Goal: Task Accomplishment & Management: Manage account settings

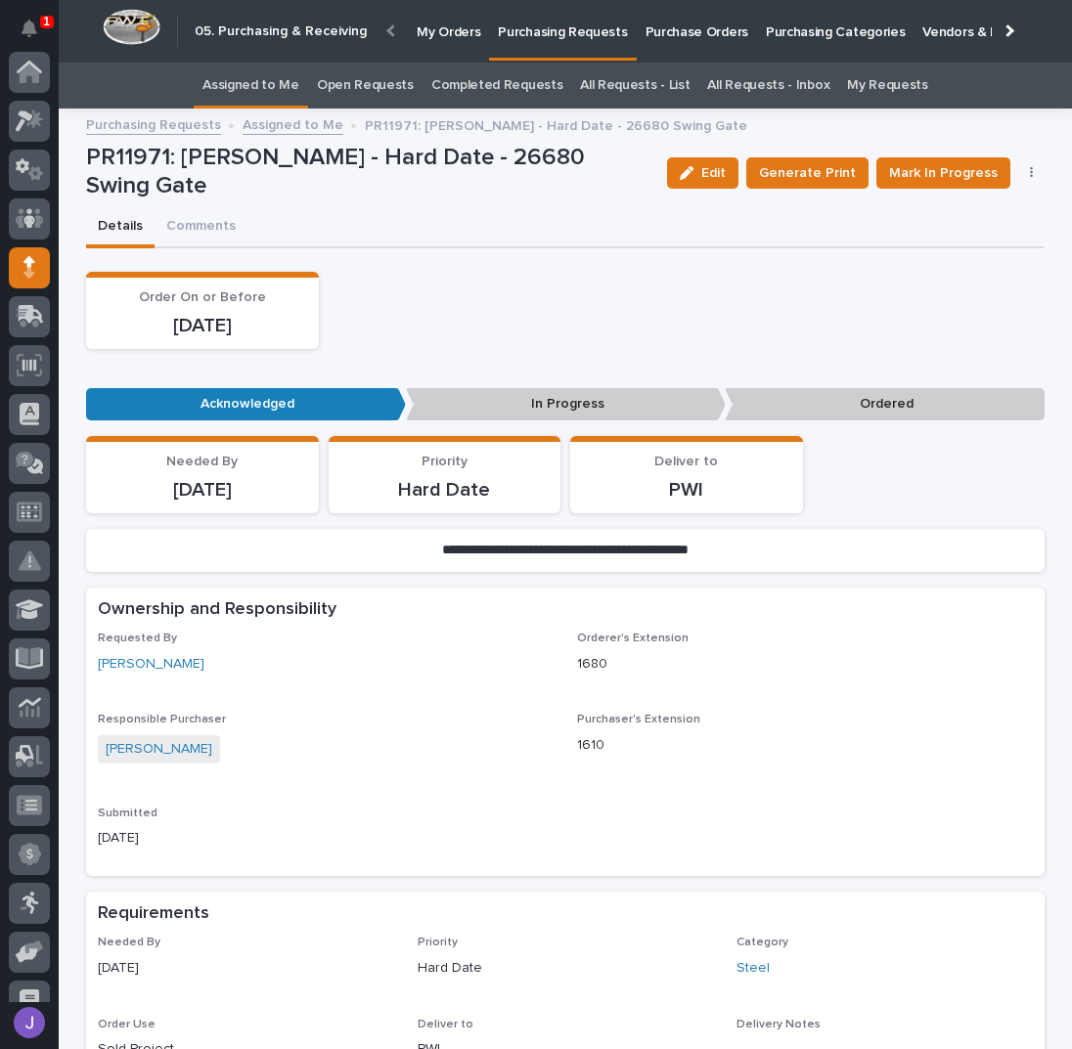
scroll to position [174, 0]
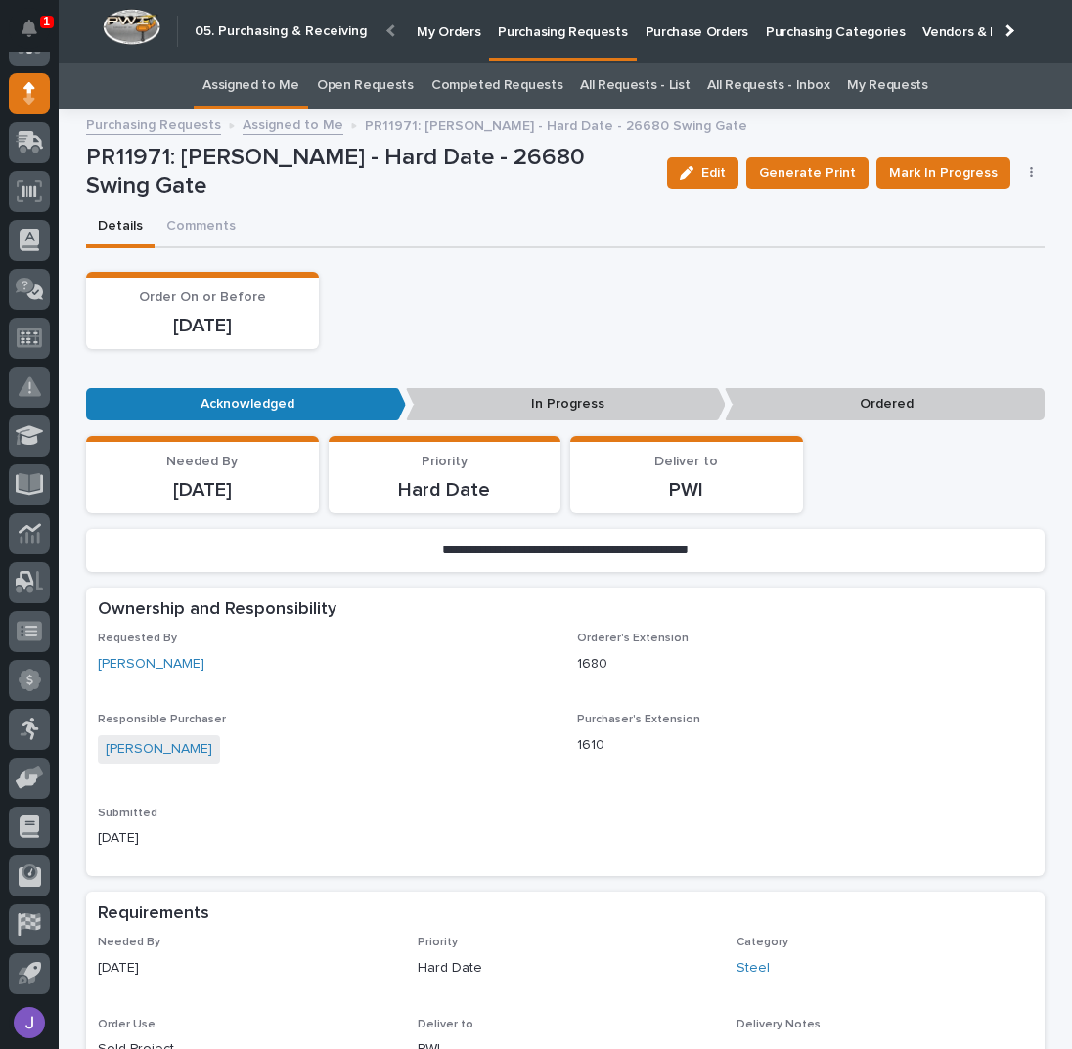
click at [289, 83] on link "Assigned to Me" at bounding box center [250, 86] width 97 height 46
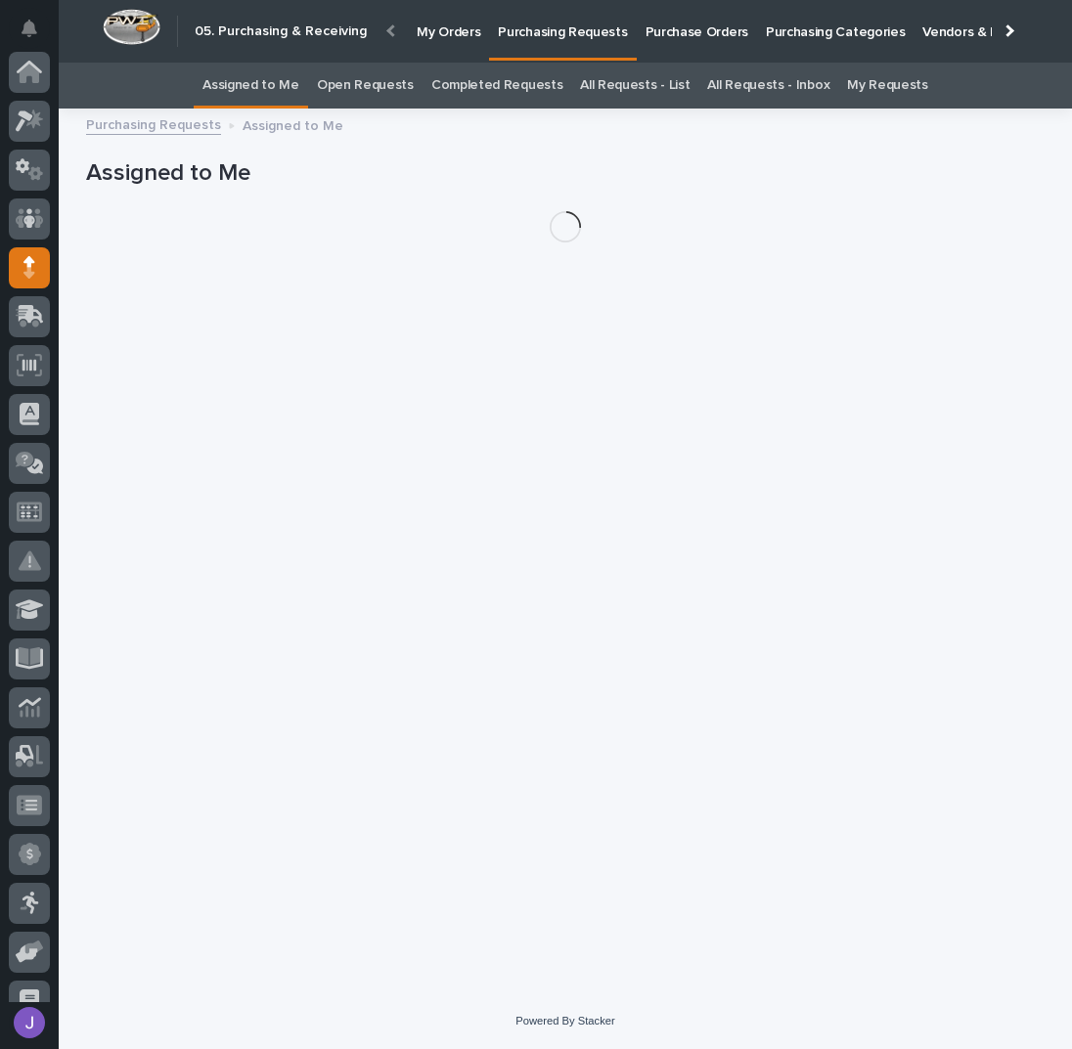
scroll to position [174, 0]
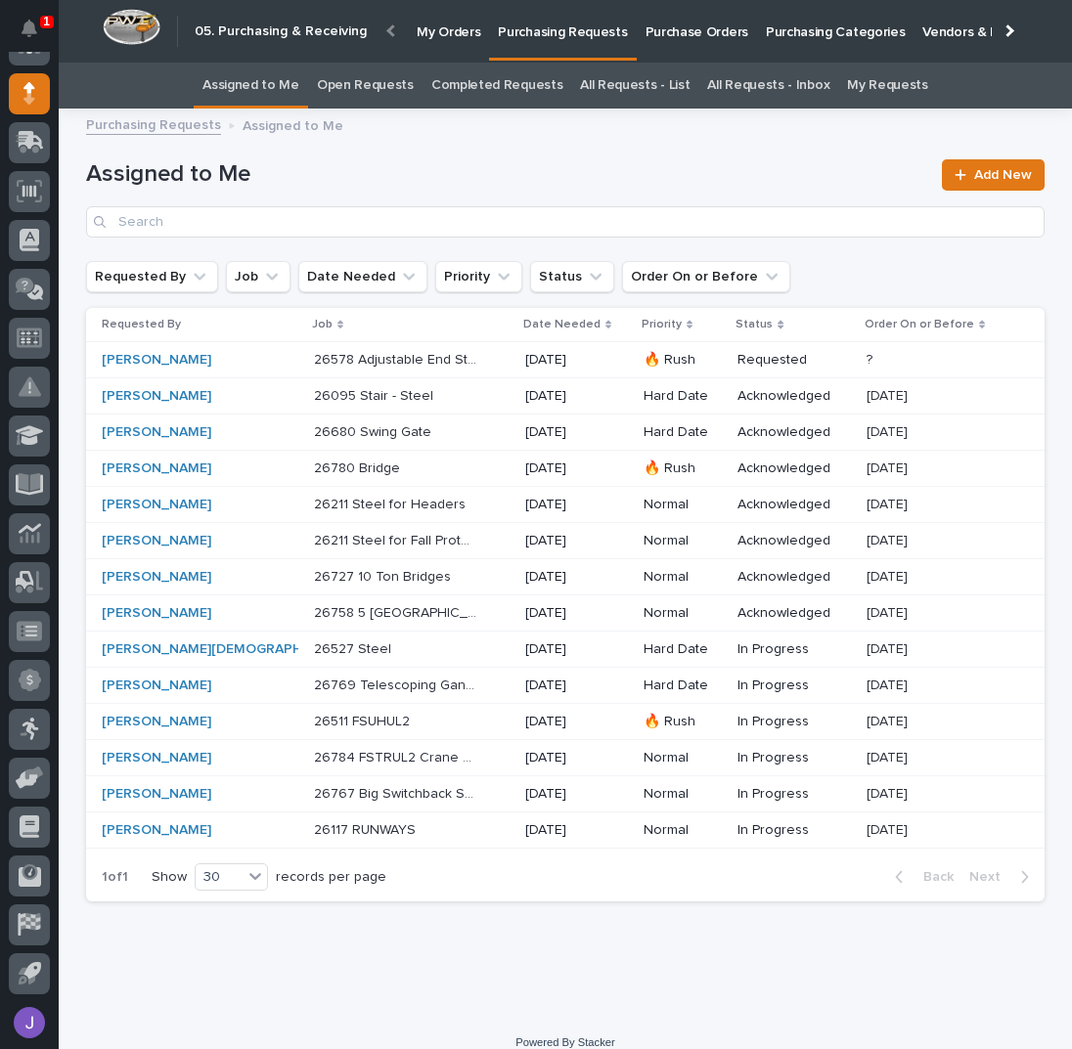
click at [422, 390] on div "26095 Stair - Steel 26095 Stair - Steel" at bounding box center [412, 396] width 196 height 32
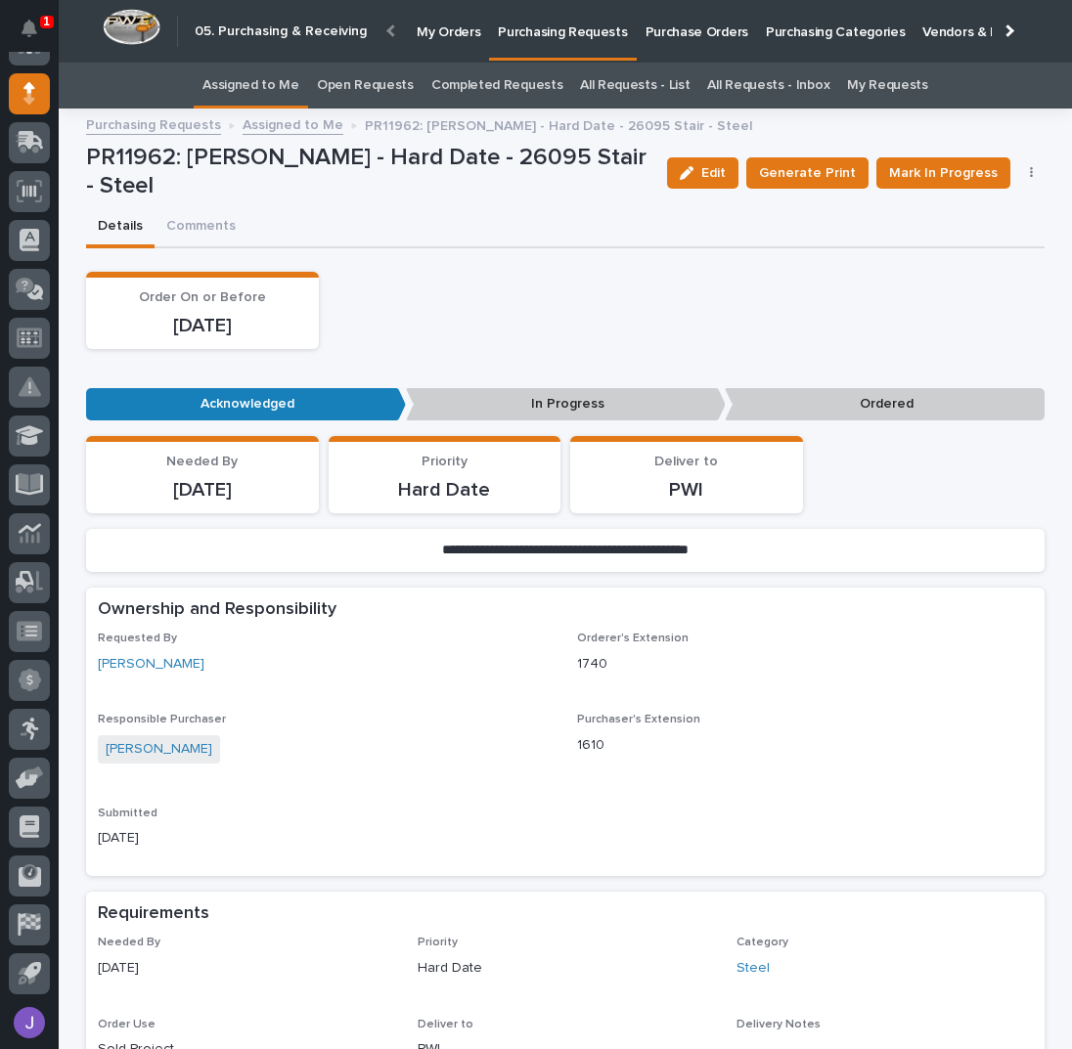
scroll to position [260, 0]
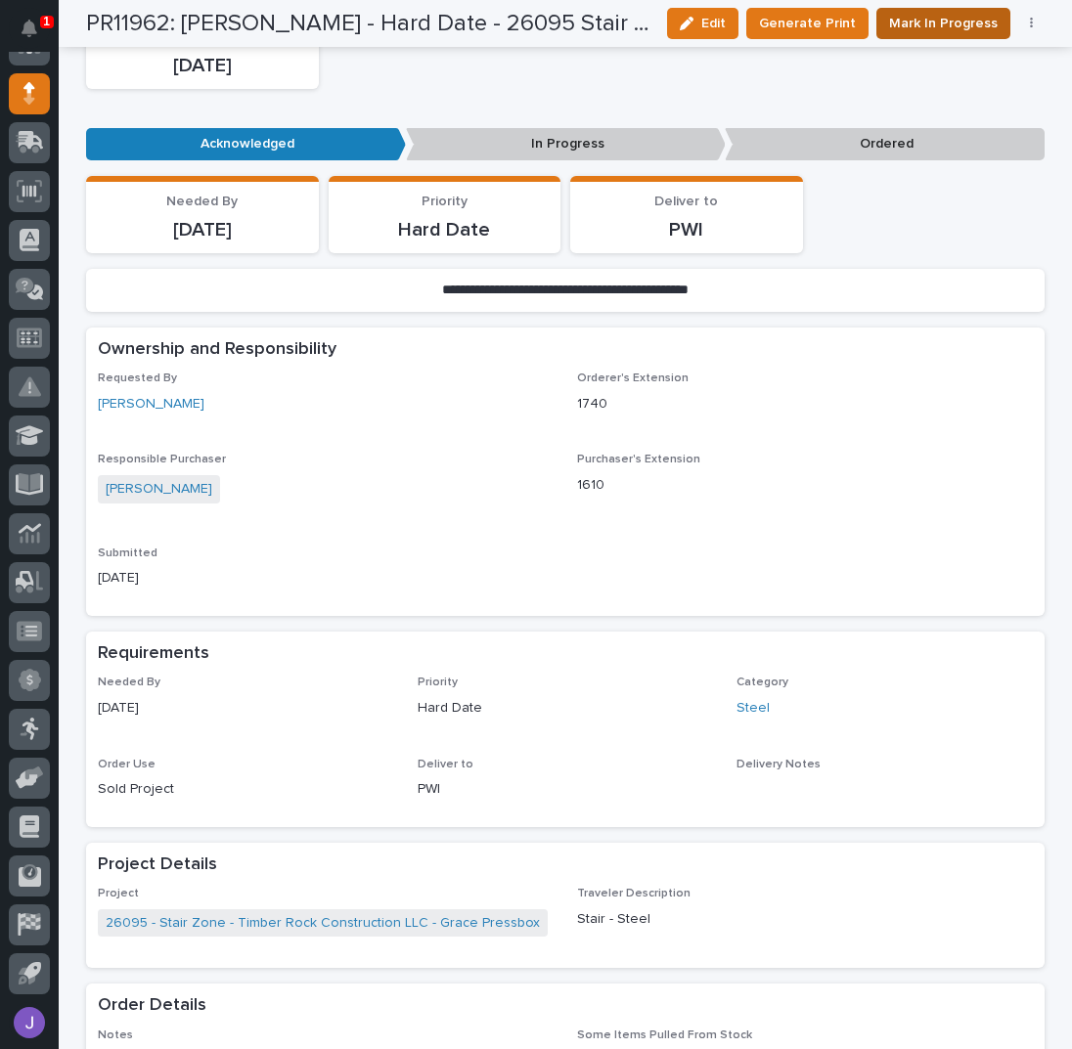
click at [908, 19] on span "Mark In Progress" at bounding box center [943, 23] width 109 height 23
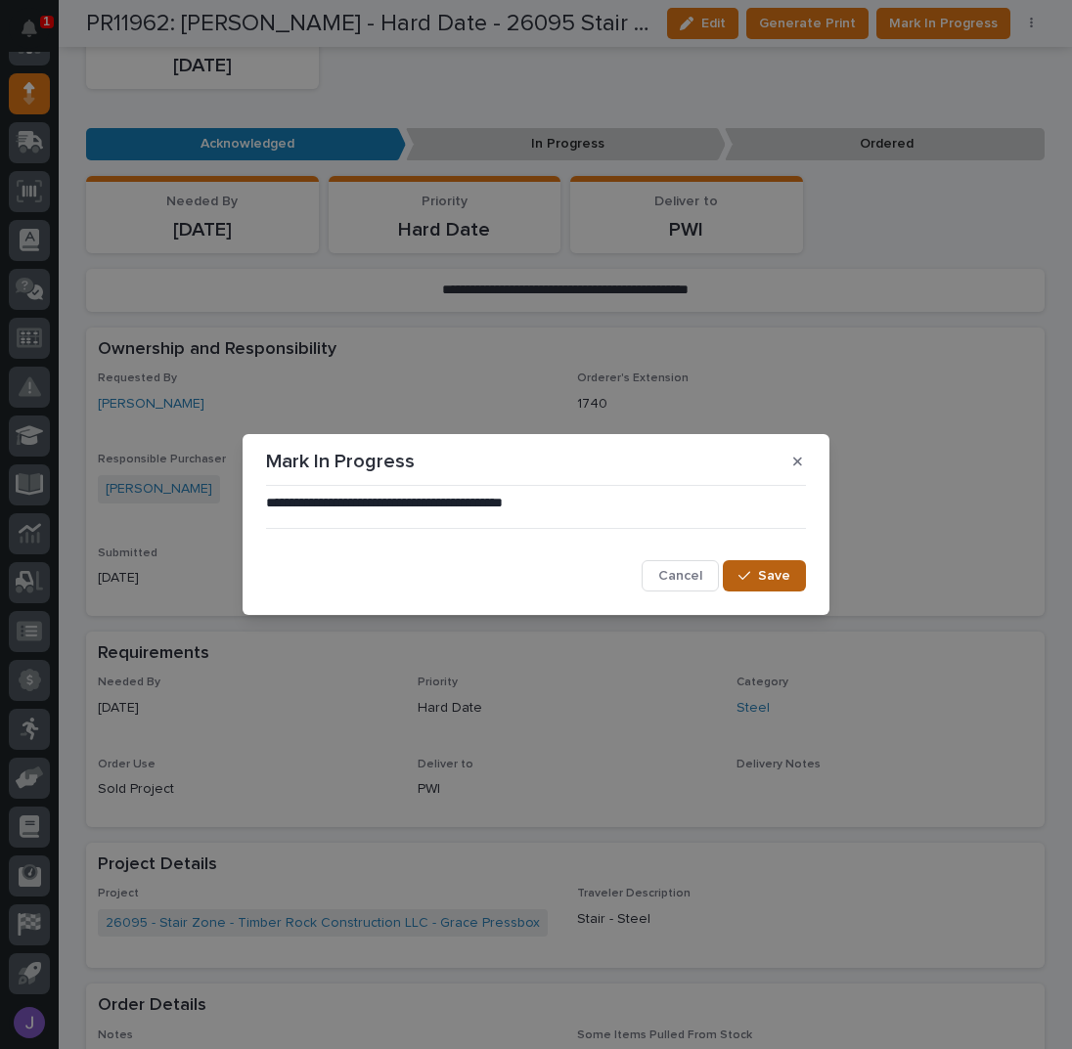
click at [771, 574] on span "Save" at bounding box center [774, 576] width 32 height 18
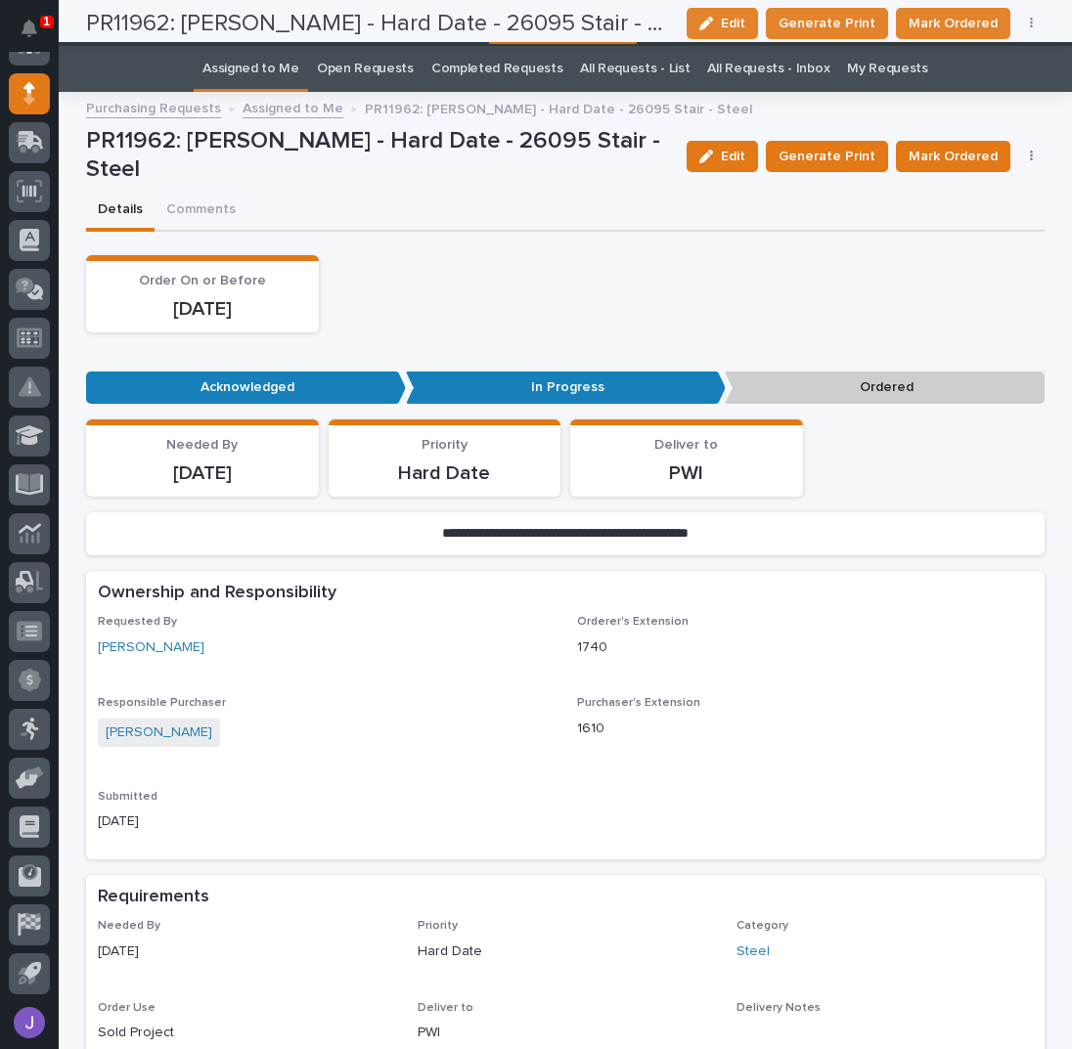
scroll to position [0, 0]
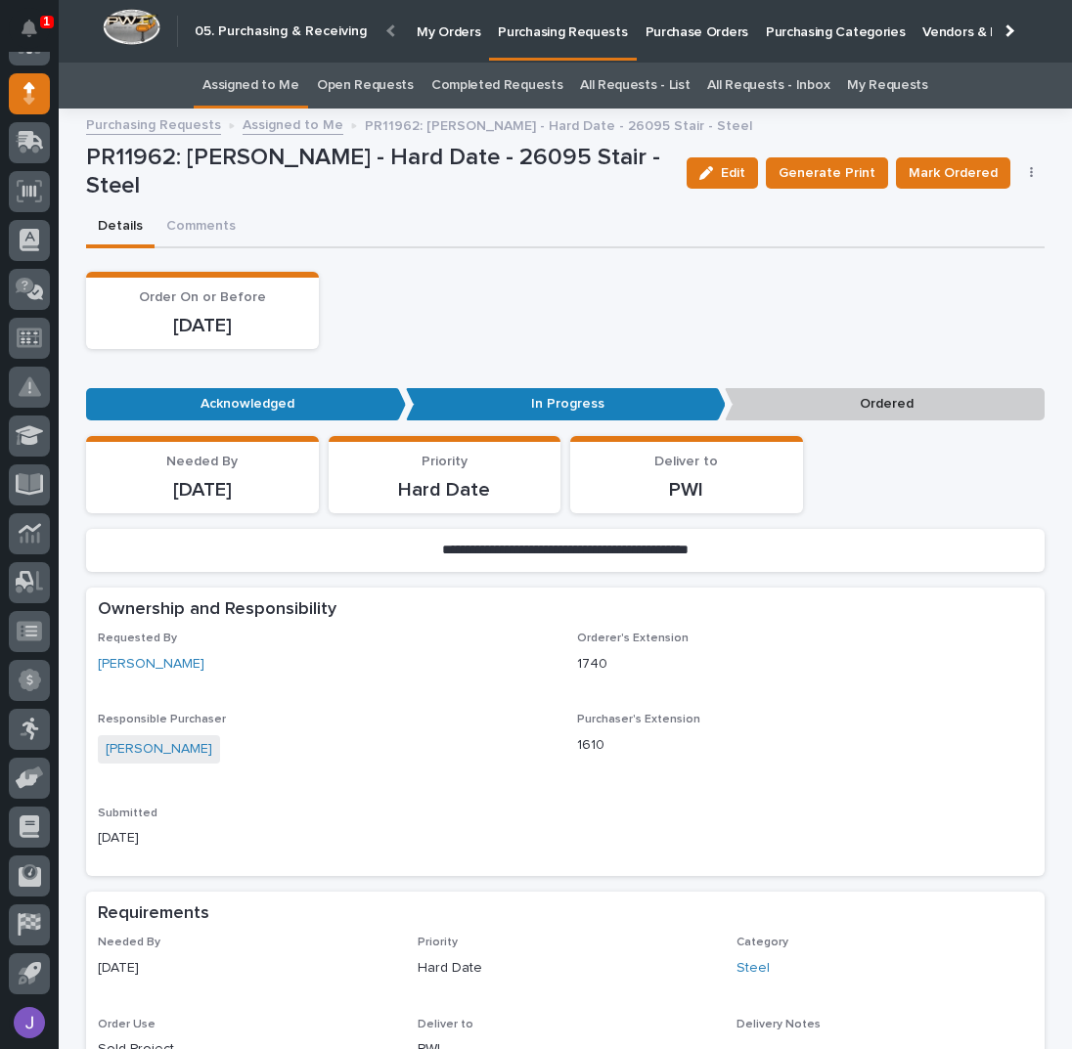
click at [259, 86] on link "Assigned to Me" at bounding box center [250, 86] width 97 height 46
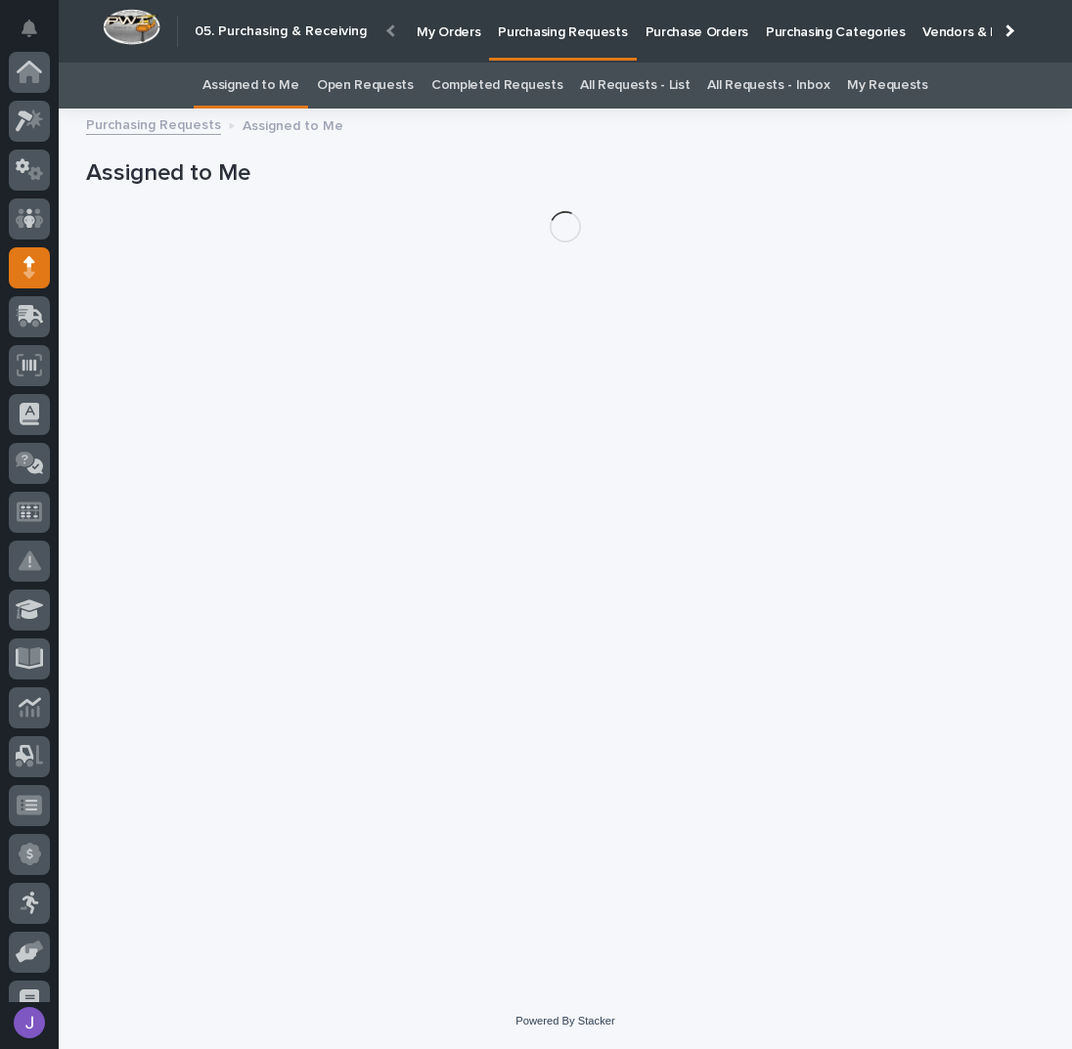
scroll to position [174, 0]
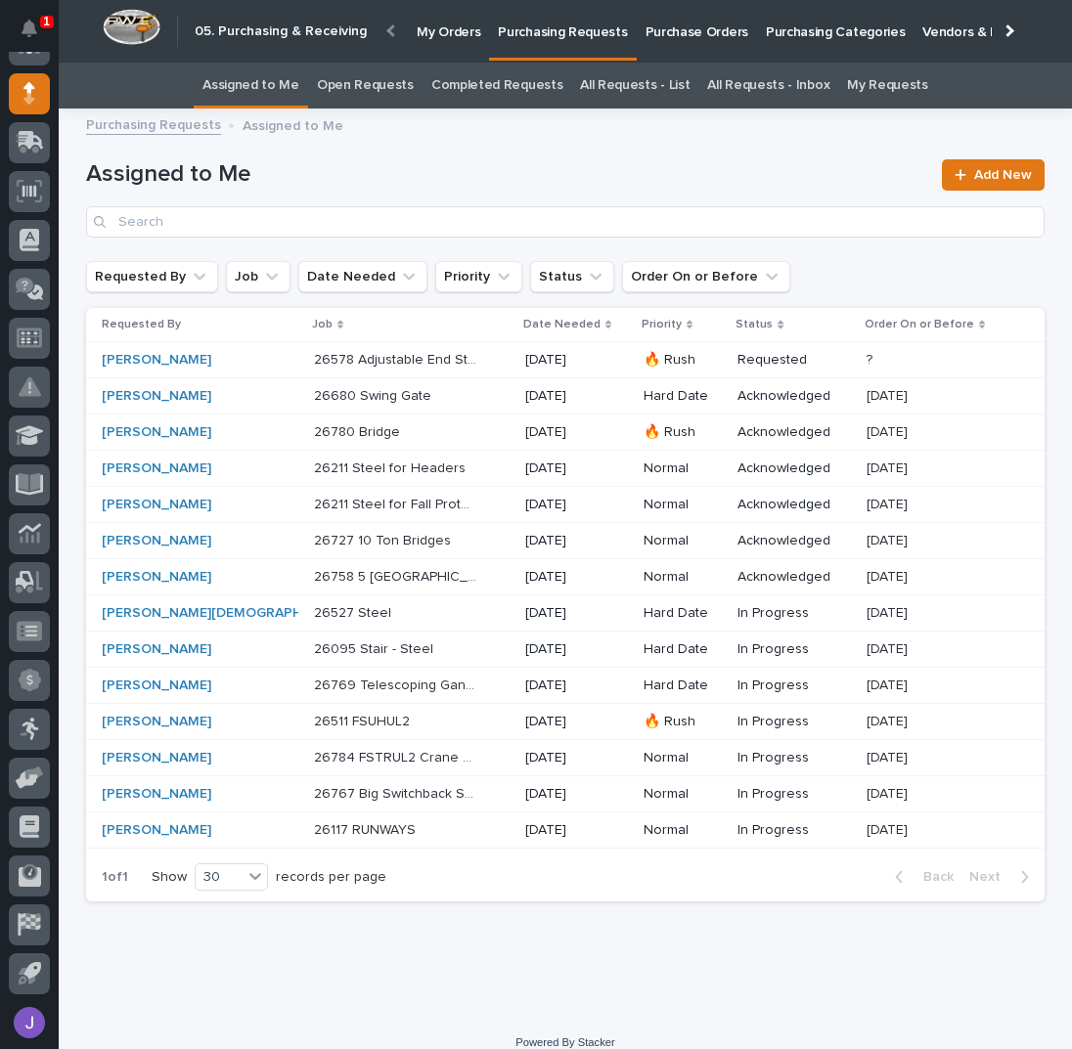
click at [444, 353] on div "26578 Adjustable End Stops 26578 Adjustable End Stops" at bounding box center [412, 360] width 196 height 32
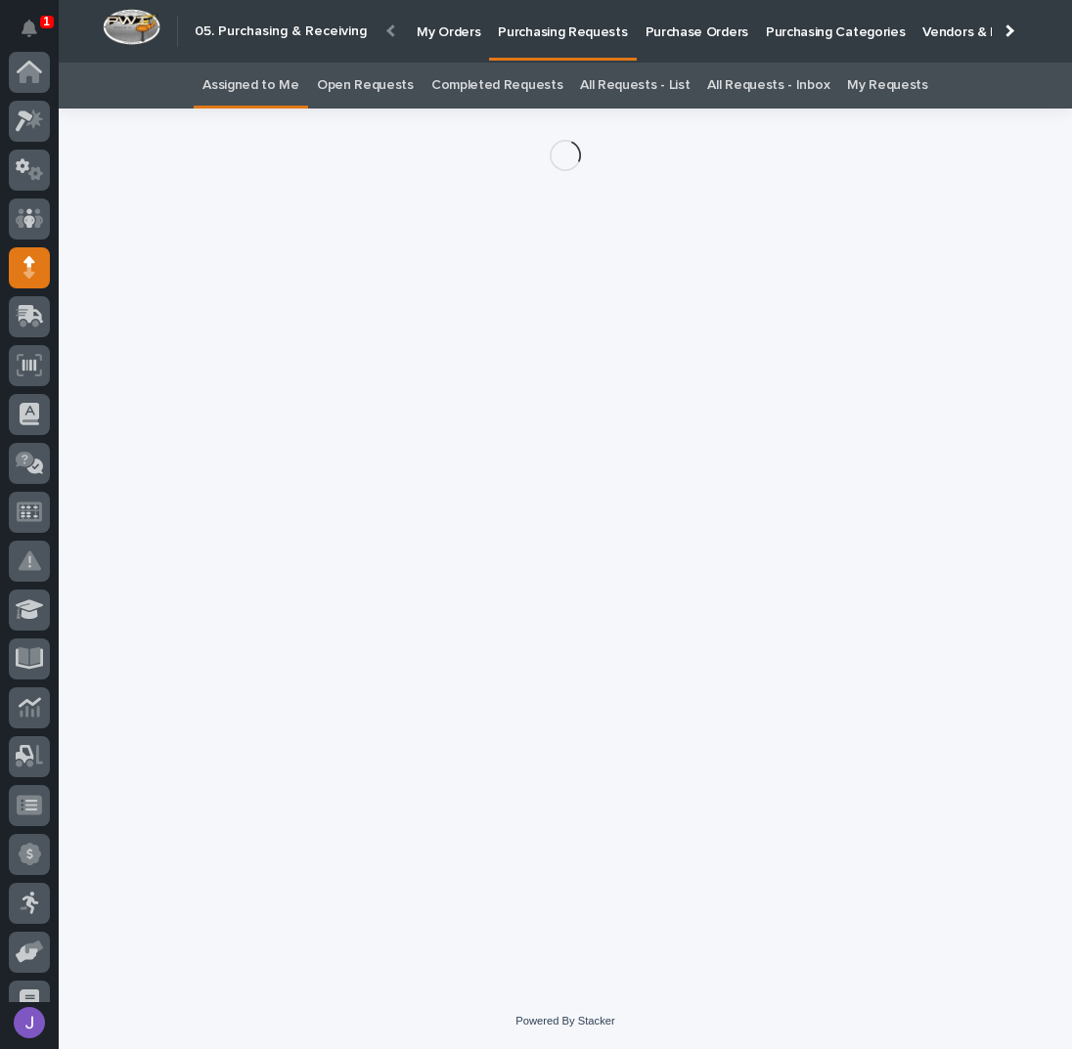
scroll to position [174, 0]
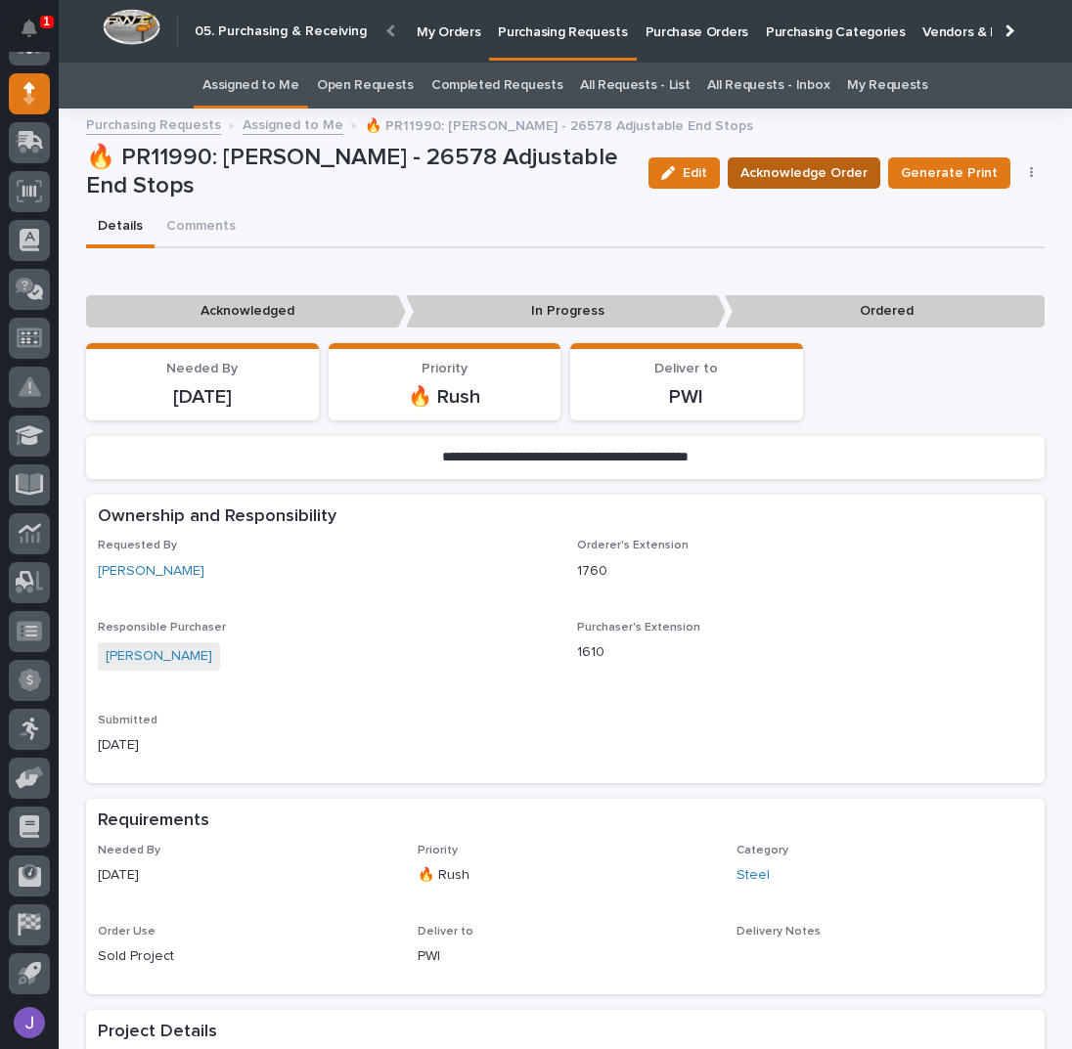
click at [796, 161] on span "Acknowledge Order" at bounding box center [803, 172] width 127 height 23
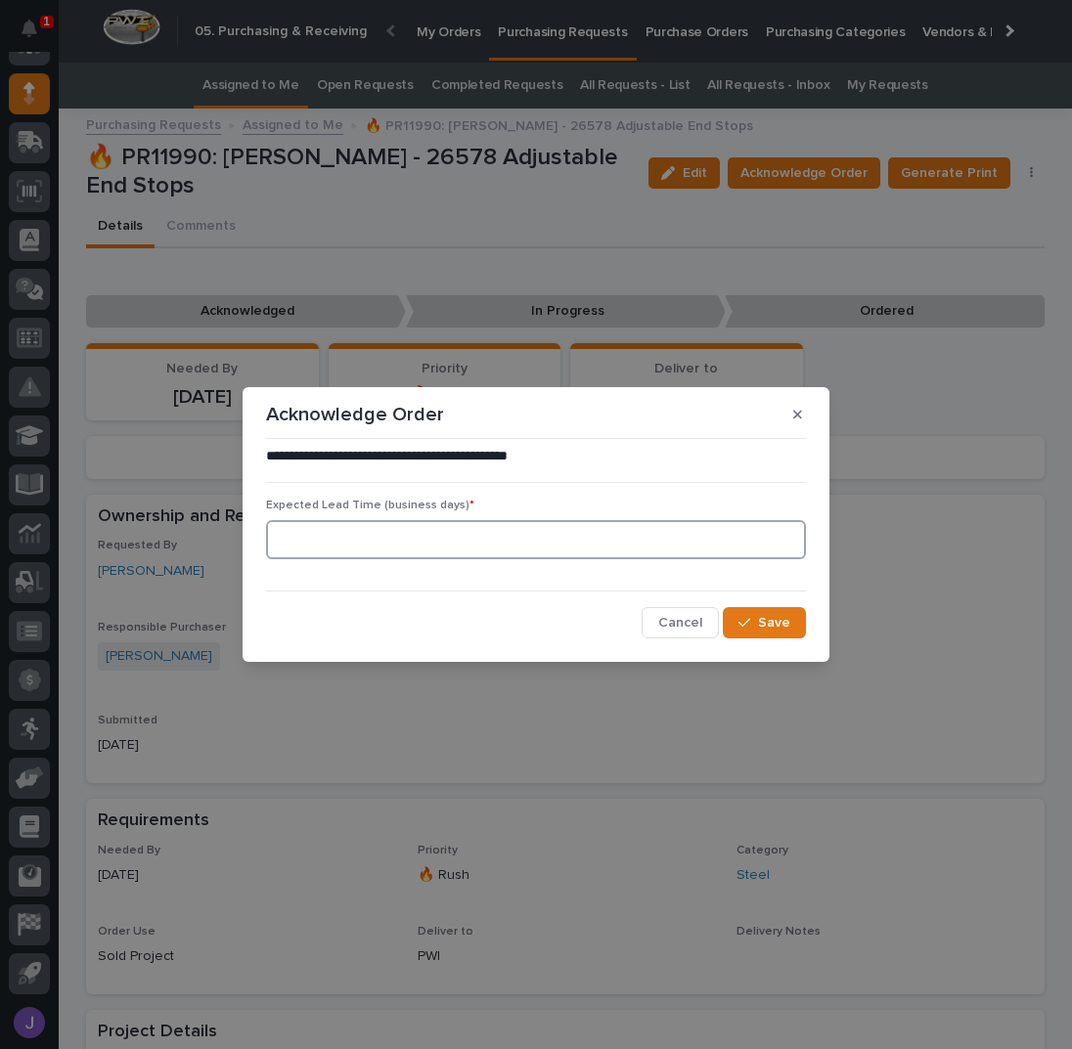
click at [534, 543] on input at bounding box center [536, 539] width 540 height 39
type input "0"
click at [780, 623] on span "Save" at bounding box center [774, 623] width 32 height 18
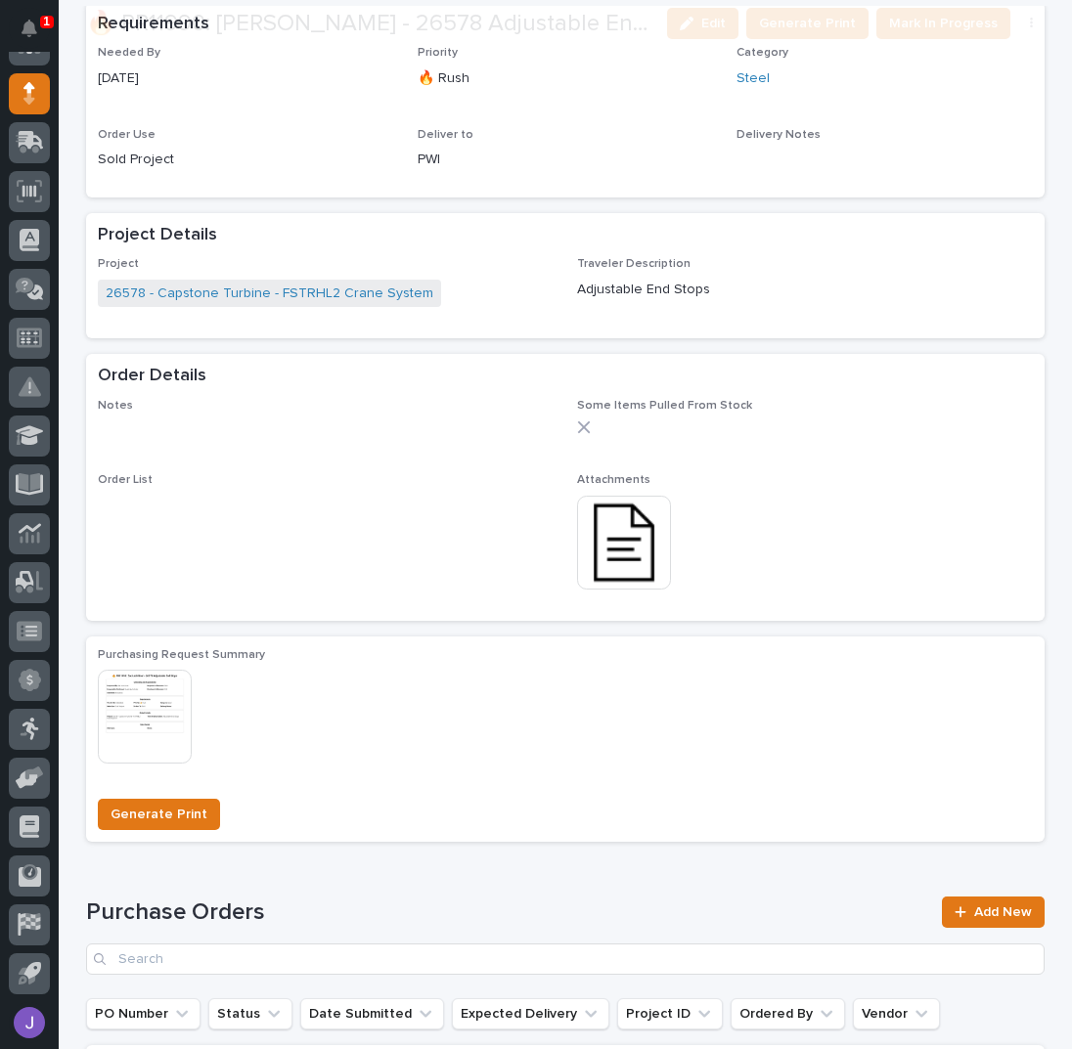
scroll to position [897, 0]
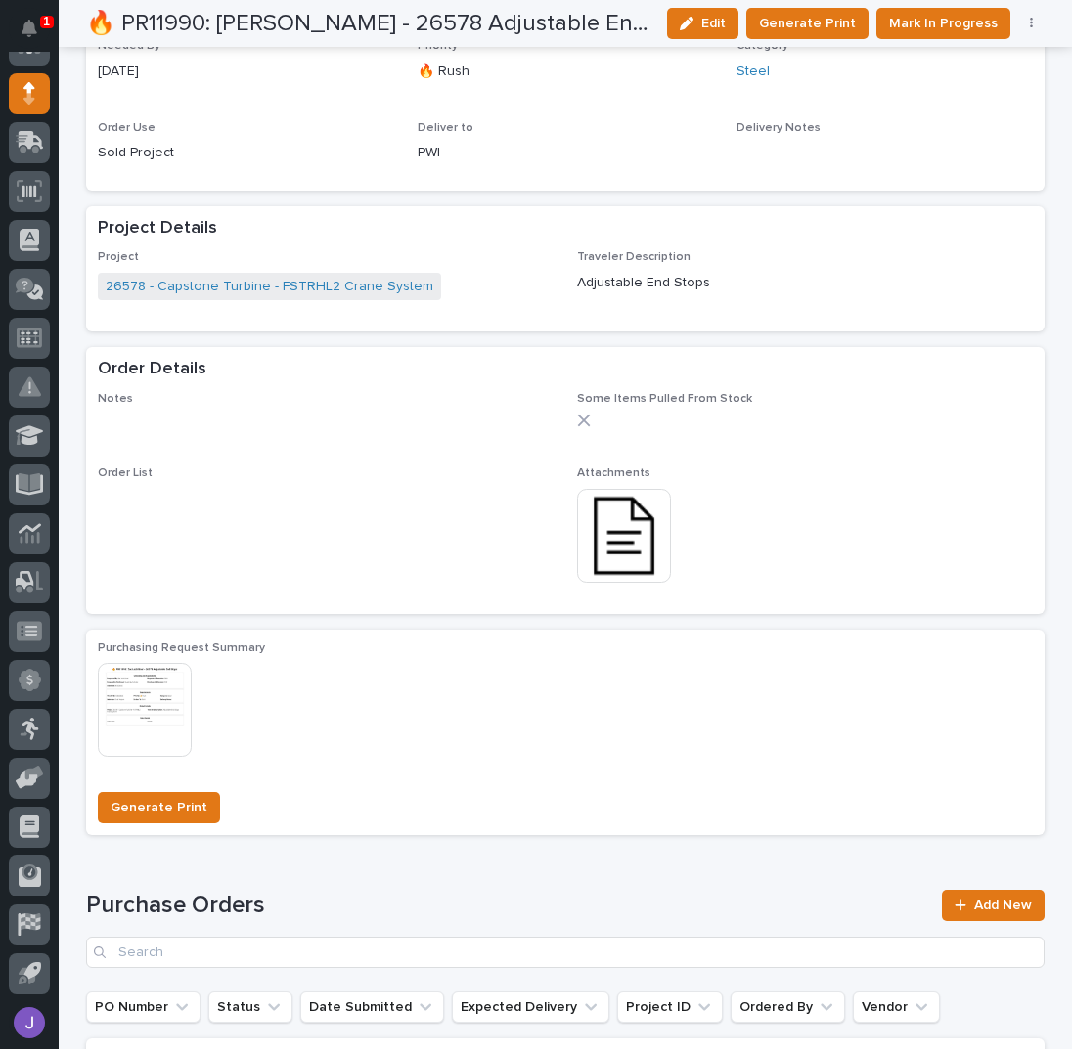
click at [631, 554] on img at bounding box center [624, 536] width 94 height 94
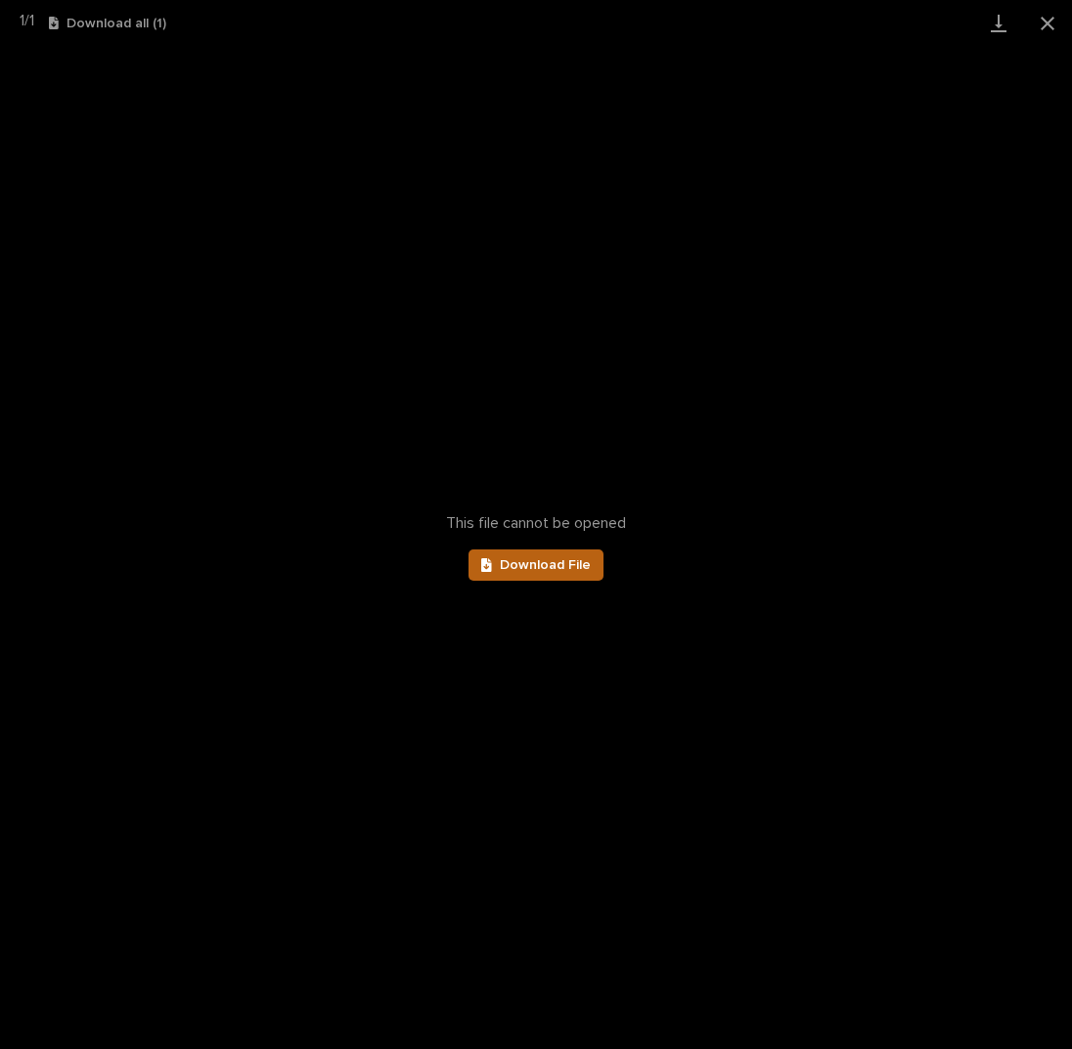
click at [595, 570] on link "Download File" at bounding box center [535, 565] width 135 height 31
click at [1043, 24] on button "Close gallery" at bounding box center [1047, 23] width 49 height 46
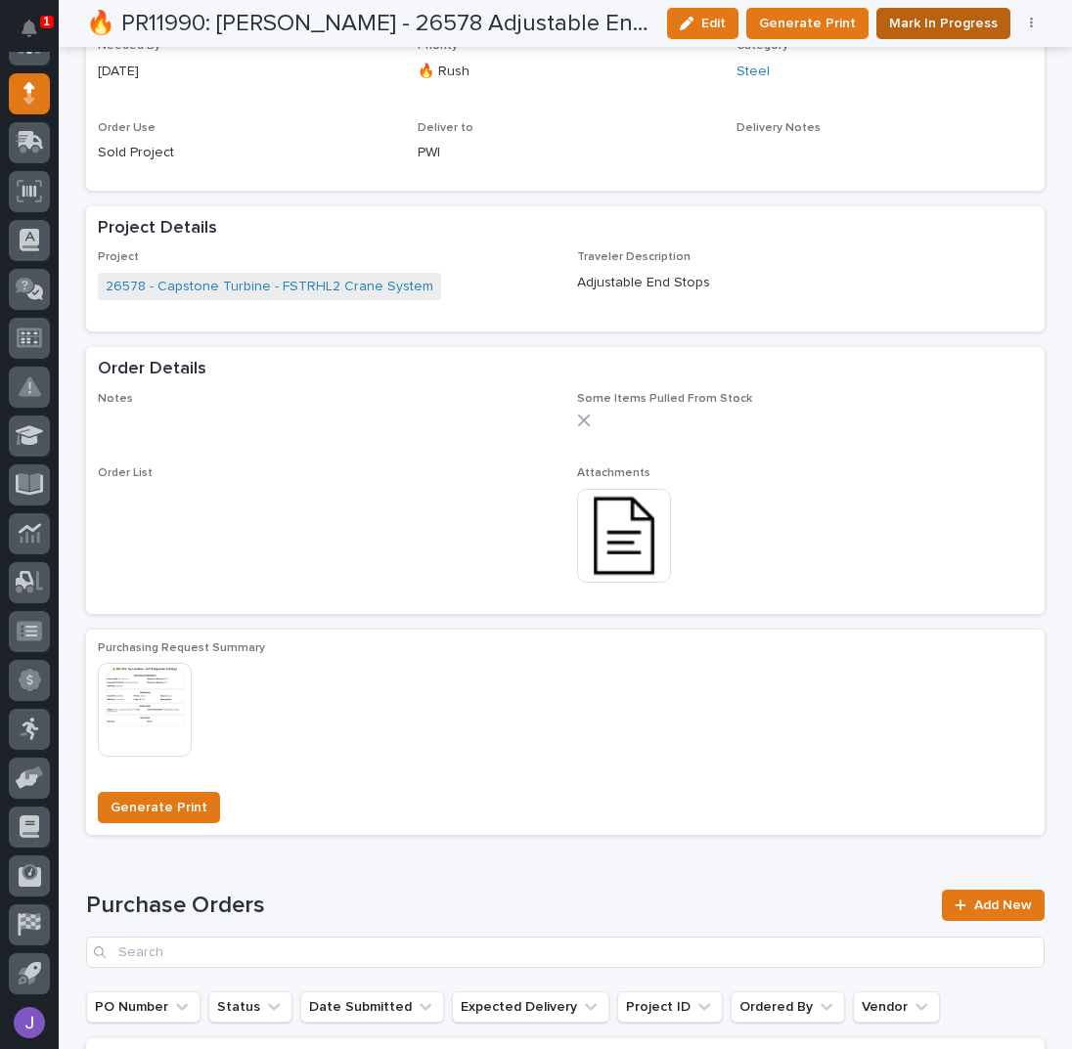
click at [917, 27] on span "Mark In Progress" at bounding box center [943, 23] width 109 height 23
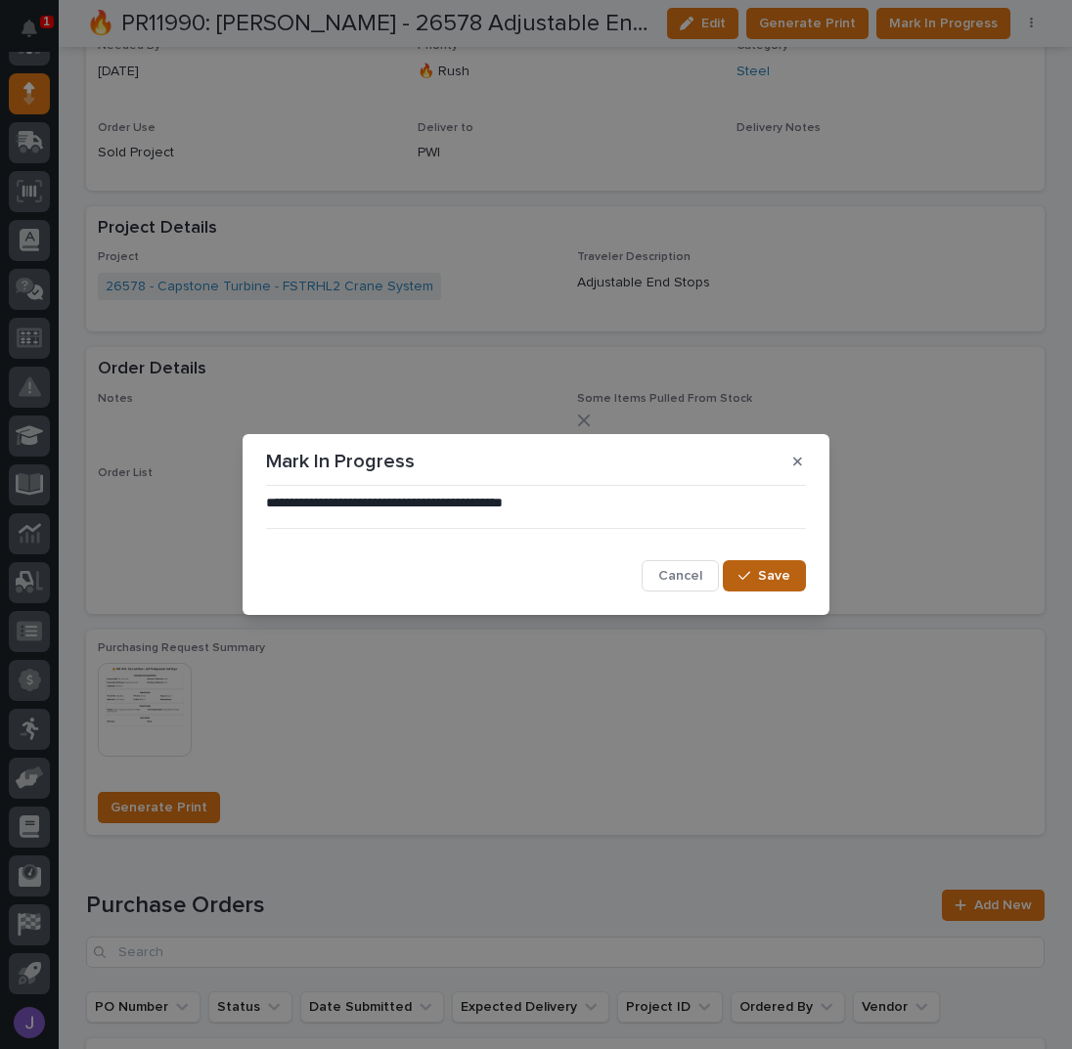
click at [790, 563] on button "Save" at bounding box center [764, 575] width 83 height 31
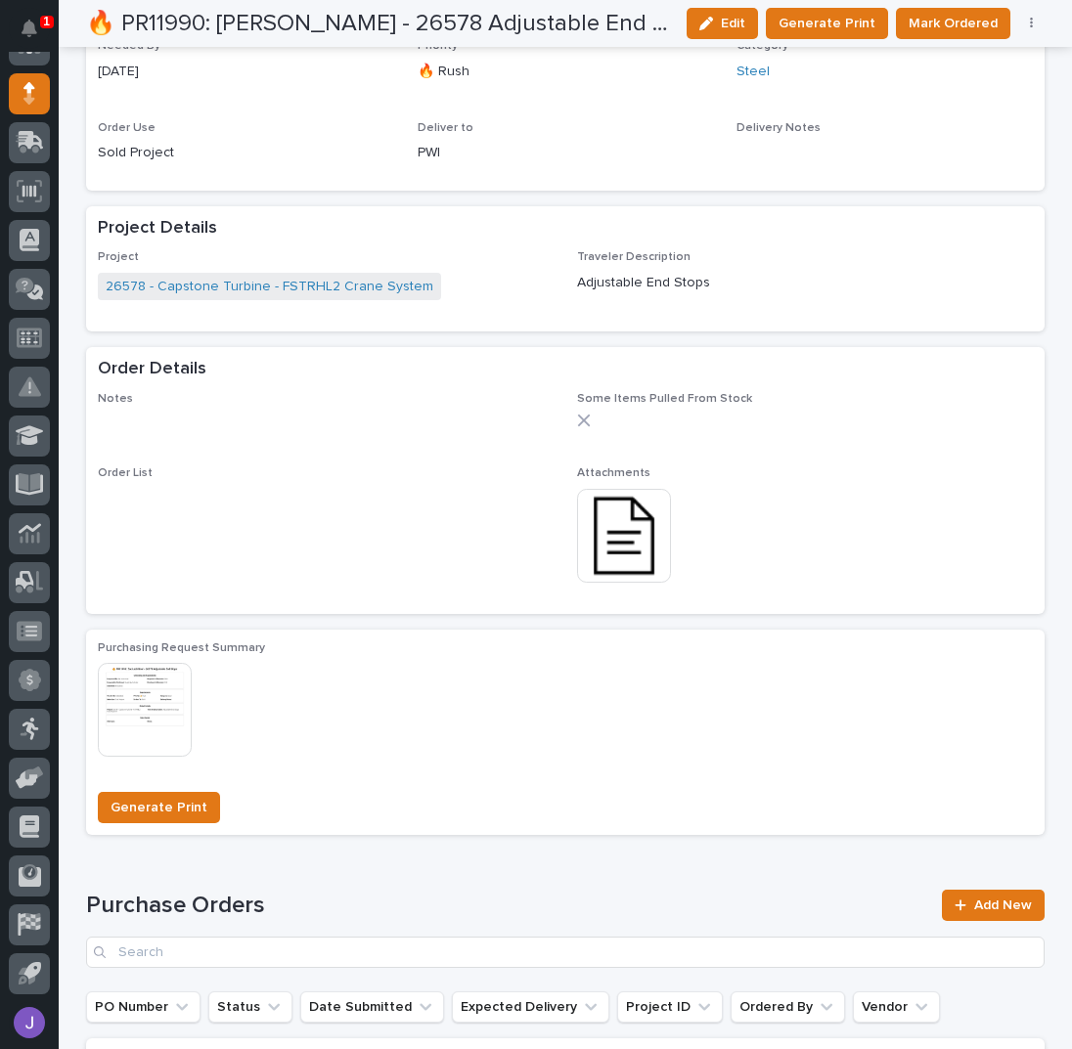
scroll to position [894, 0]
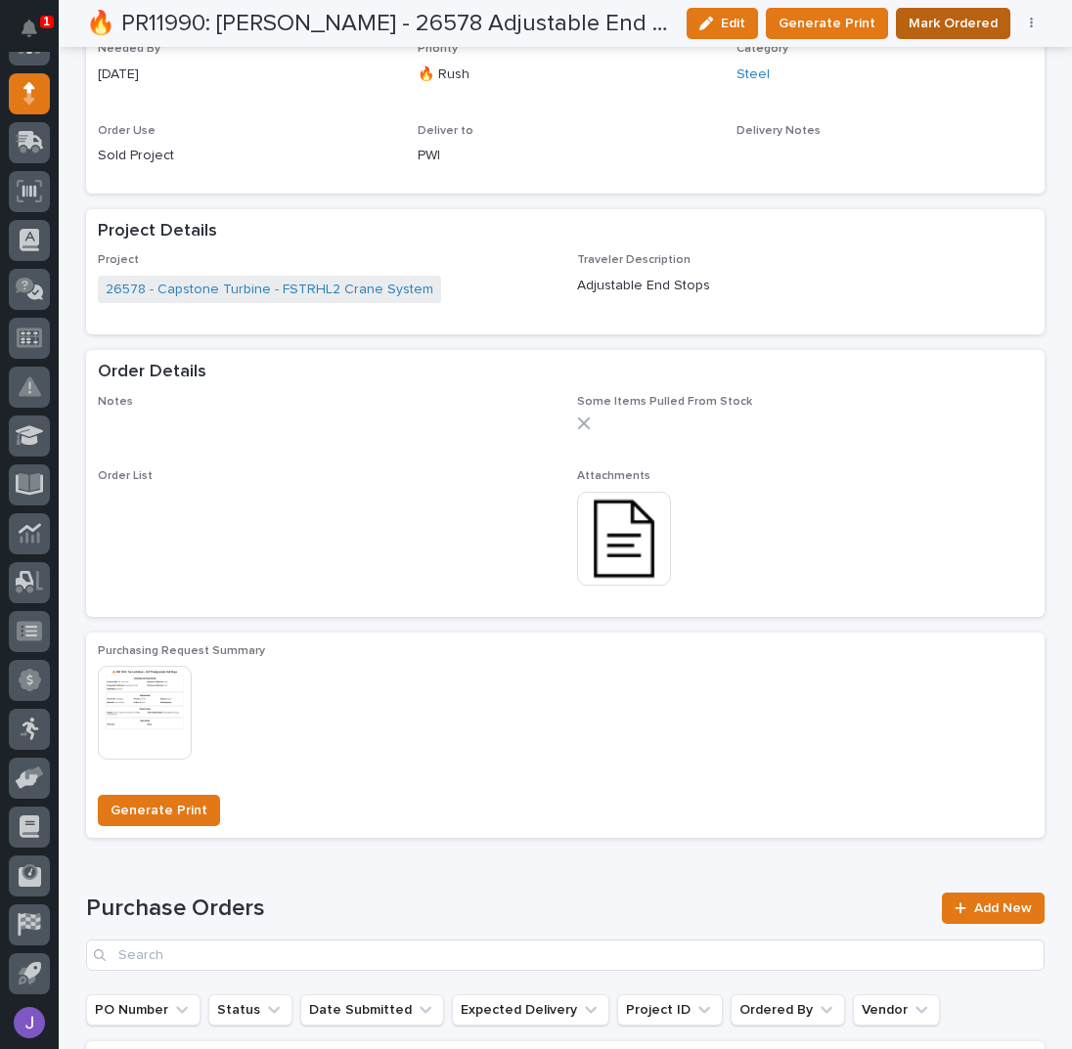
click at [945, 17] on span "Mark Ordered" at bounding box center [952, 23] width 89 height 23
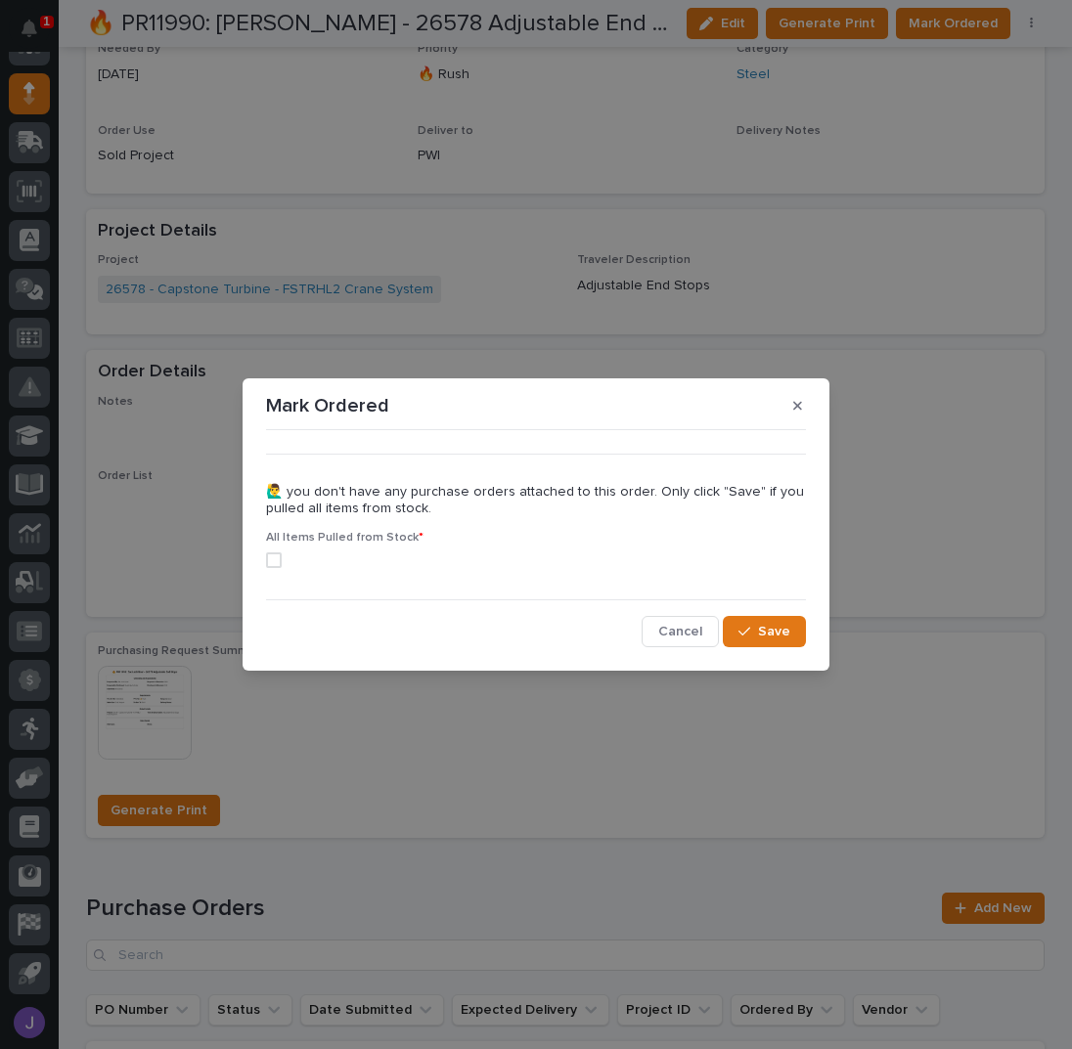
click at [273, 558] on span at bounding box center [274, 560] width 16 height 16
click at [777, 629] on span "Save" at bounding box center [774, 632] width 32 height 18
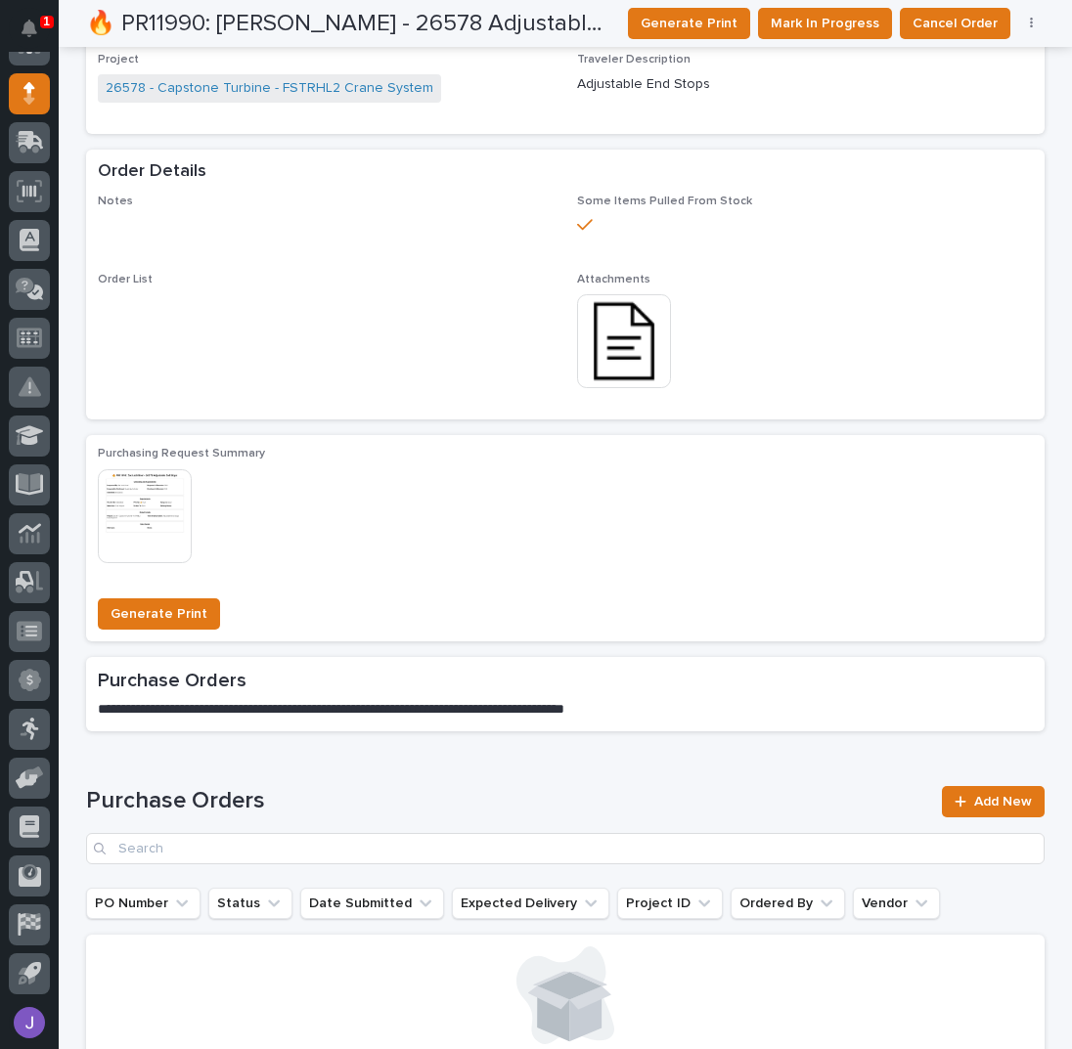
scroll to position [0, 0]
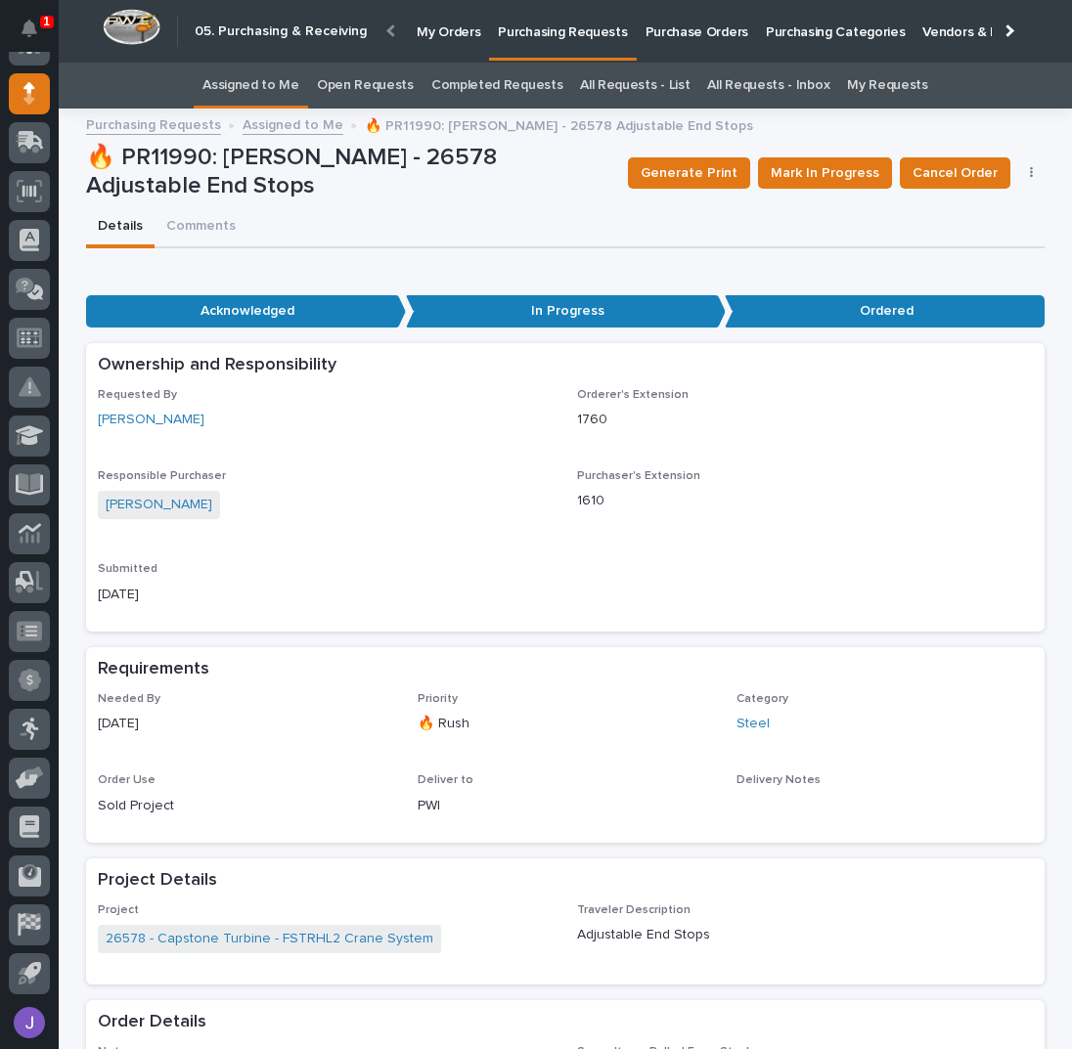
click at [276, 89] on link "Assigned to Me" at bounding box center [250, 86] width 97 height 46
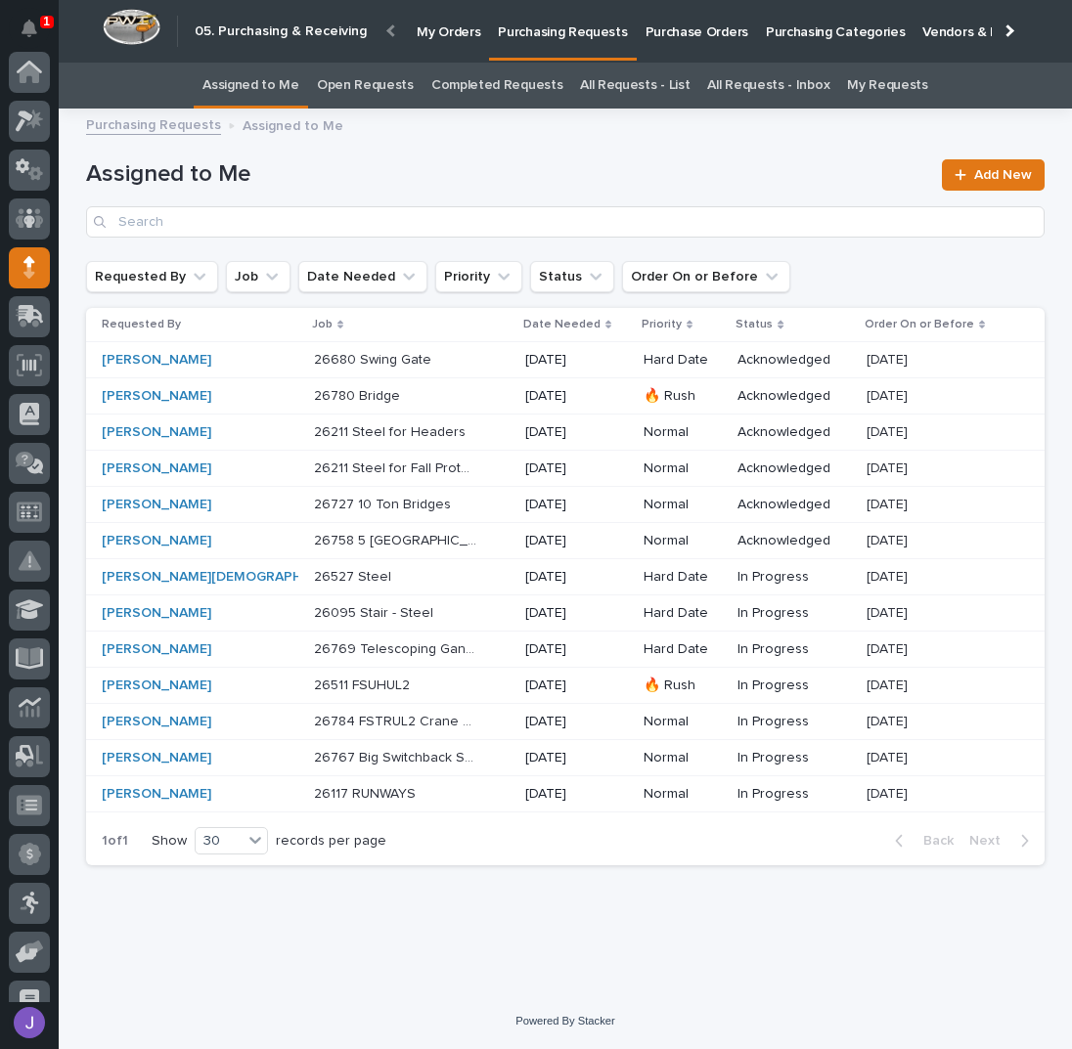
scroll to position [174, 0]
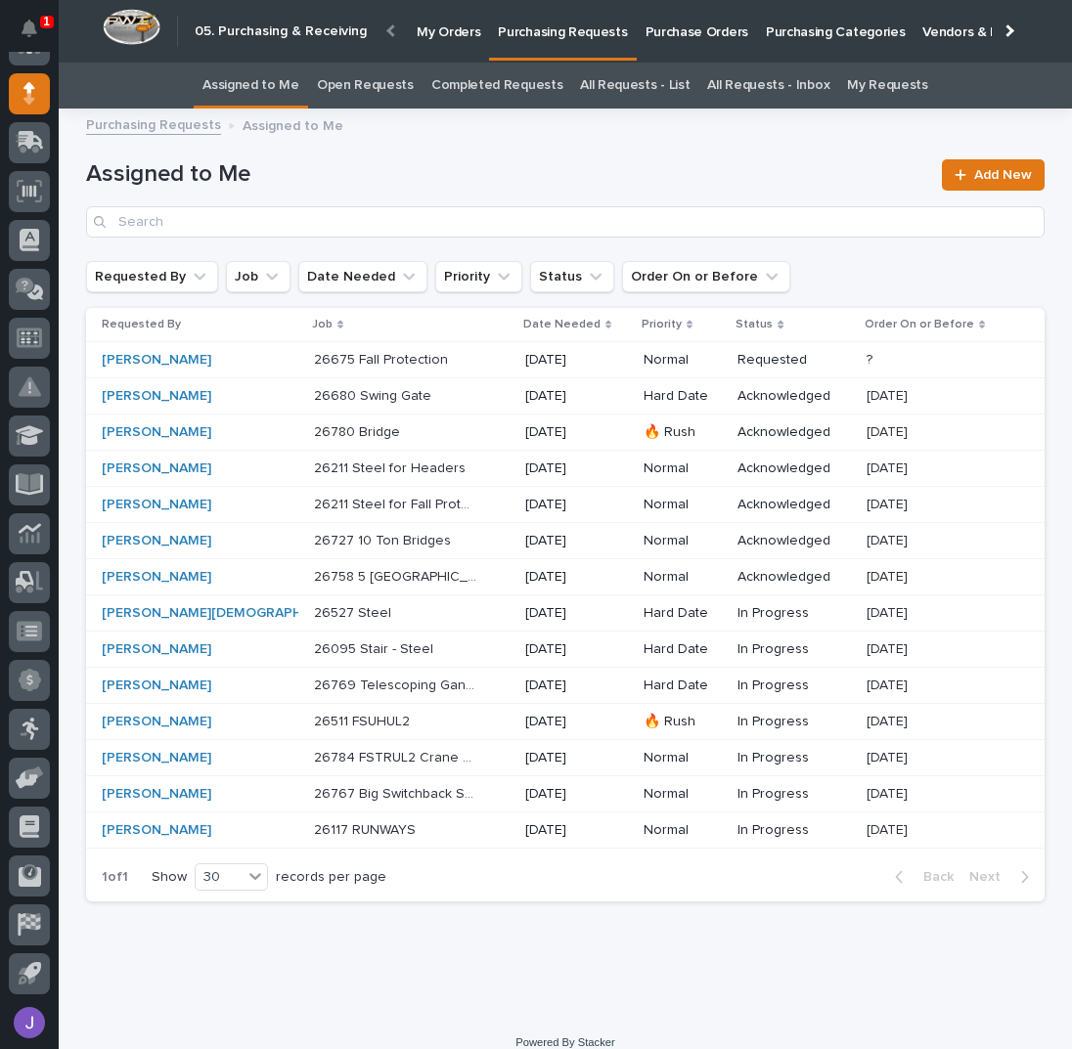
click at [448, 396] on div "26680 Swing Gate 26680 Swing Gate" at bounding box center [412, 396] width 196 height 32
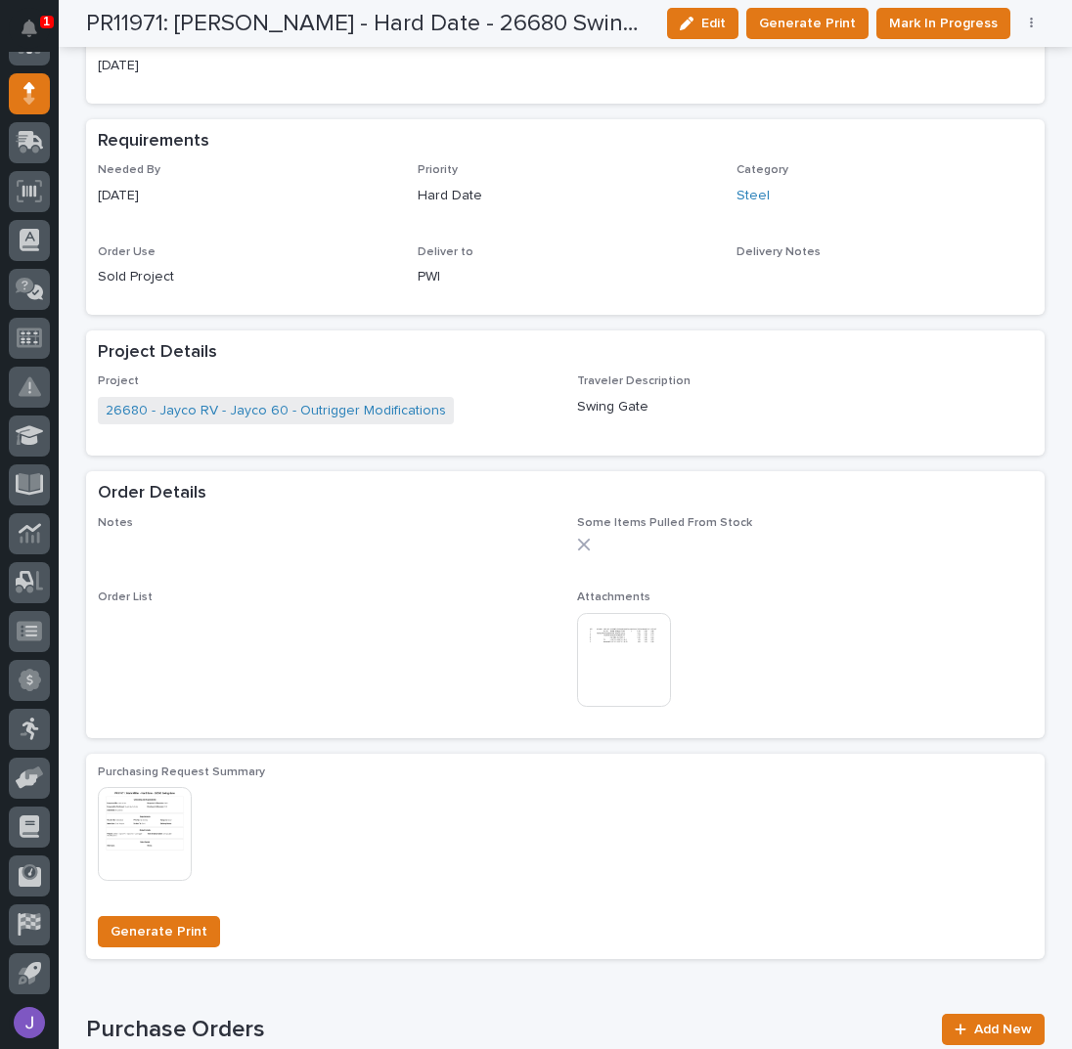
scroll to position [782, 0]
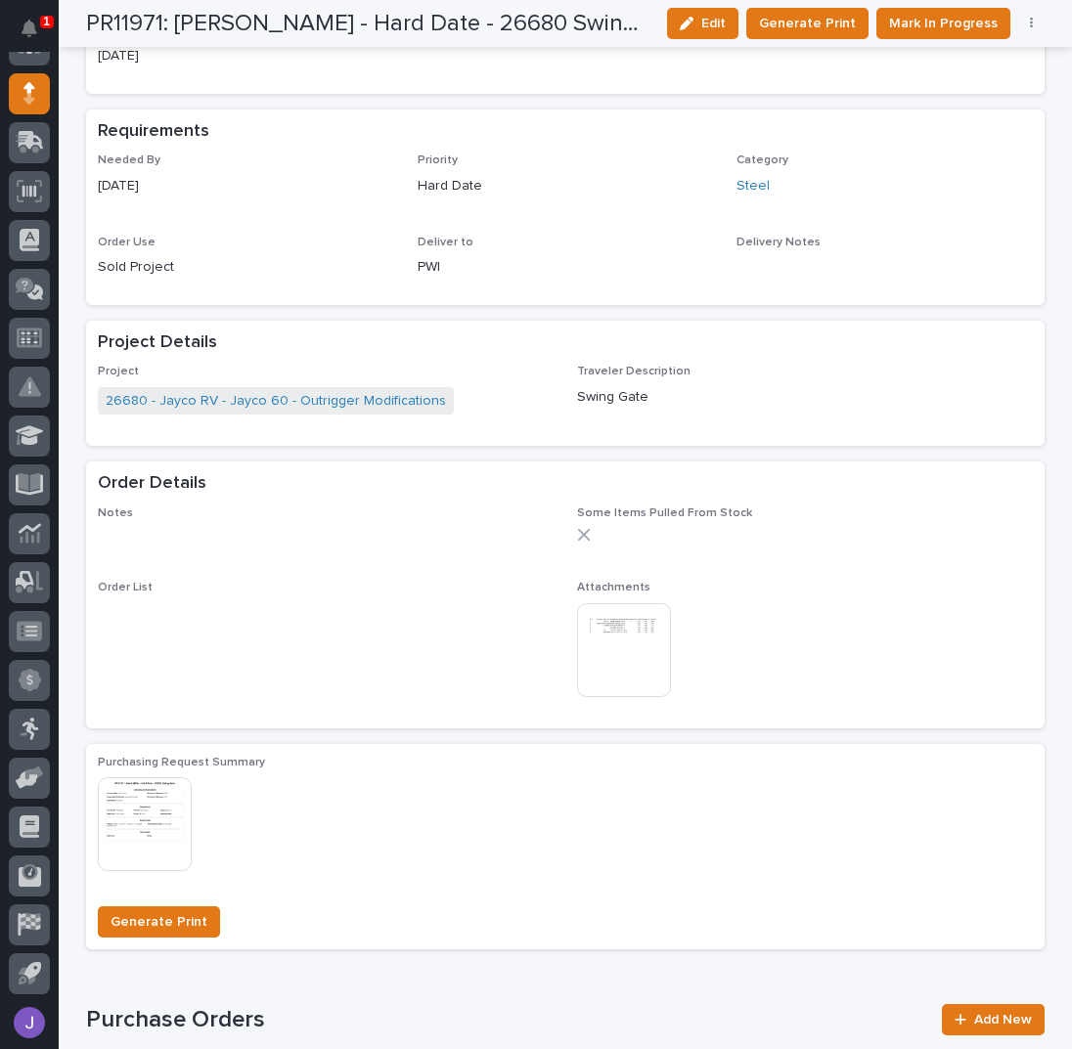
click at [622, 643] on img at bounding box center [624, 650] width 94 height 94
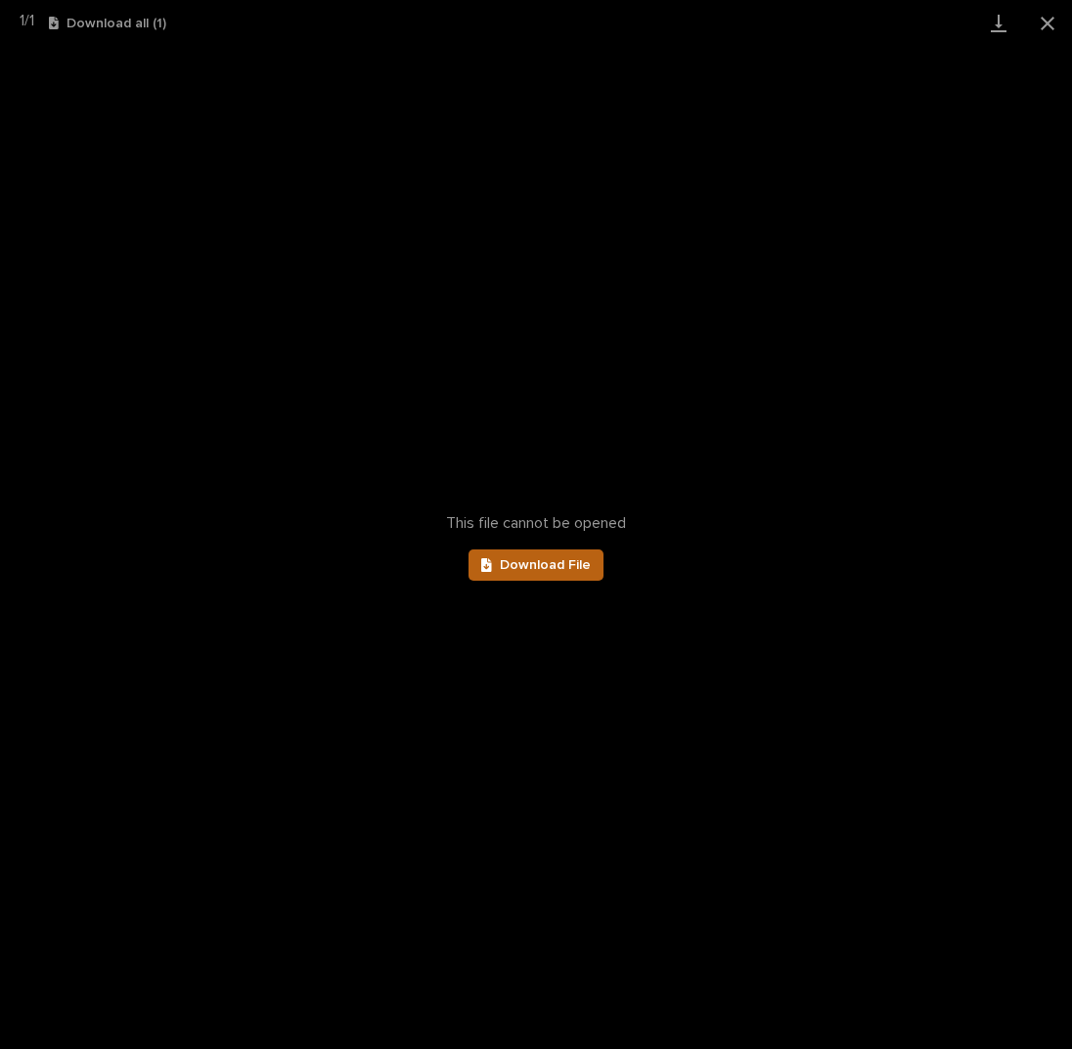
click at [577, 574] on link "Download File" at bounding box center [535, 565] width 135 height 31
click at [1042, 13] on button "Close gallery" at bounding box center [1047, 23] width 49 height 46
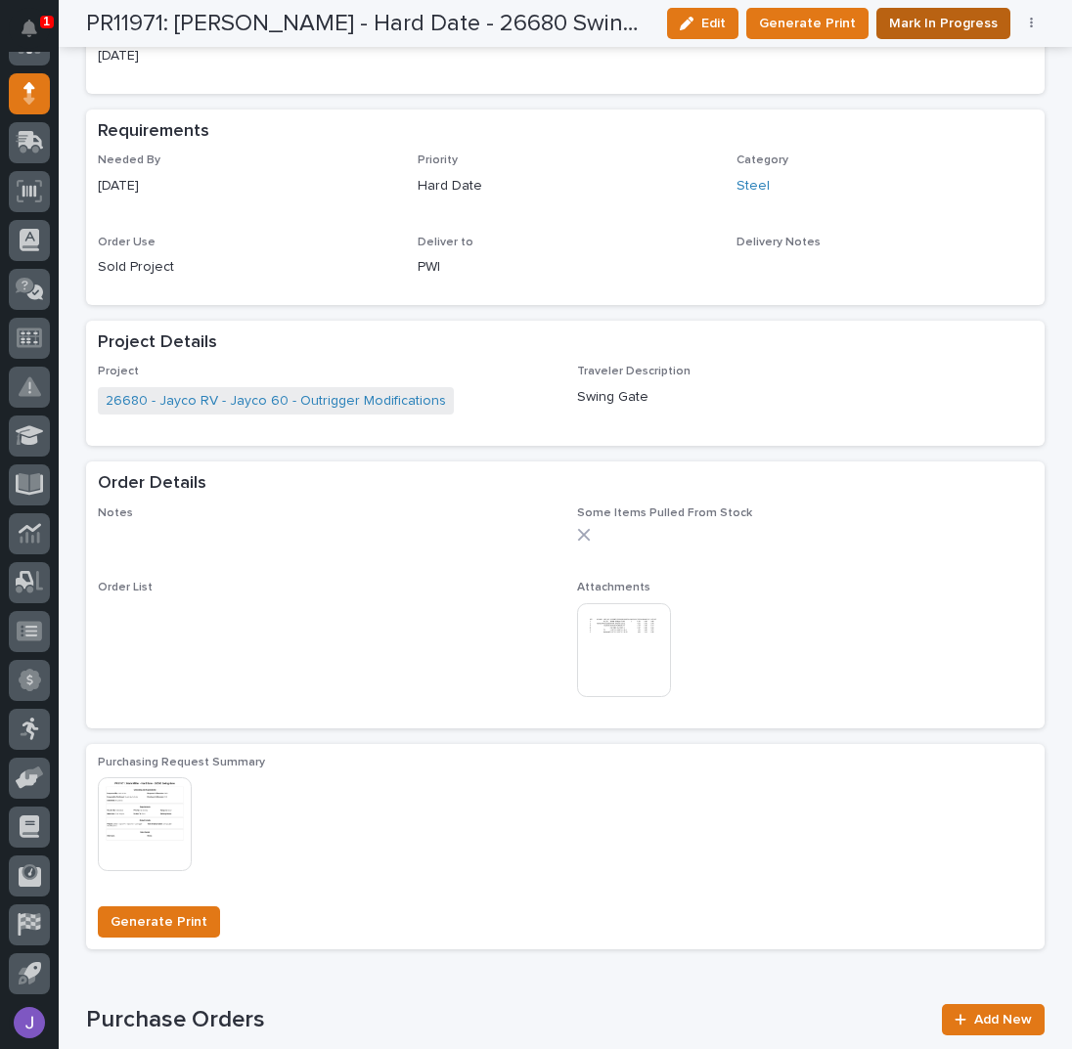
click at [941, 24] on span "Mark In Progress" at bounding box center [943, 23] width 109 height 23
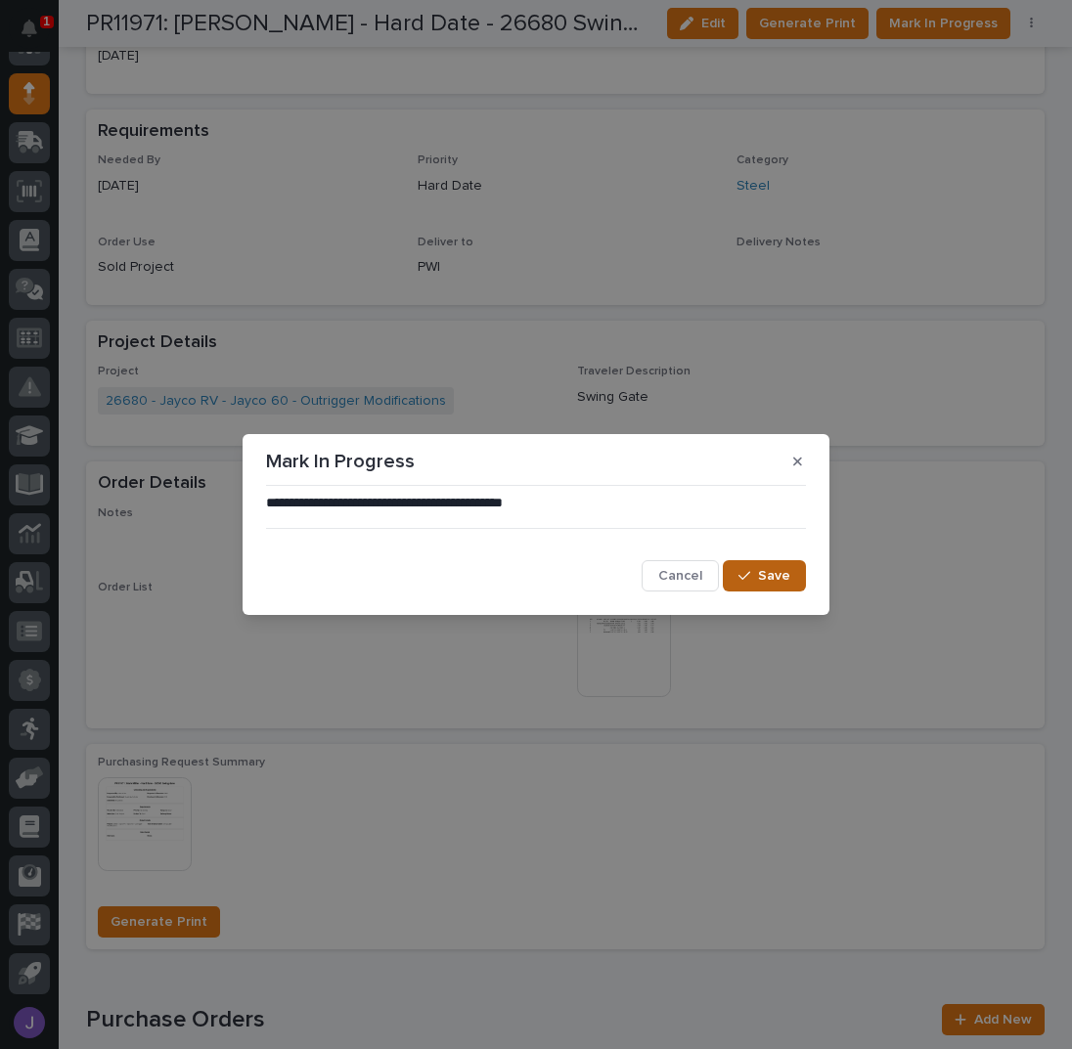
click at [744, 572] on icon "button" at bounding box center [744, 576] width 12 height 14
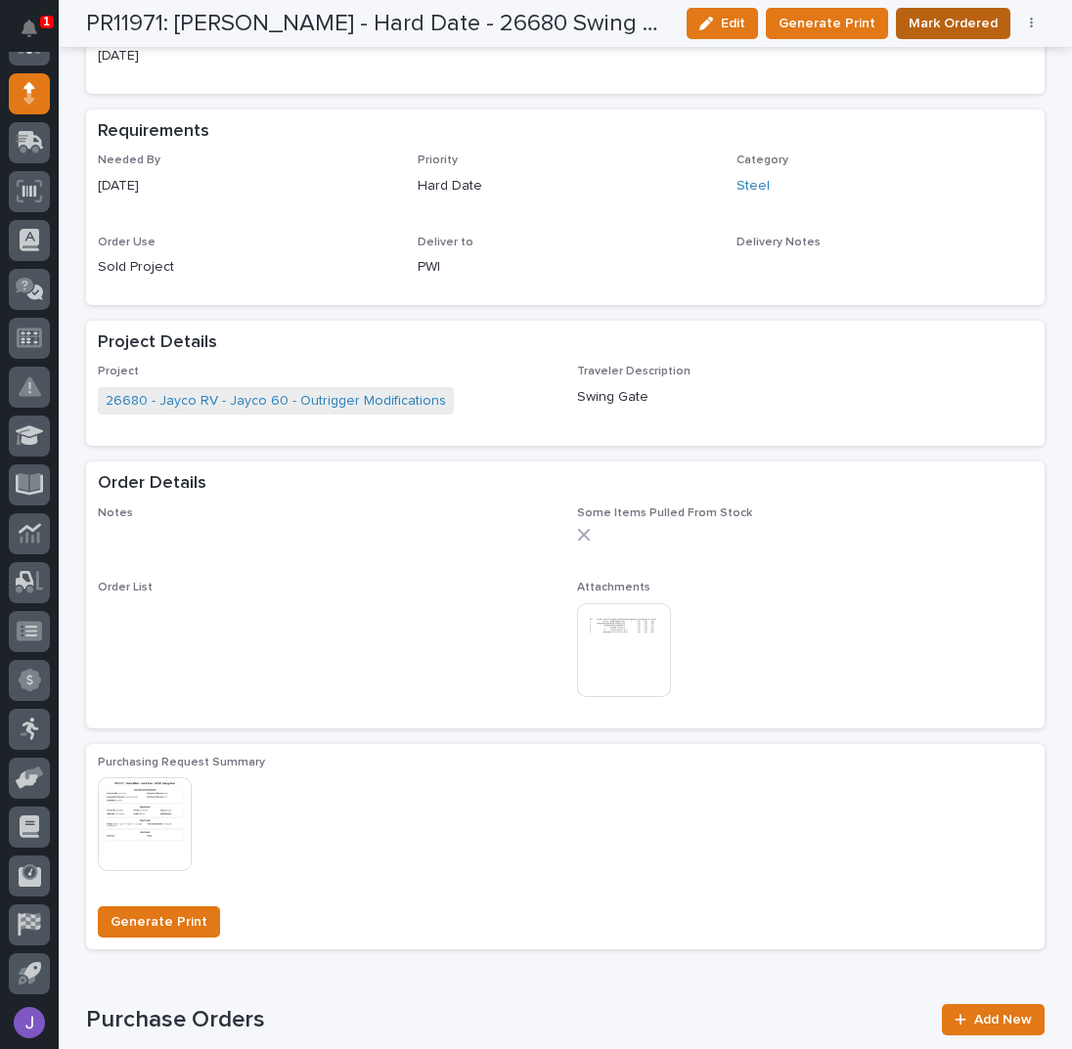
click at [946, 12] on span "Mark Ordered" at bounding box center [952, 23] width 89 height 23
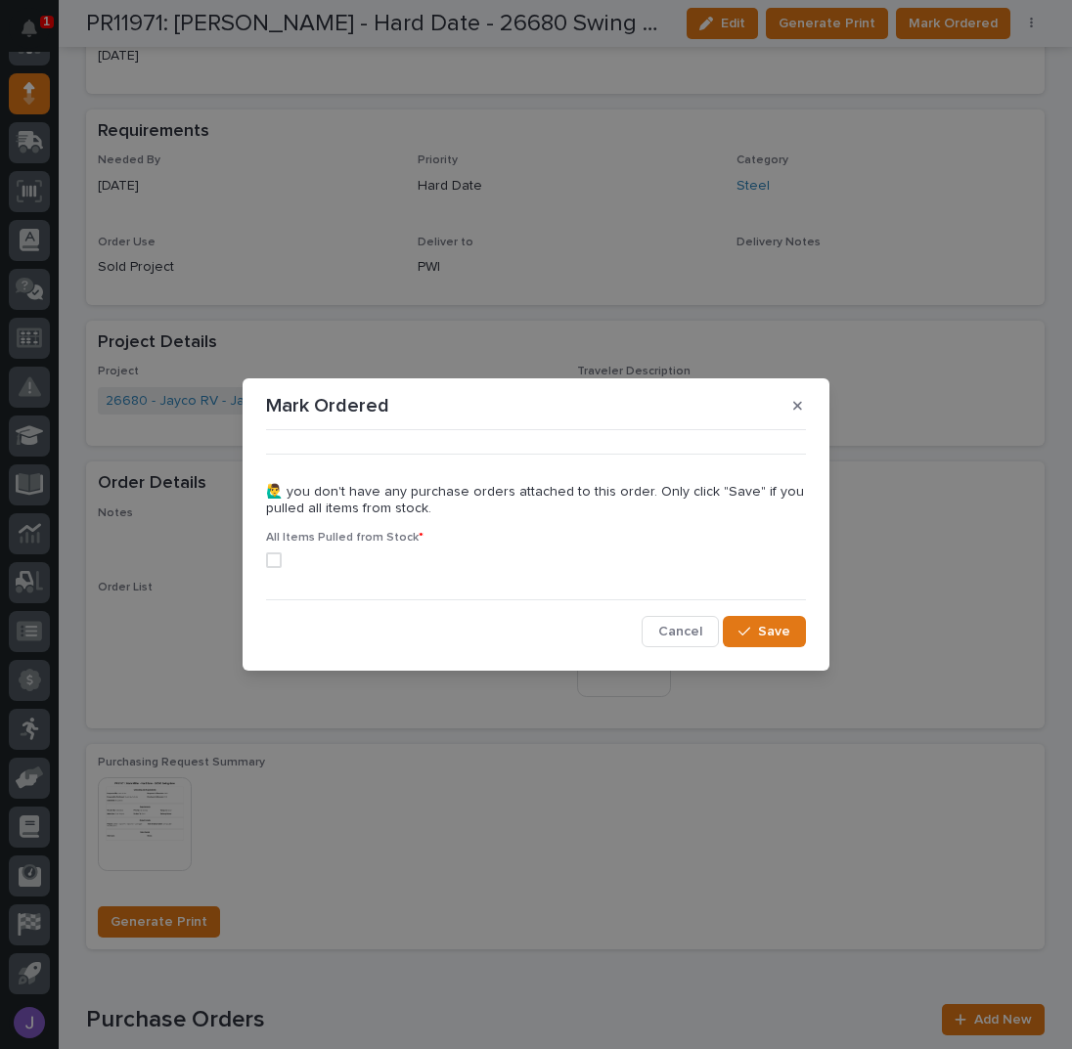
click at [274, 565] on span at bounding box center [274, 560] width 16 height 16
click at [771, 633] on span "Save" at bounding box center [774, 632] width 32 height 18
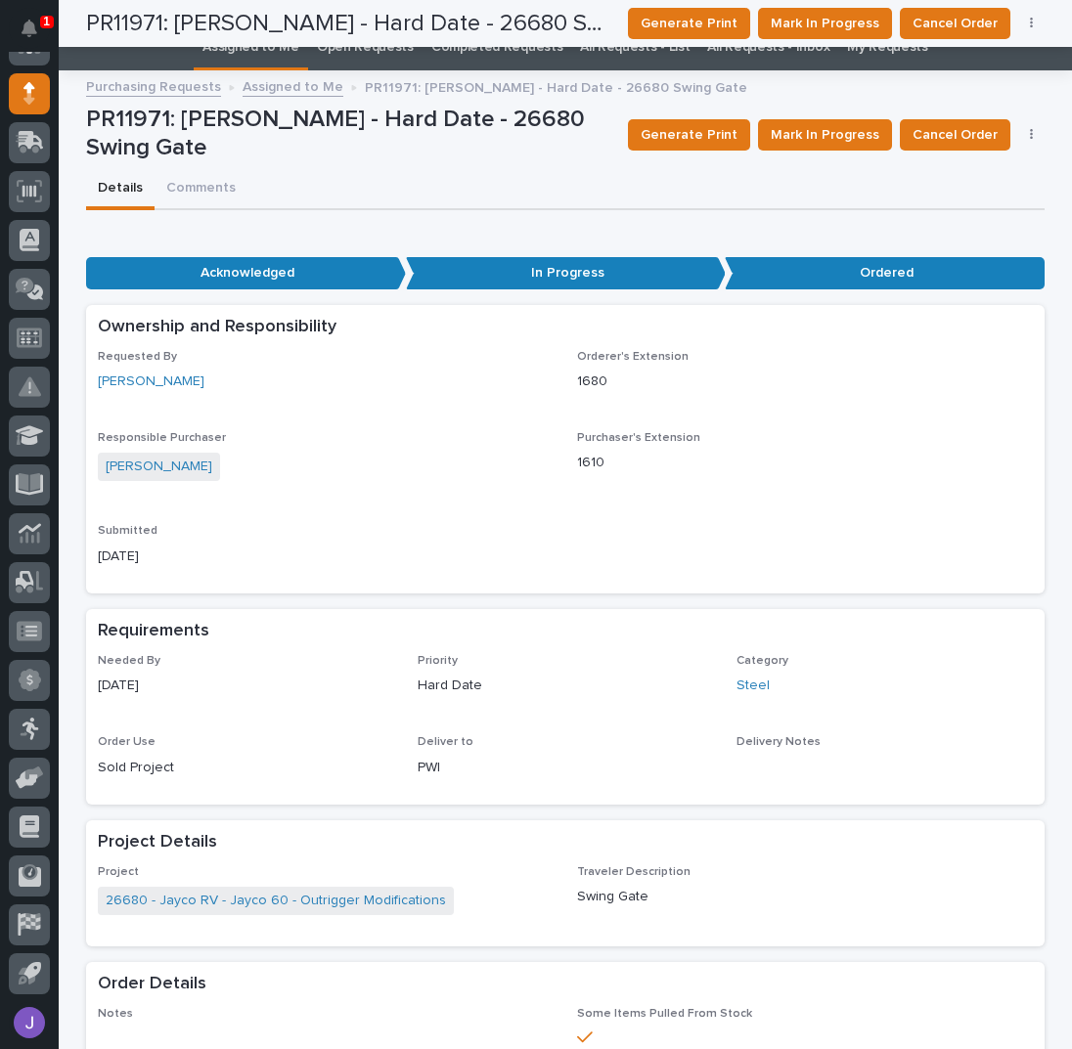
scroll to position [0, 0]
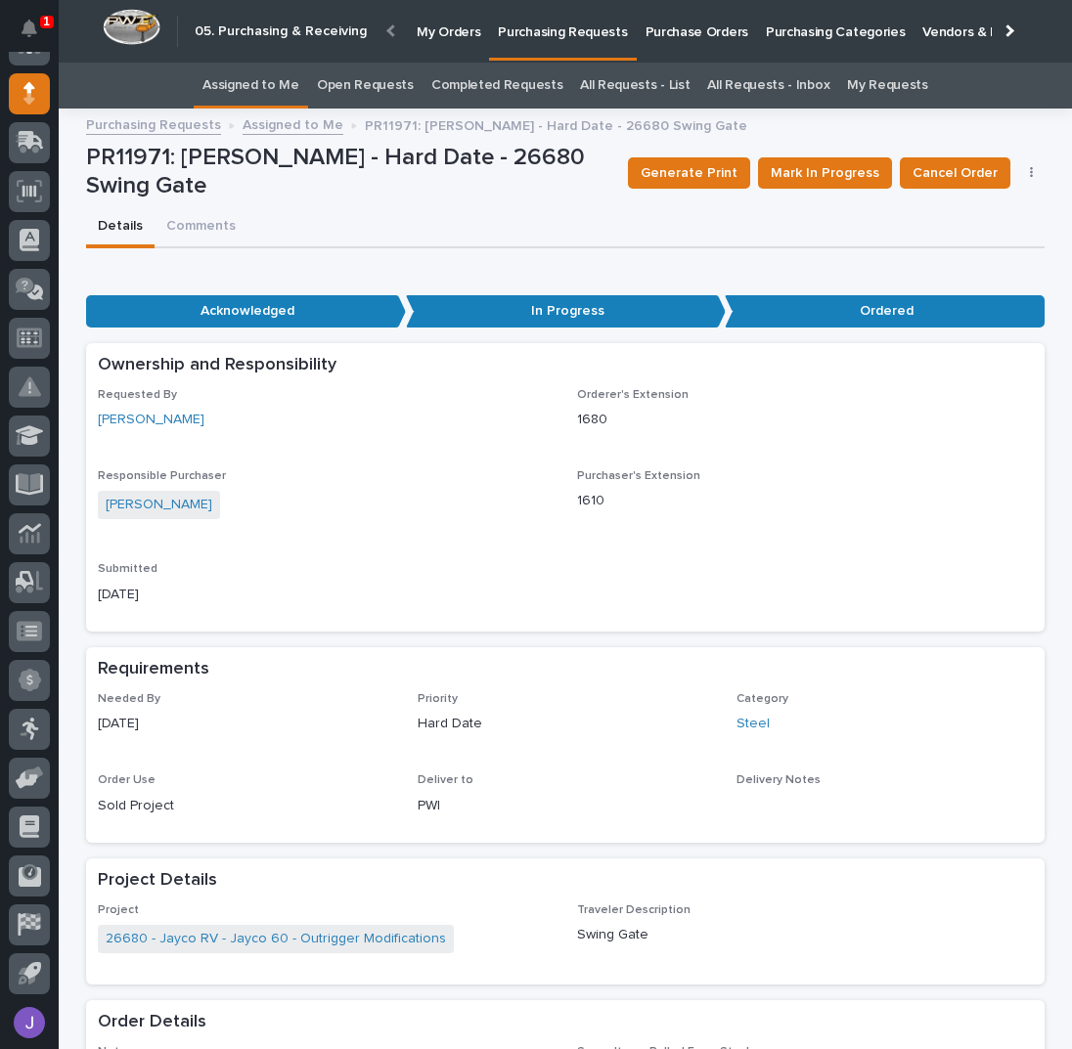
click at [265, 95] on link "Assigned to Me" at bounding box center [250, 86] width 97 height 46
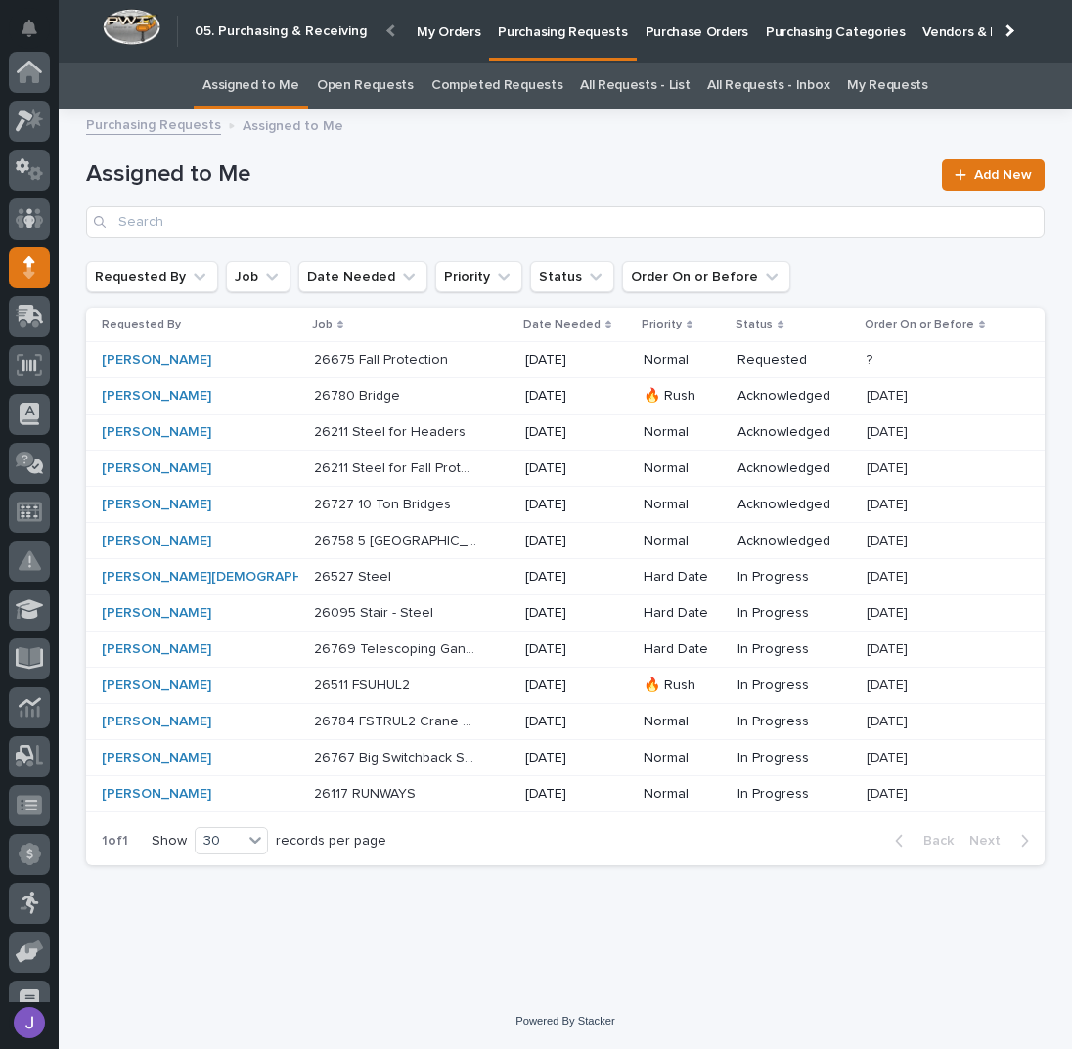
scroll to position [174, 0]
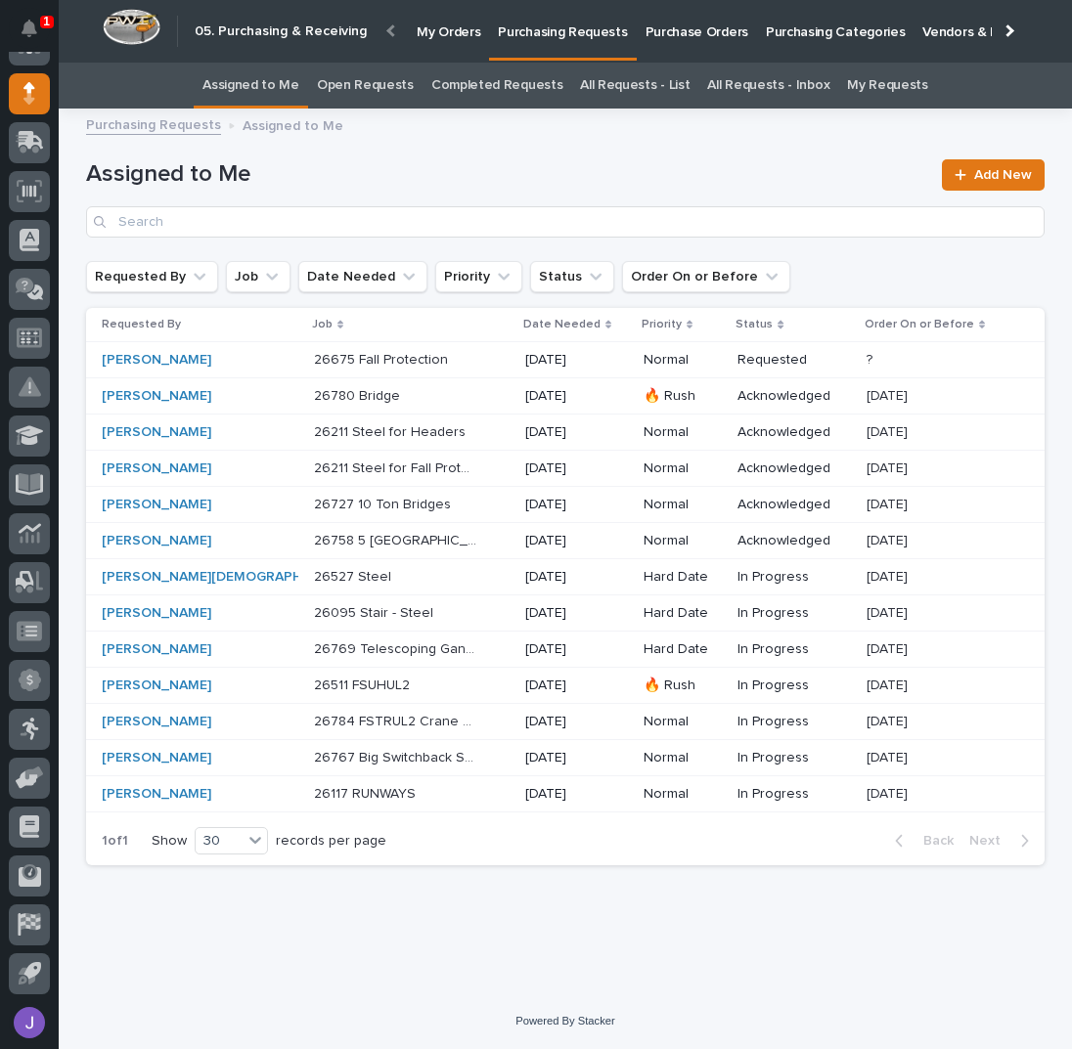
click at [661, 24] on p "Purchase Orders" at bounding box center [696, 20] width 103 height 41
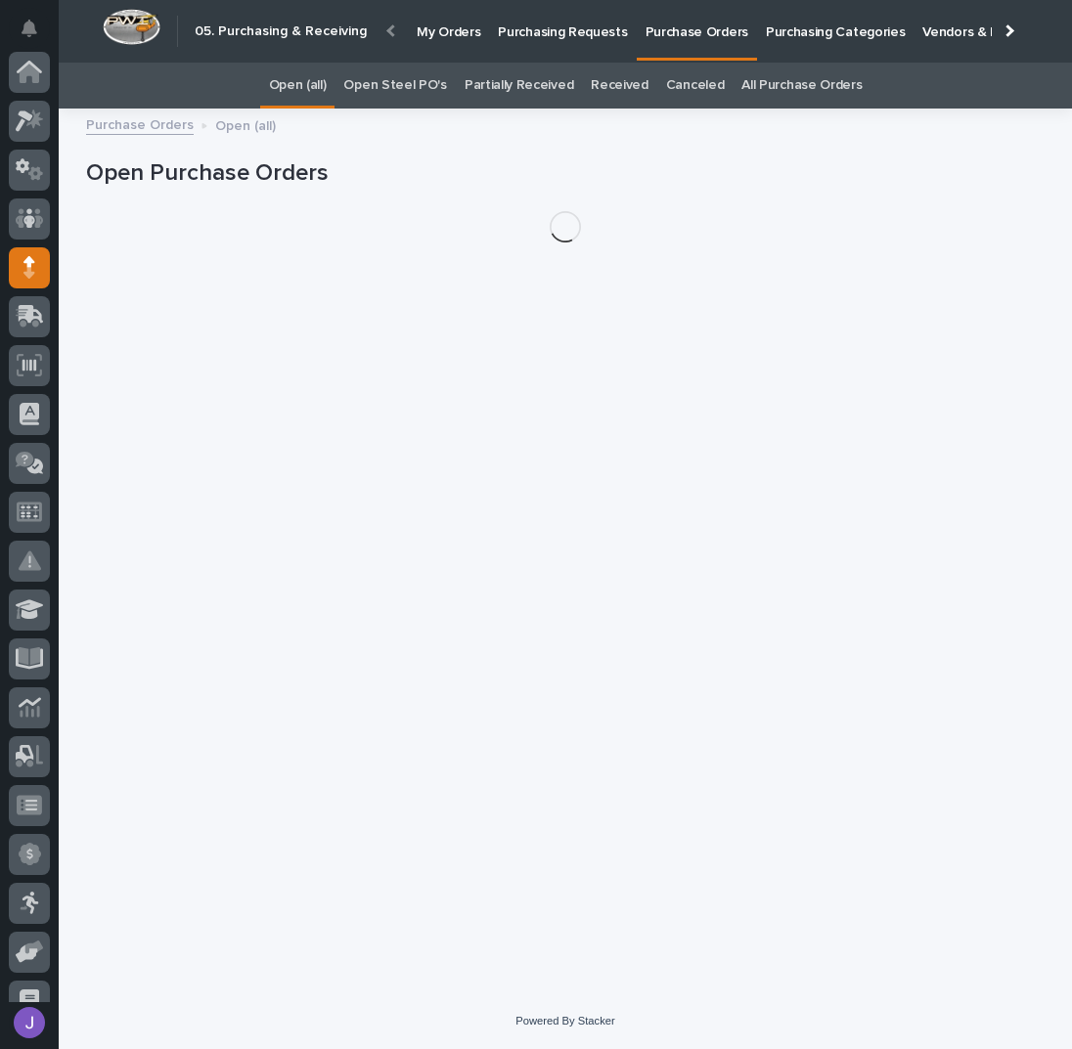
scroll to position [174, 0]
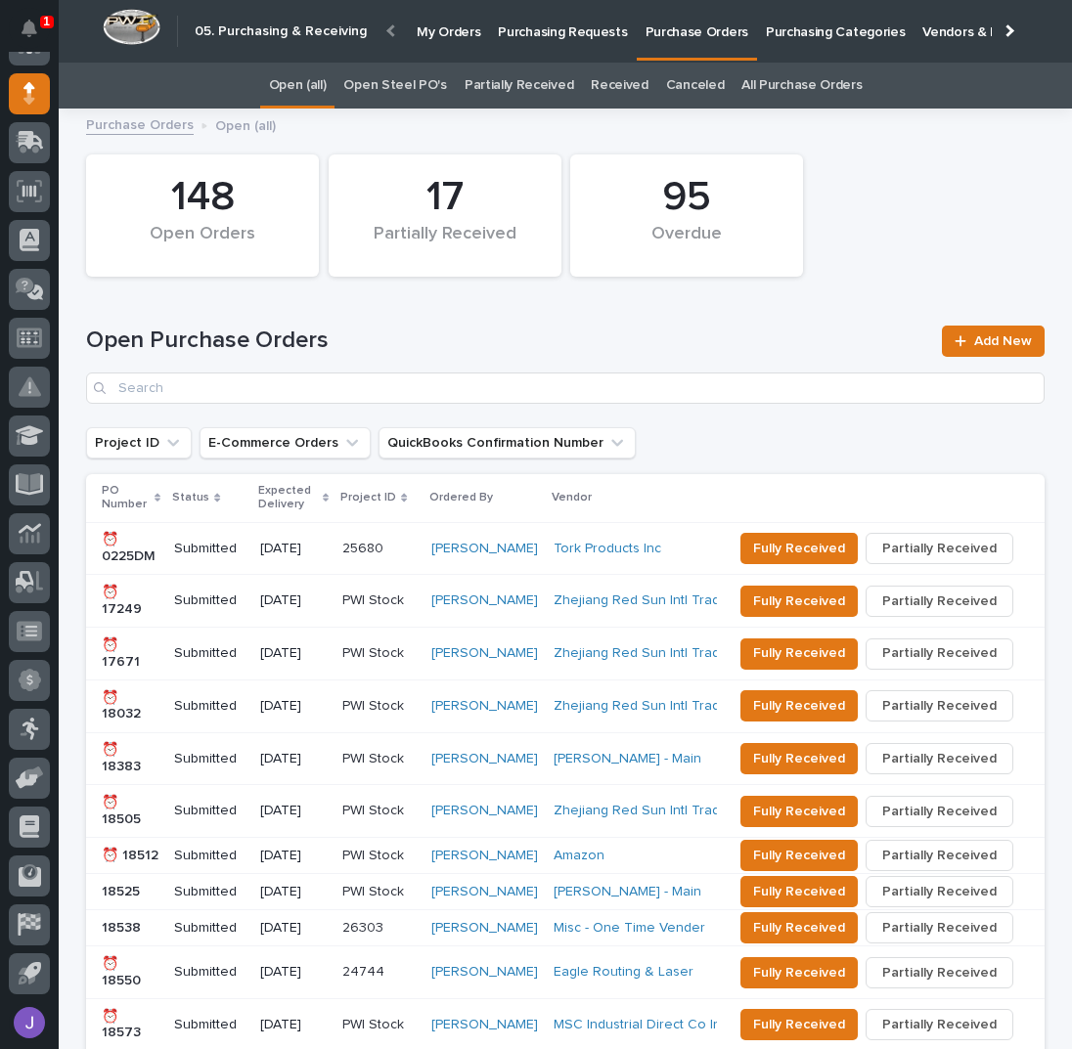
click at [370, 91] on link "Open Steel PO's" at bounding box center [394, 86] width 103 height 46
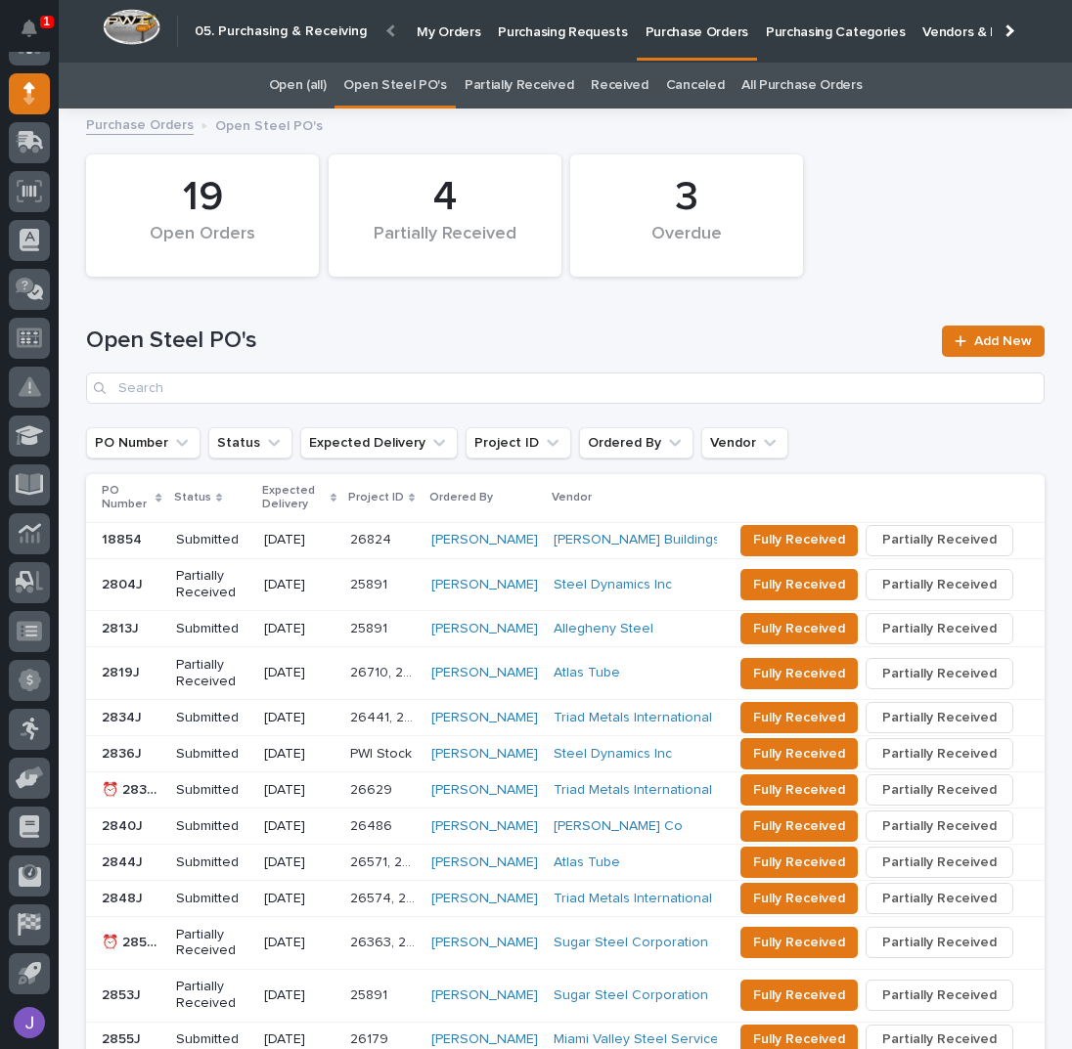
scroll to position [391, 0]
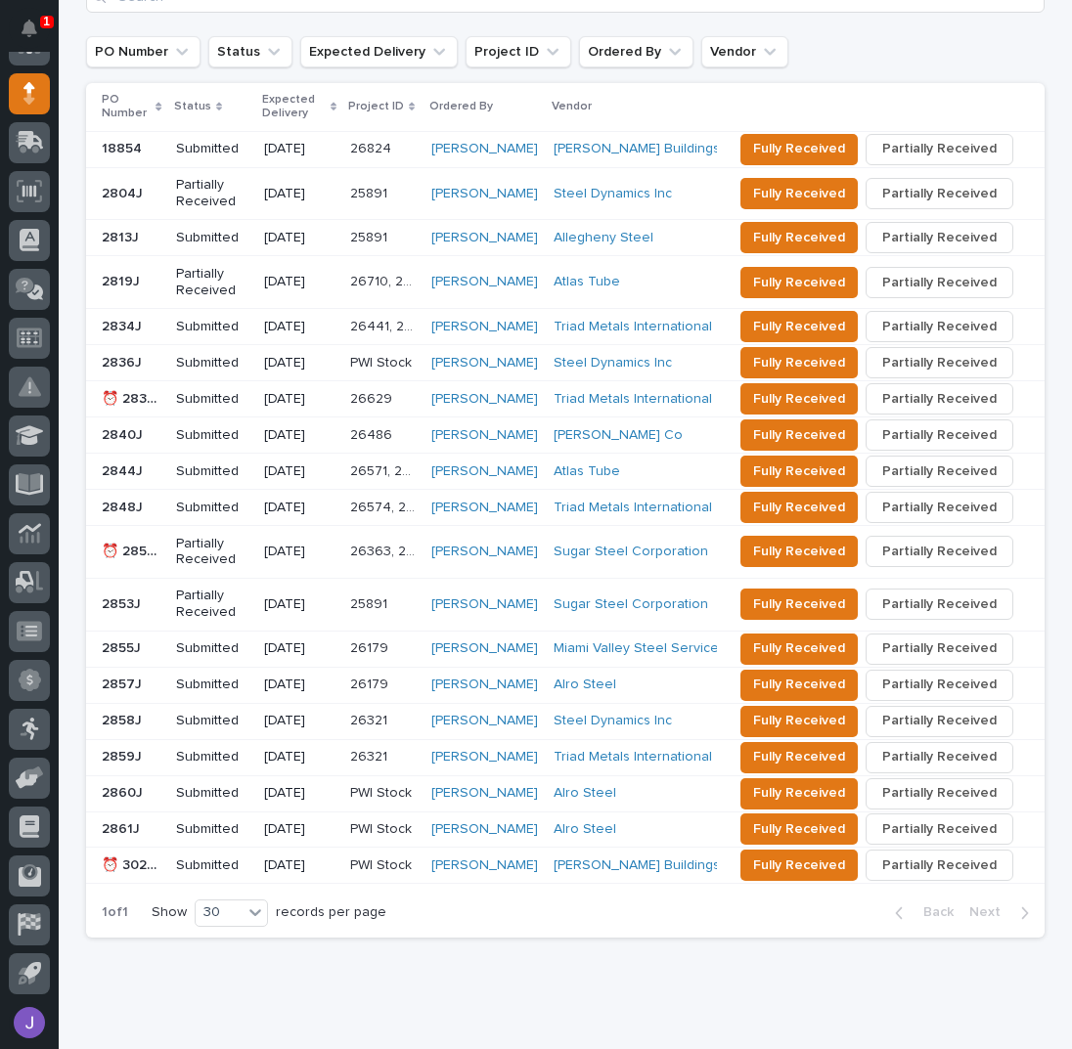
click at [288, 858] on p "[DATE]" at bounding box center [299, 866] width 70 height 17
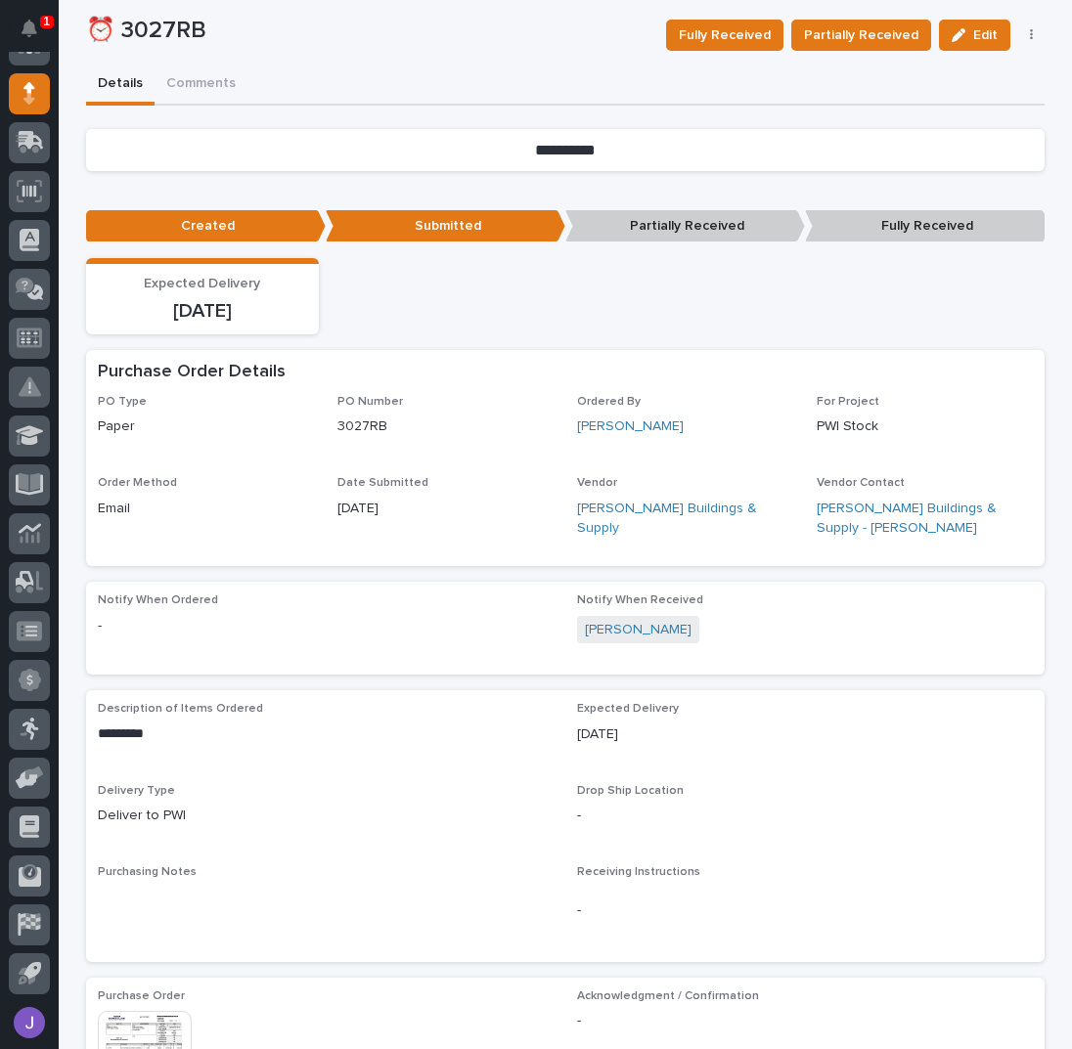
scroll to position [522, 0]
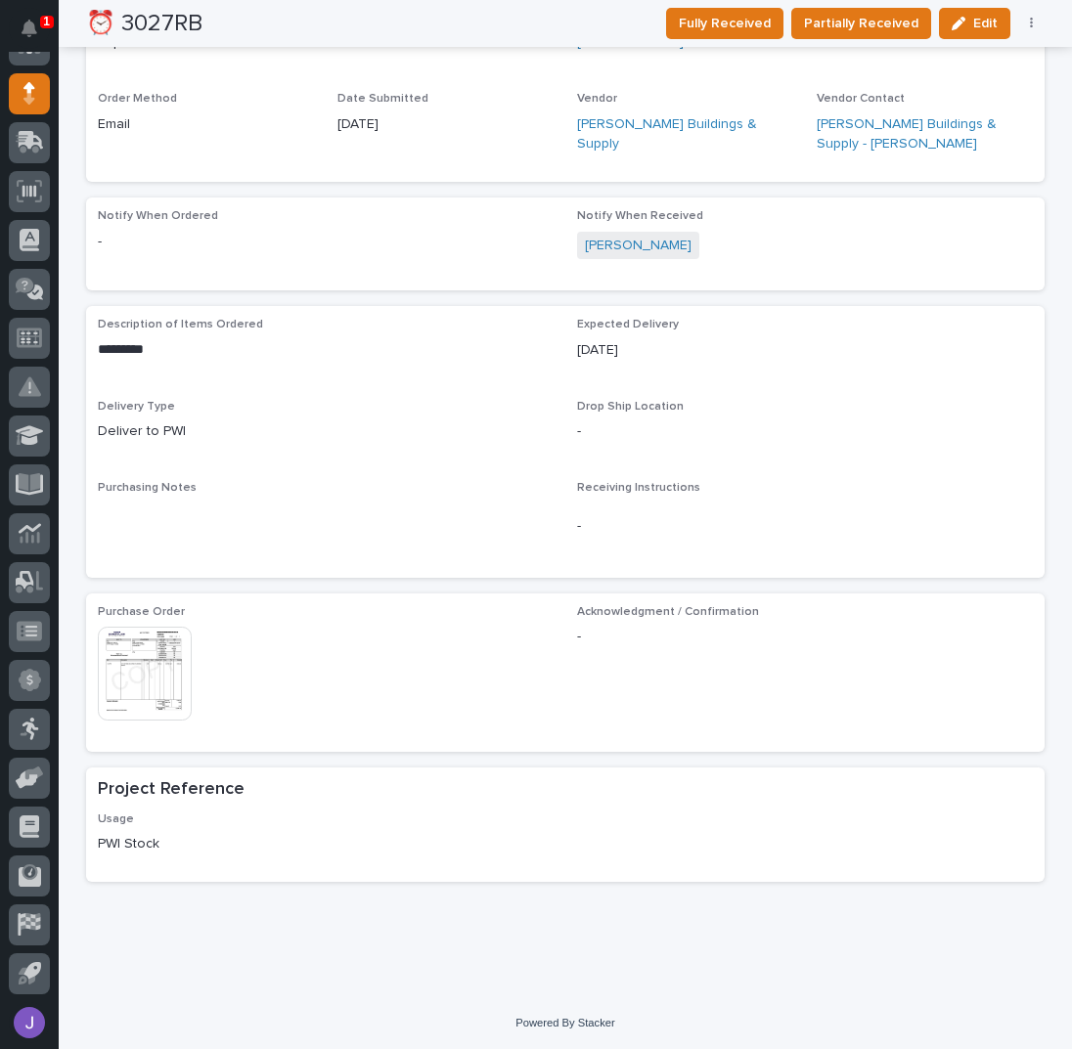
click at [173, 657] on img at bounding box center [145, 674] width 94 height 94
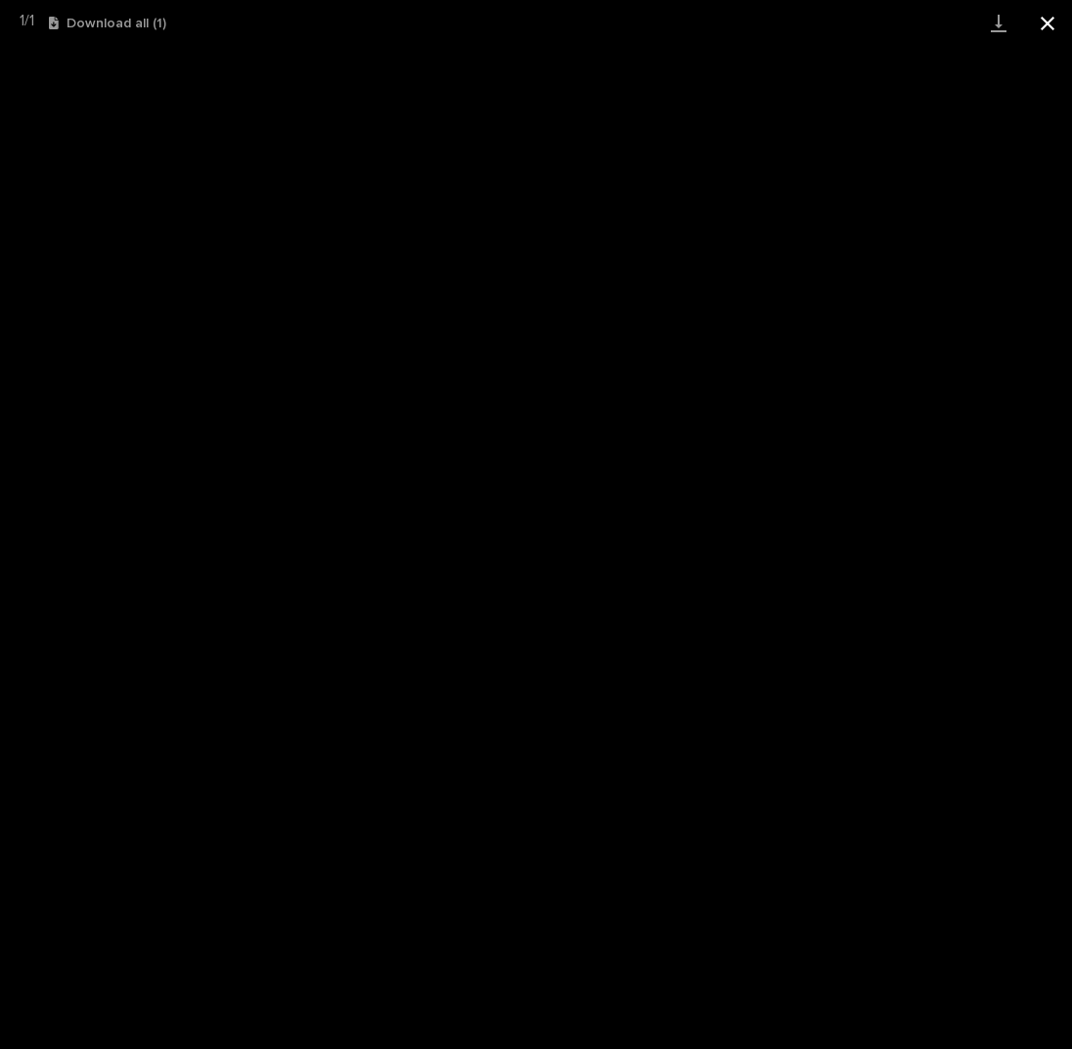
click at [1038, 22] on button "Close gallery" at bounding box center [1047, 23] width 49 height 46
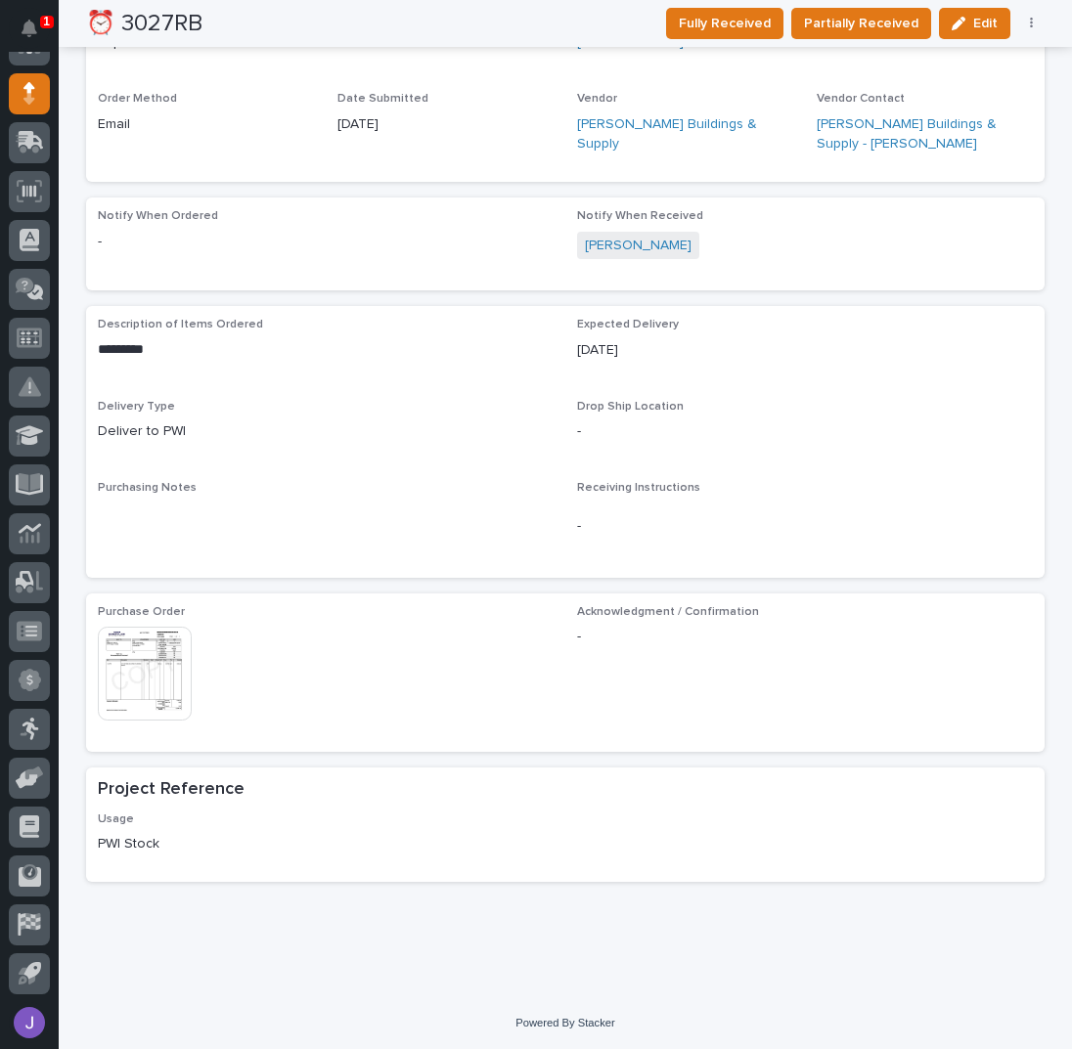
click at [348, 468] on div "Description of Items Ordered ********* ••• Expected Delivery [DATE] Delivery Ty…" at bounding box center [565, 442] width 935 height 248
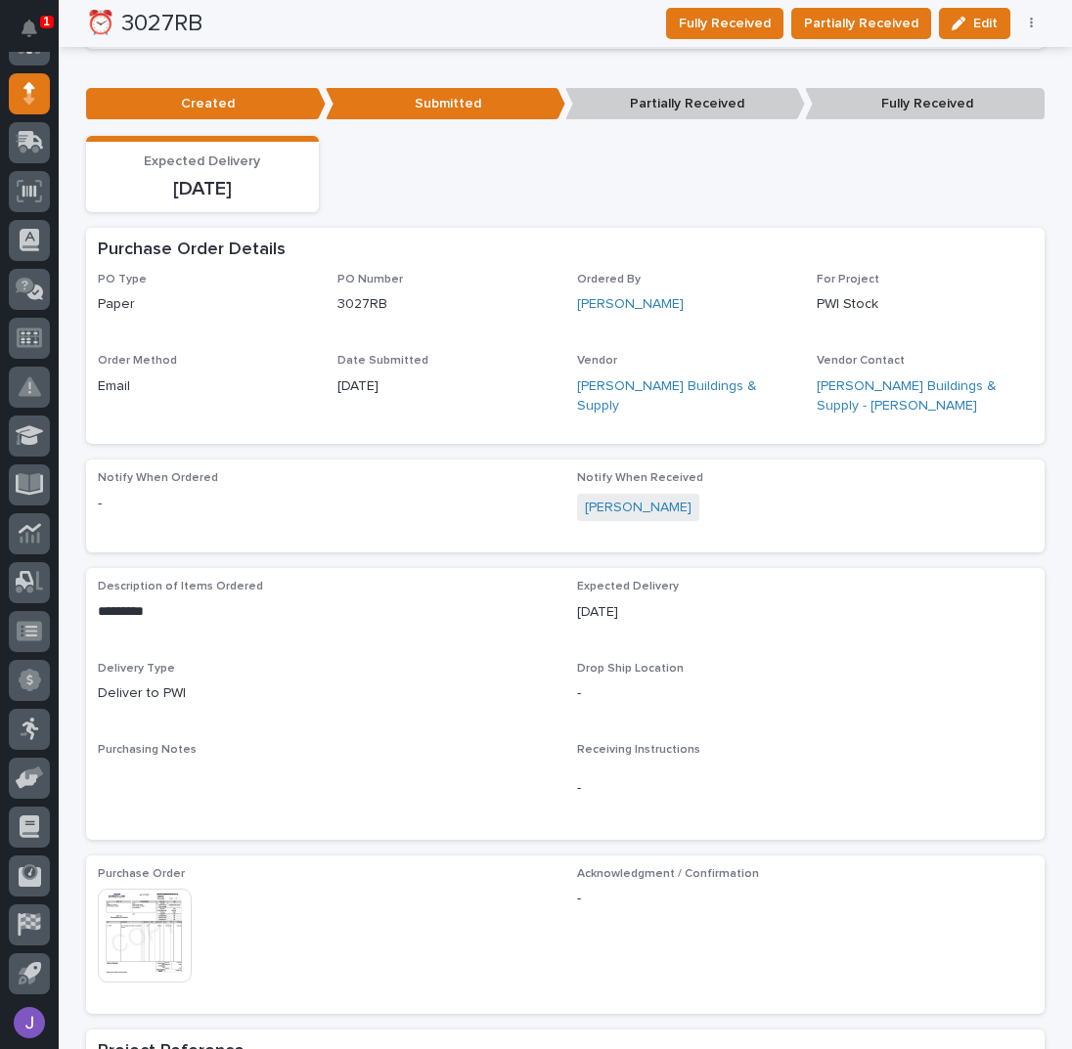
scroll to position [0, 0]
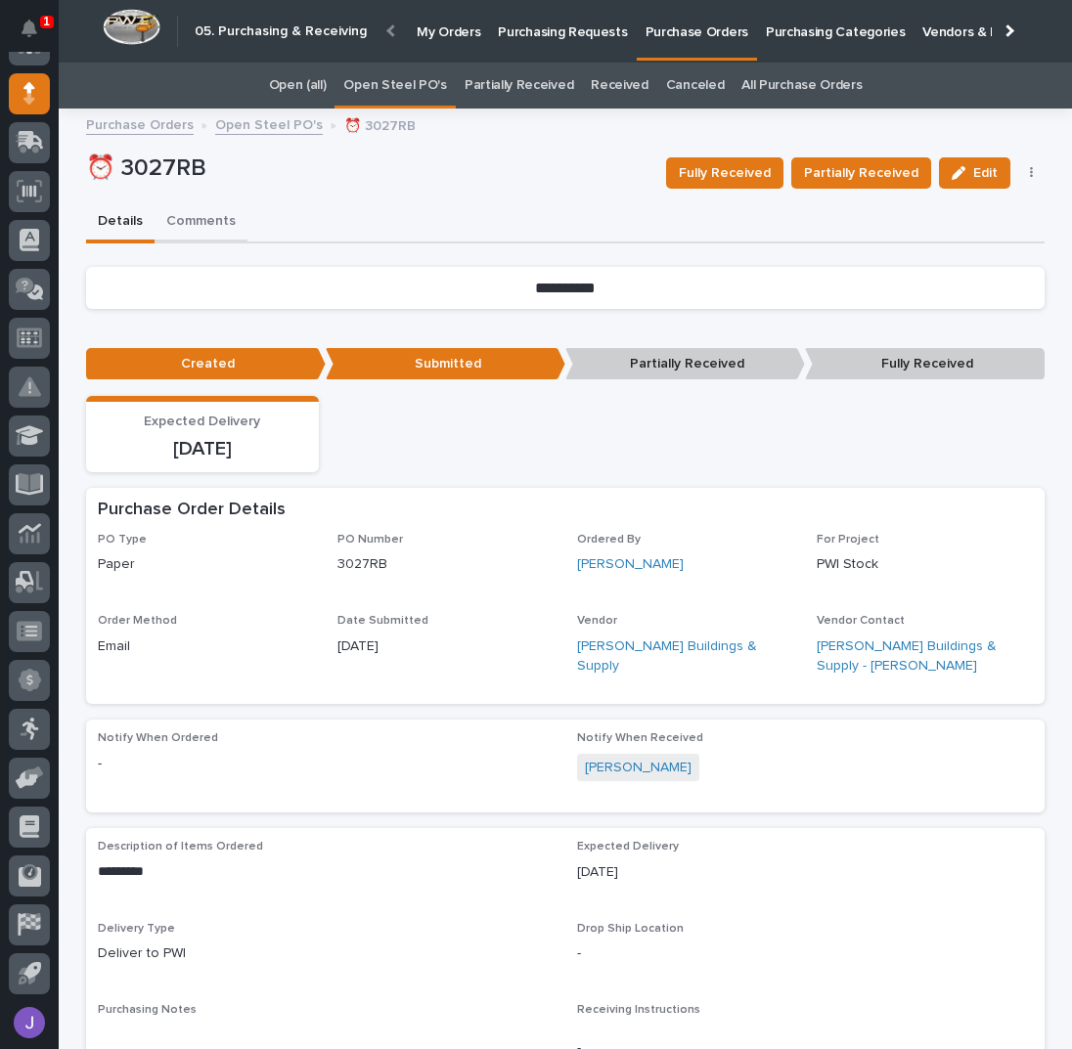
click at [219, 209] on button "Comments" at bounding box center [201, 222] width 93 height 41
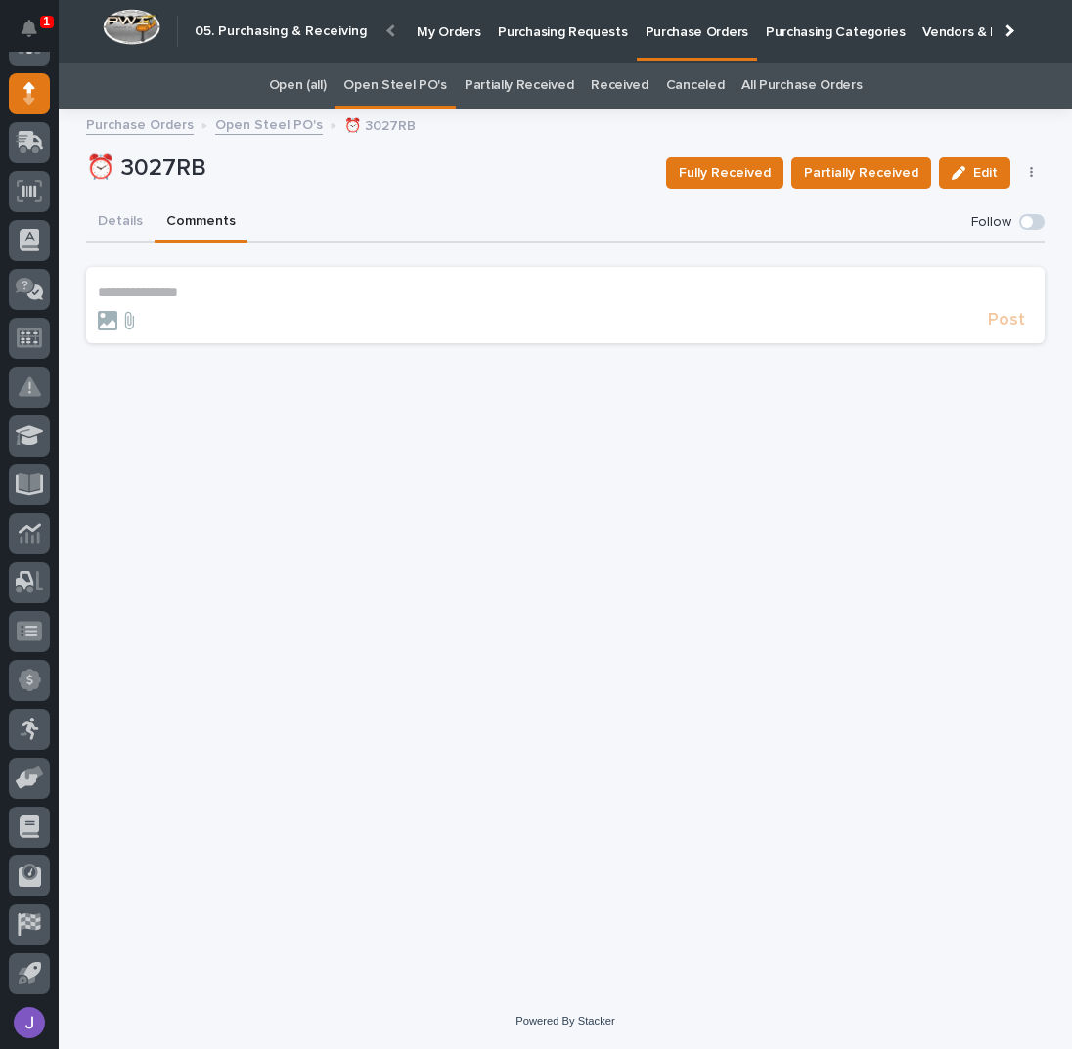
click at [199, 292] on p "**********" at bounding box center [565, 293] width 935 height 17
click at [1017, 331] on span "Post" at bounding box center [1006, 329] width 37 height 22
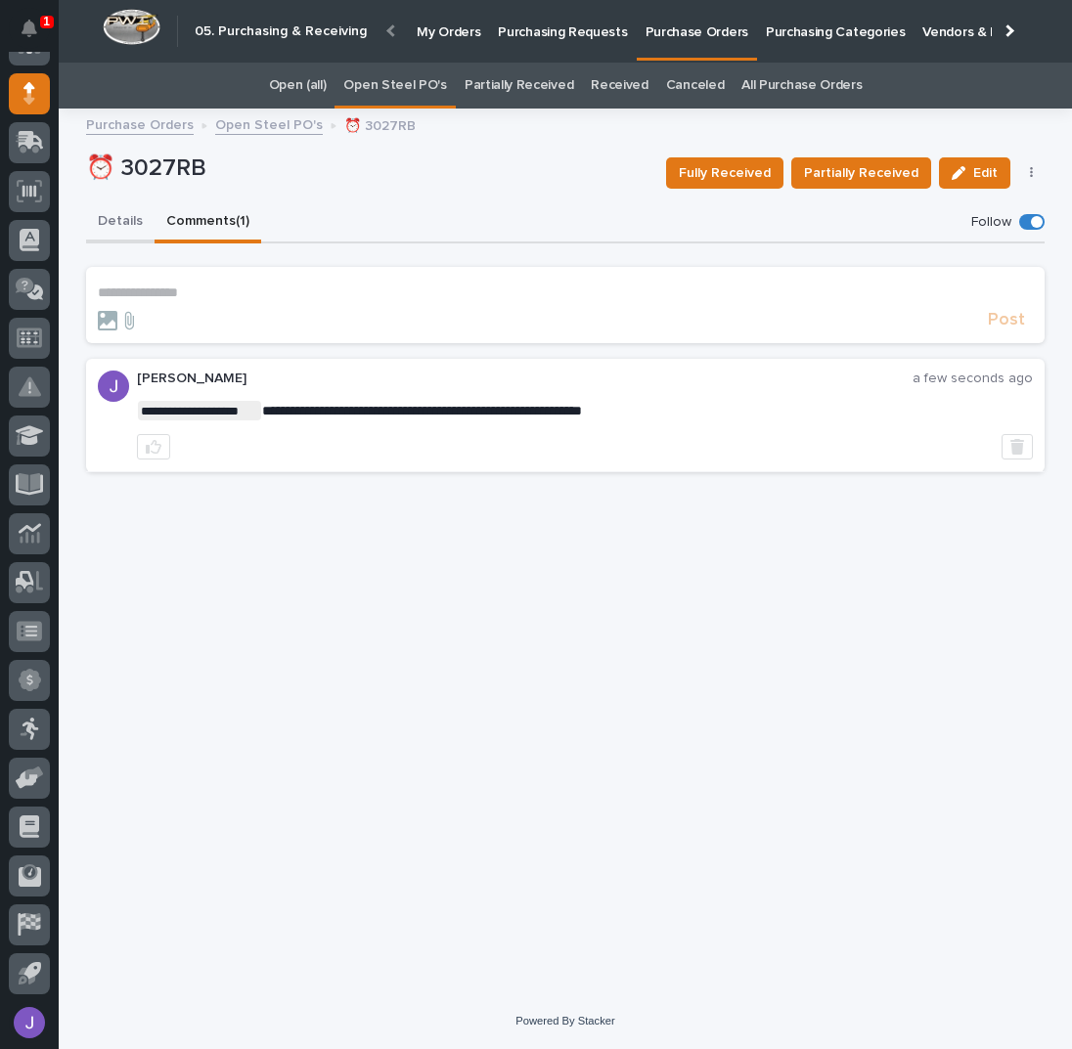
click at [110, 216] on button "Details" at bounding box center [120, 222] width 68 height 41
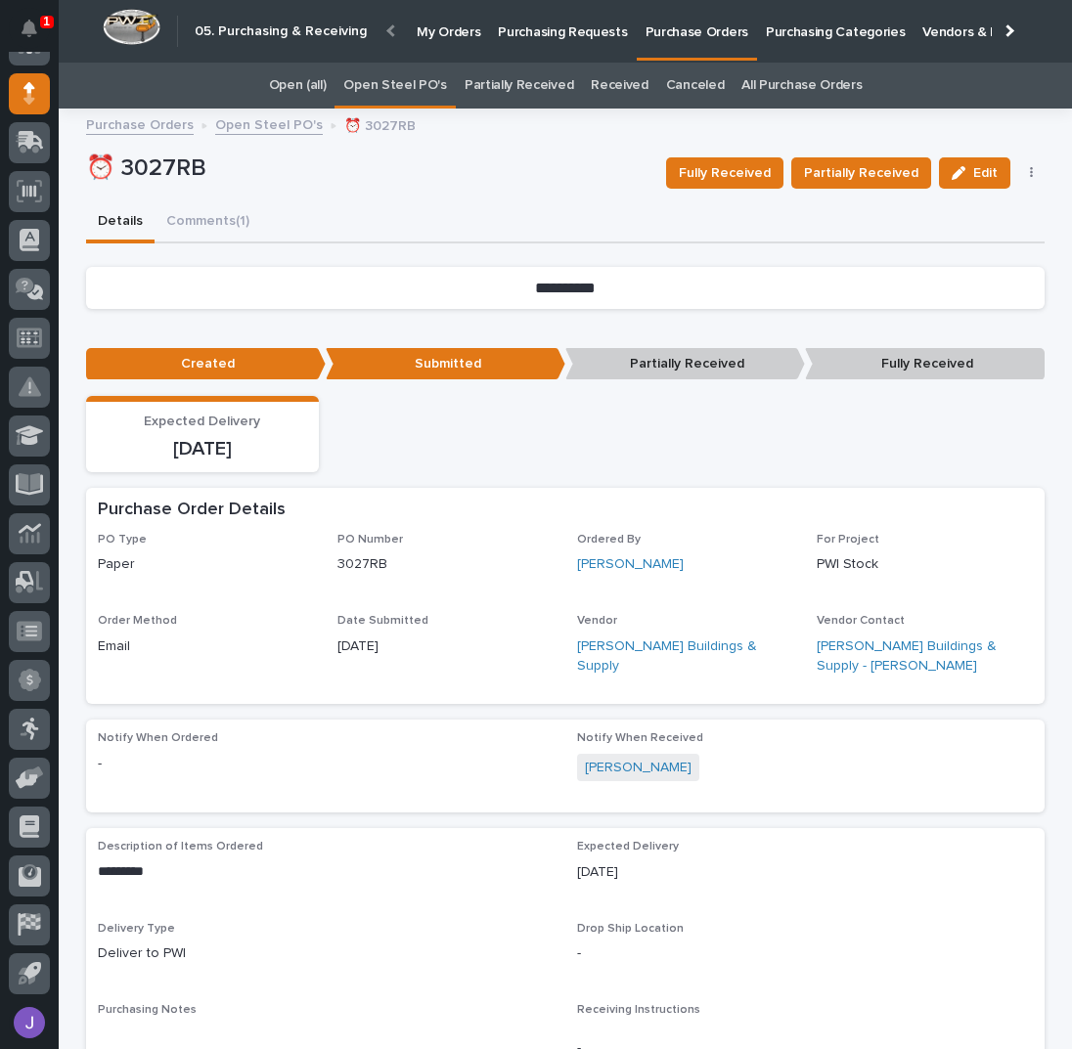
click at [372, 75] on link "Open Steel PO's" at bounding box center [394, 86] width 103 height 46
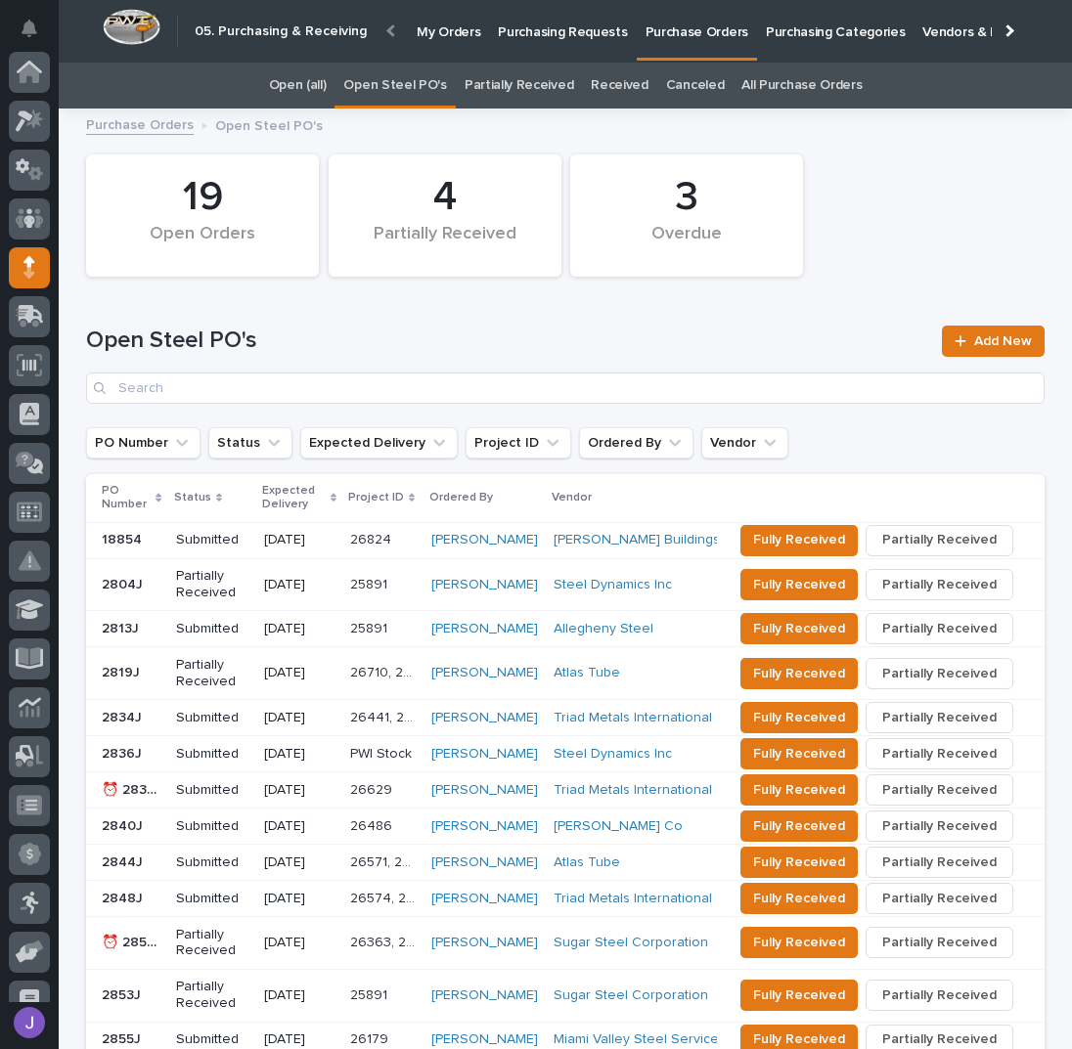
scroll to position [174, 0]
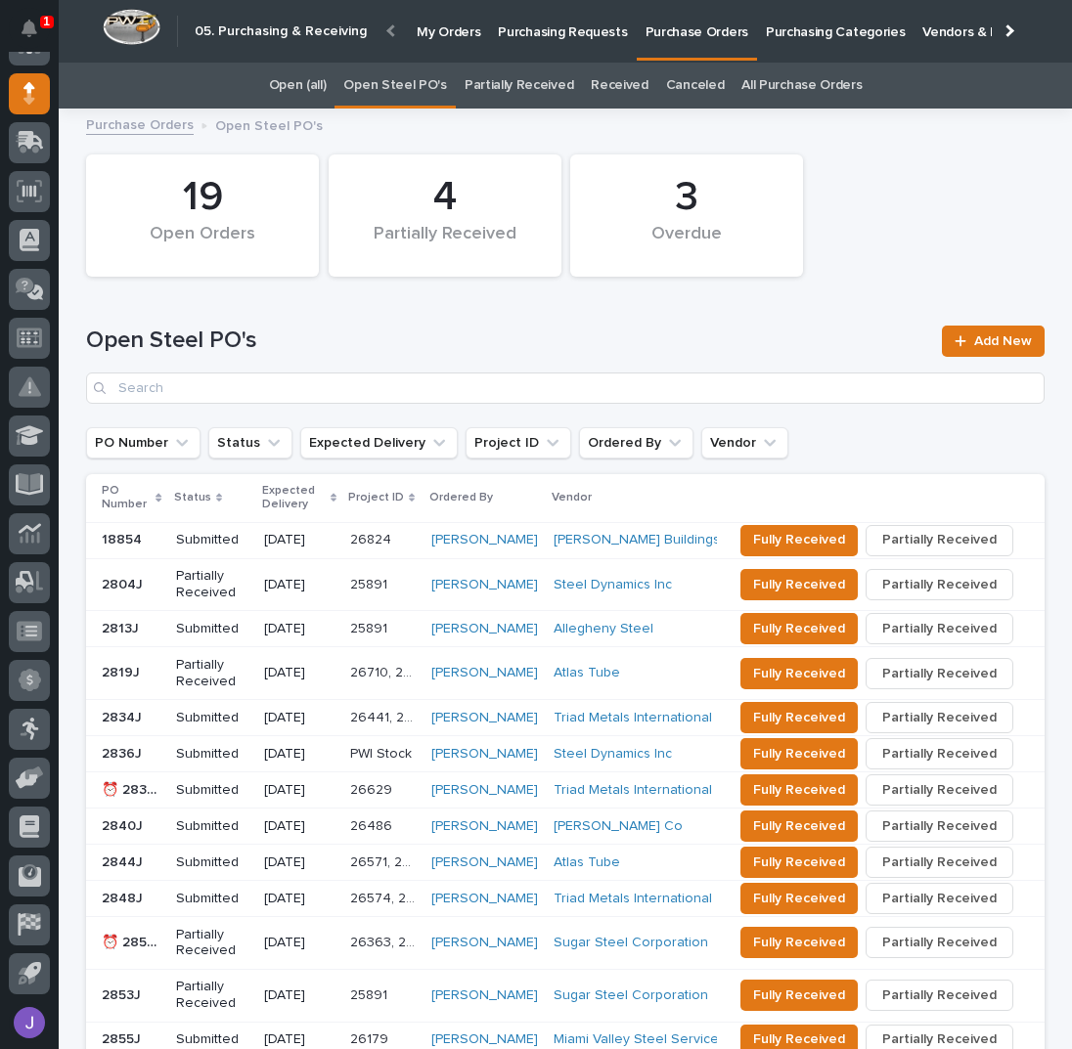
click at [559, 35] on p "Purchasing Requests" at bounding box center [562, 20] width 129 height 41
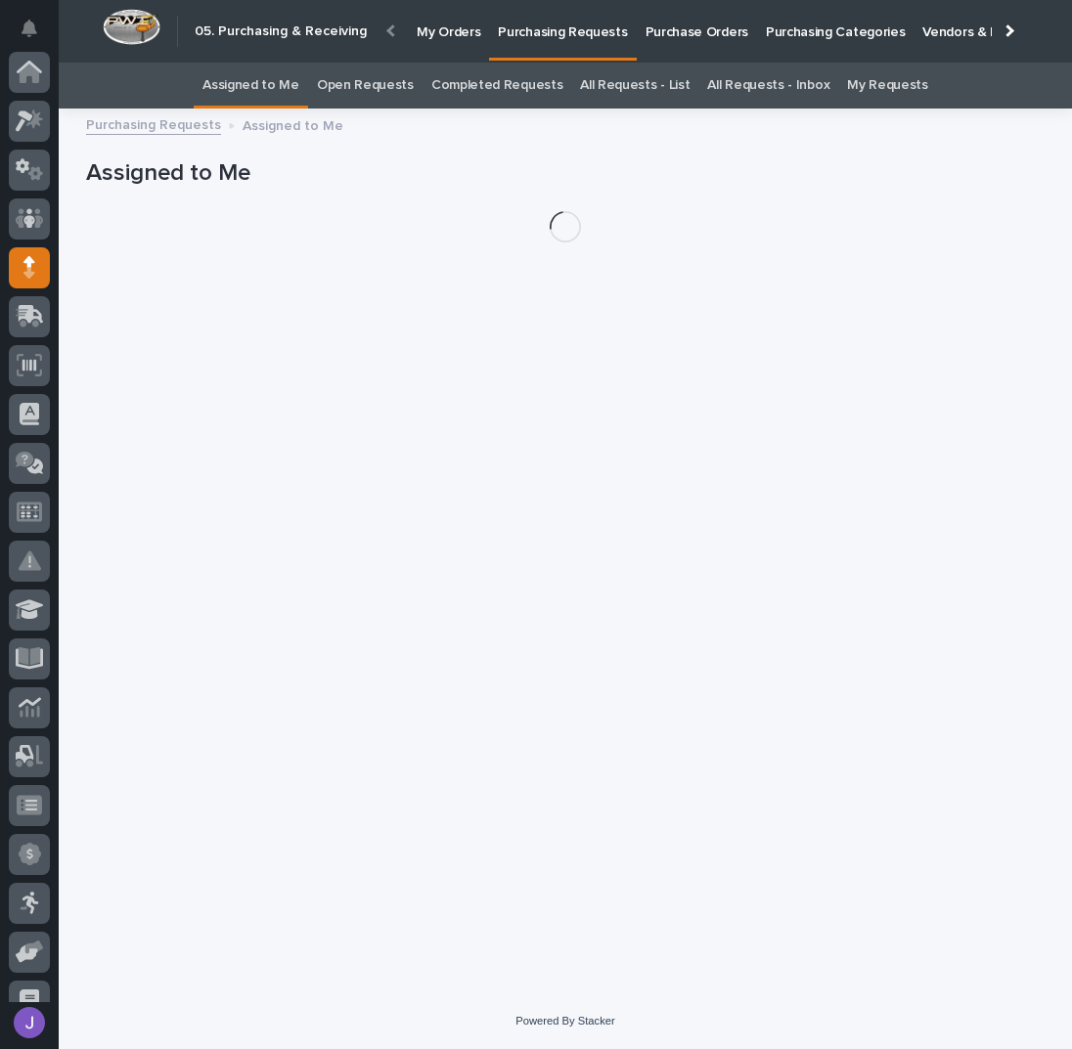
scroll to position [174, 0]
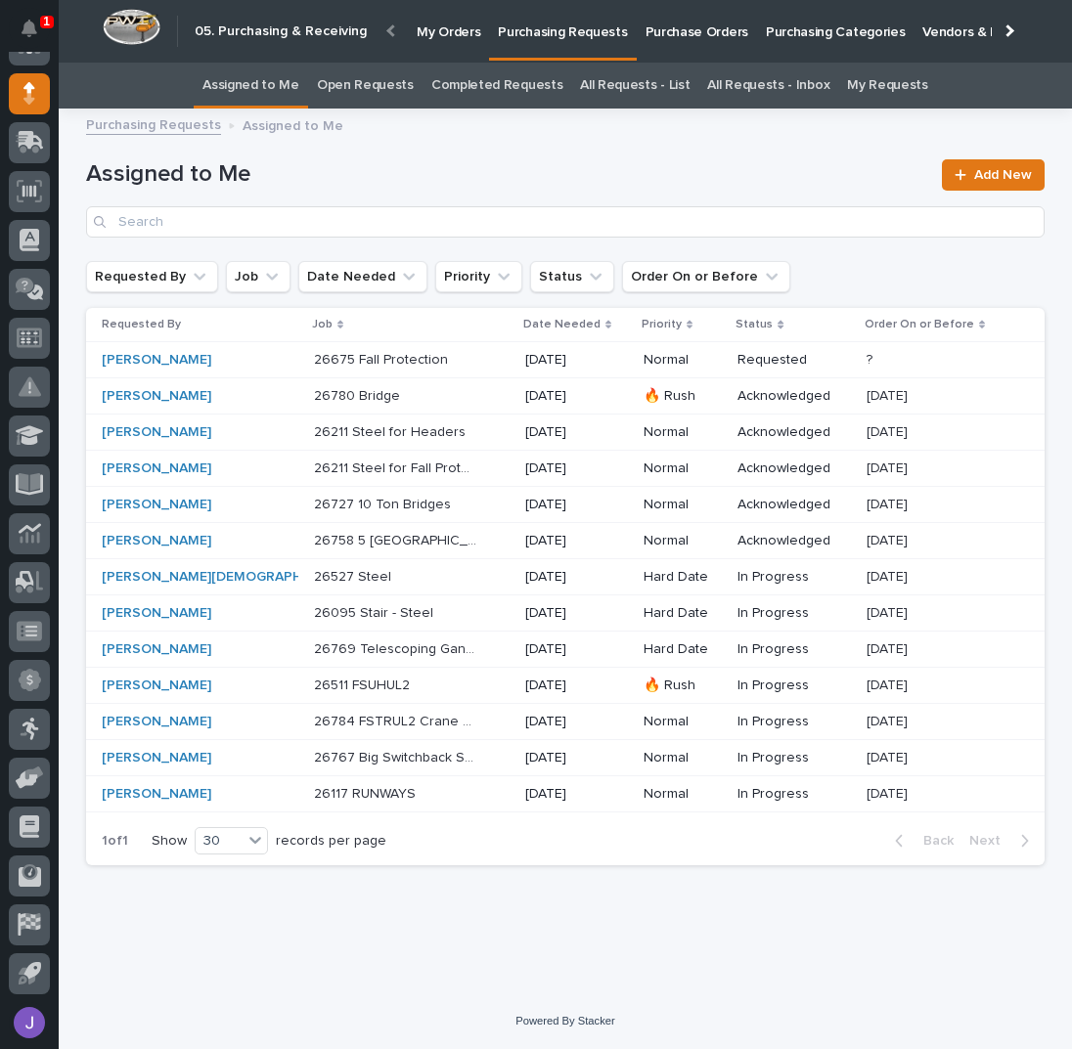
click at [661, 24] on p "Purchase Orders" at bounding box center [696, 20] width 103 height 41
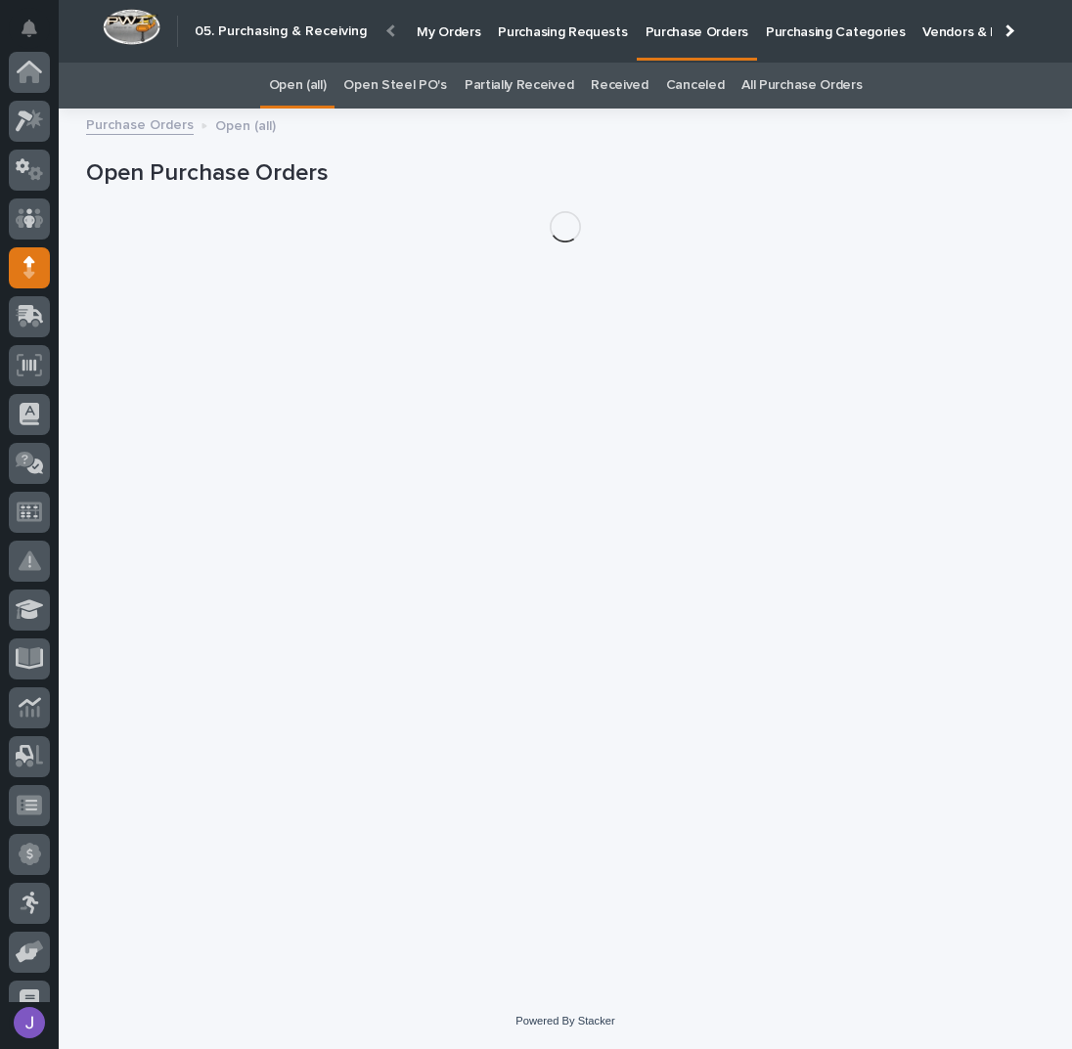
scroll to position [174, 0]
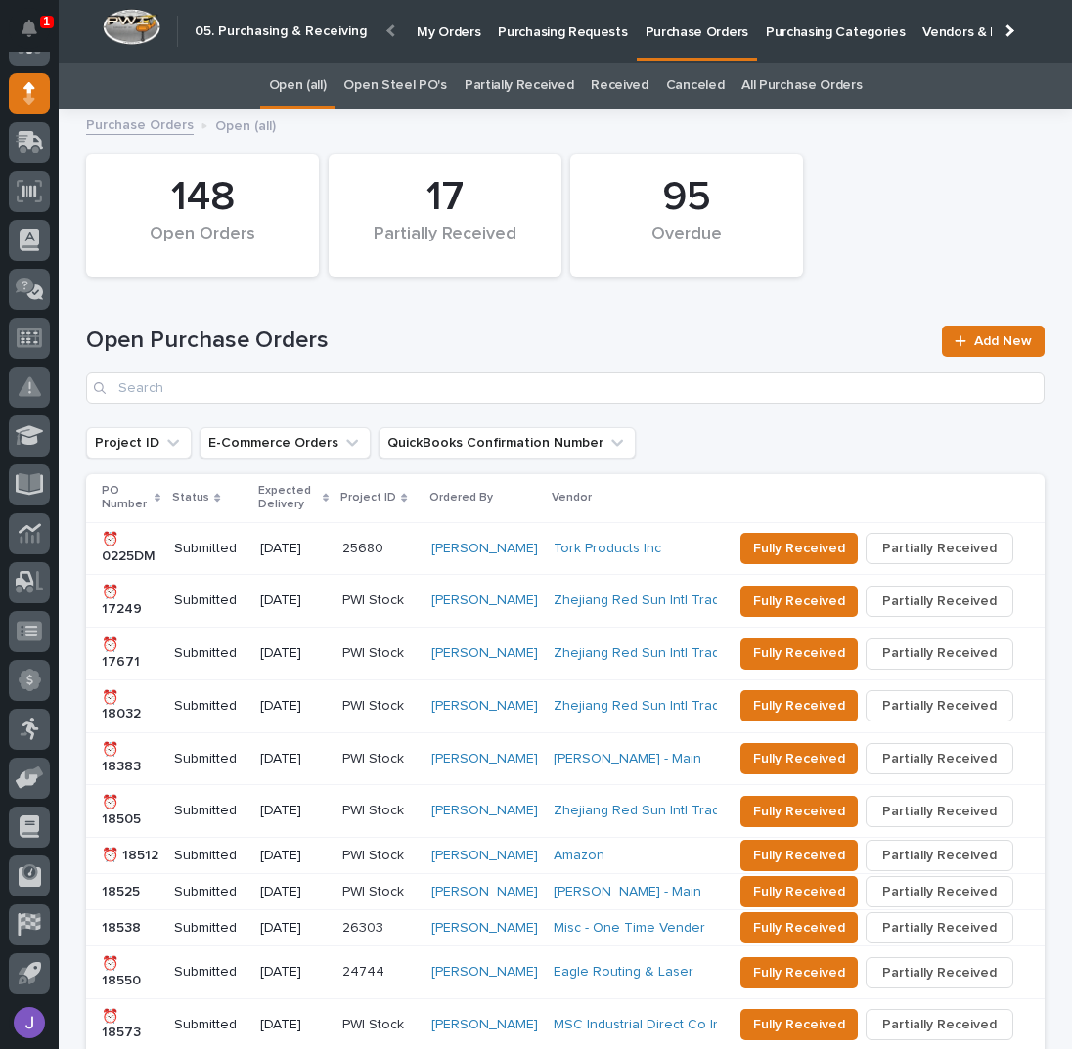
click at [435, 82] on link "Open Steel PO's" at bounding box center [394, 86] width 103 height 46
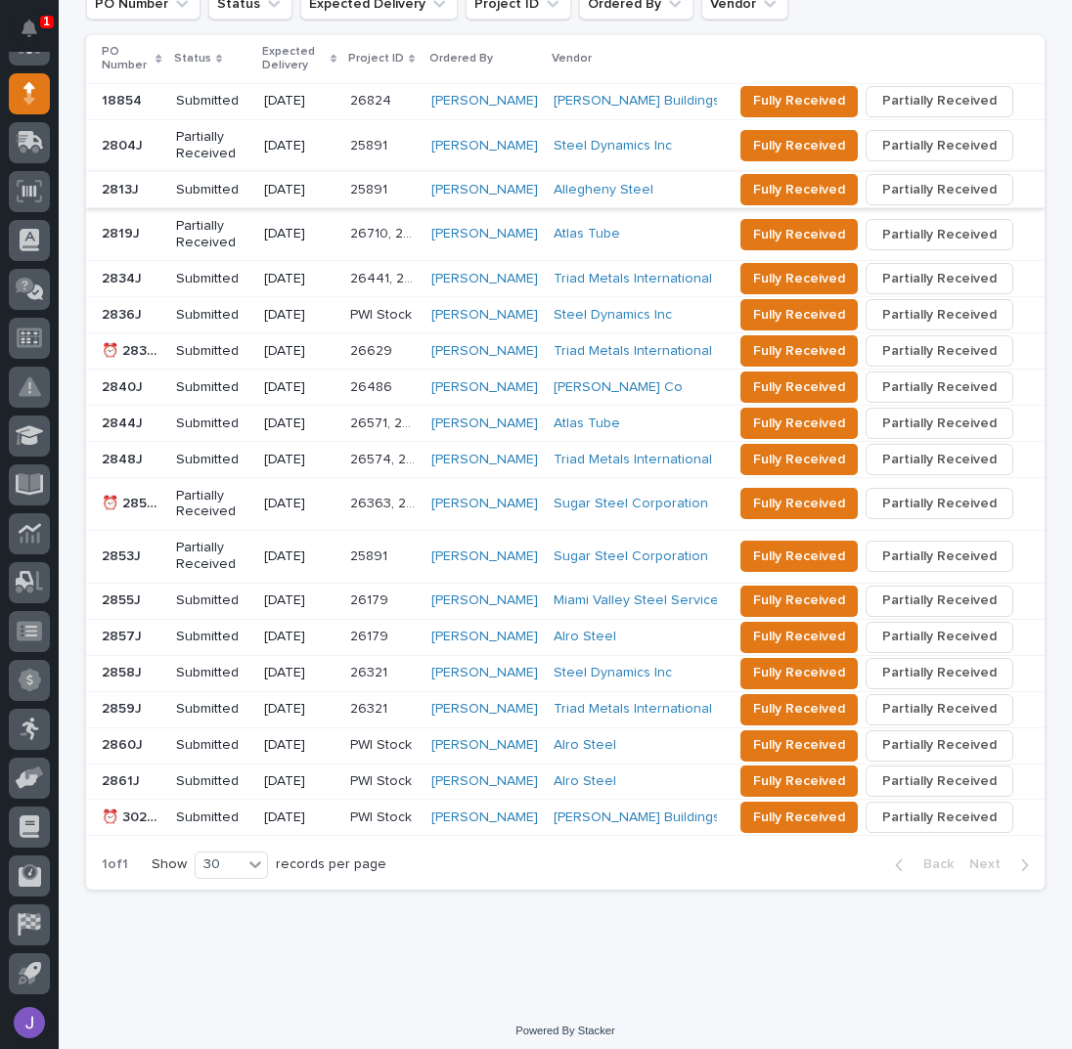
scroll to position [178, 0]
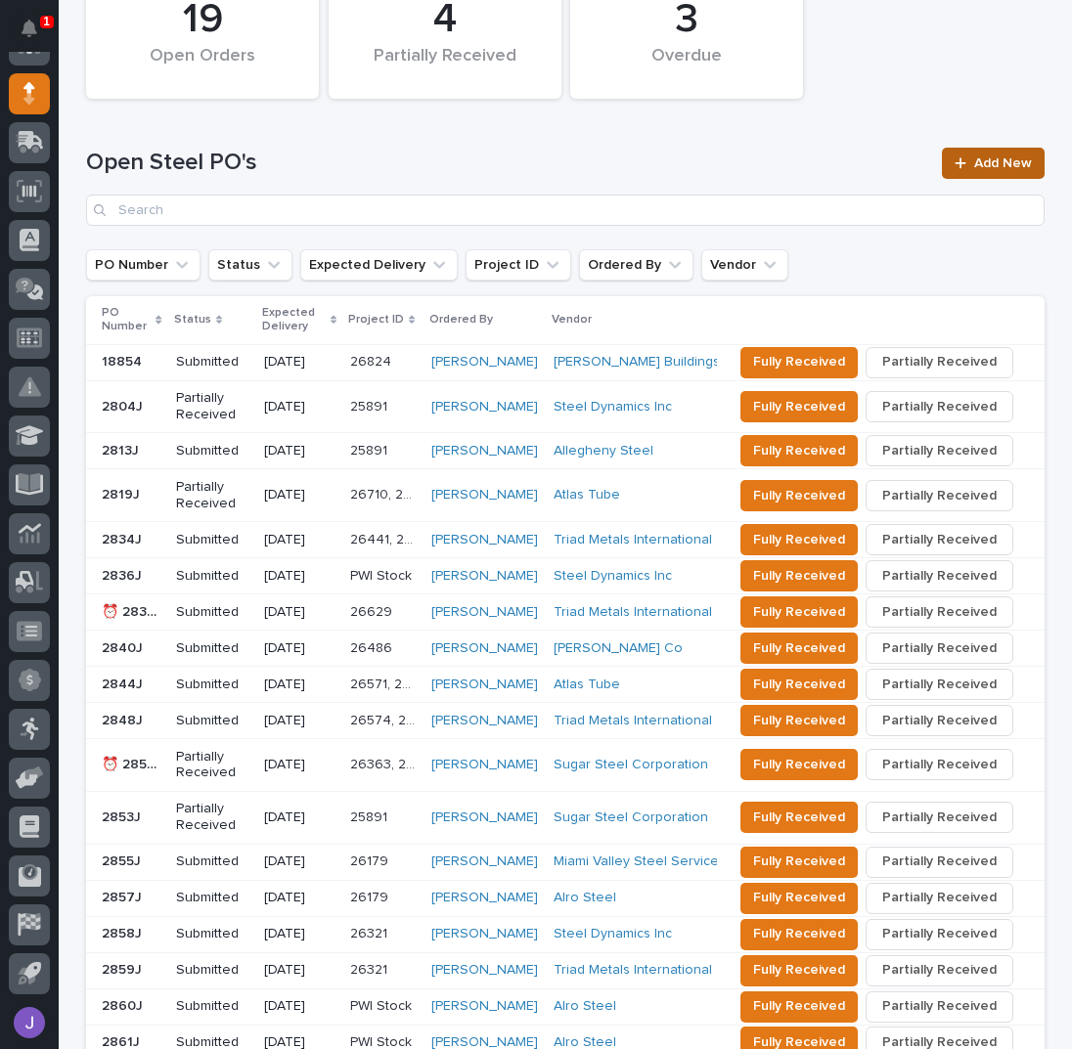
click at [974, 154] on link "Add New" at bounding box center [993, 163] width 103 height 31
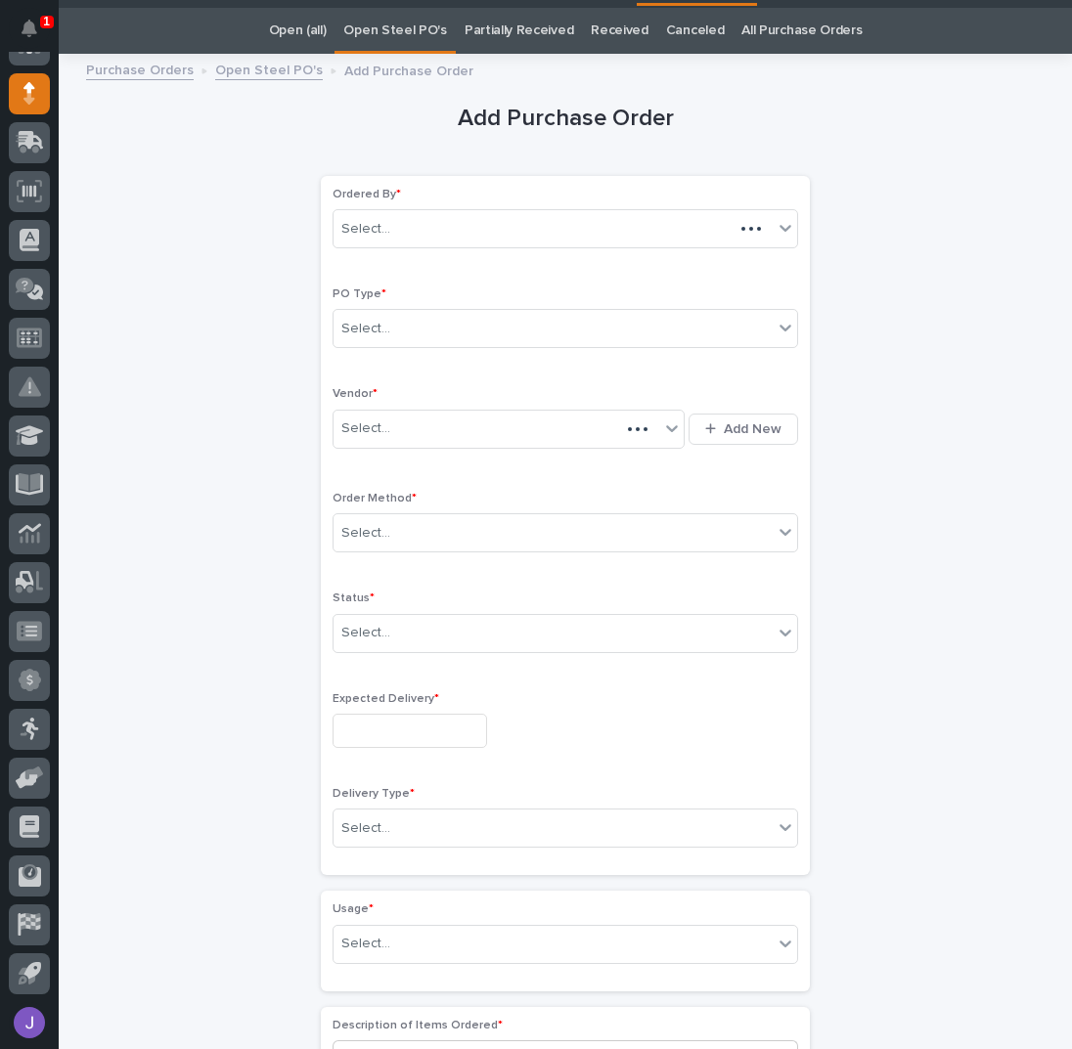
scroll to position [62, 0]
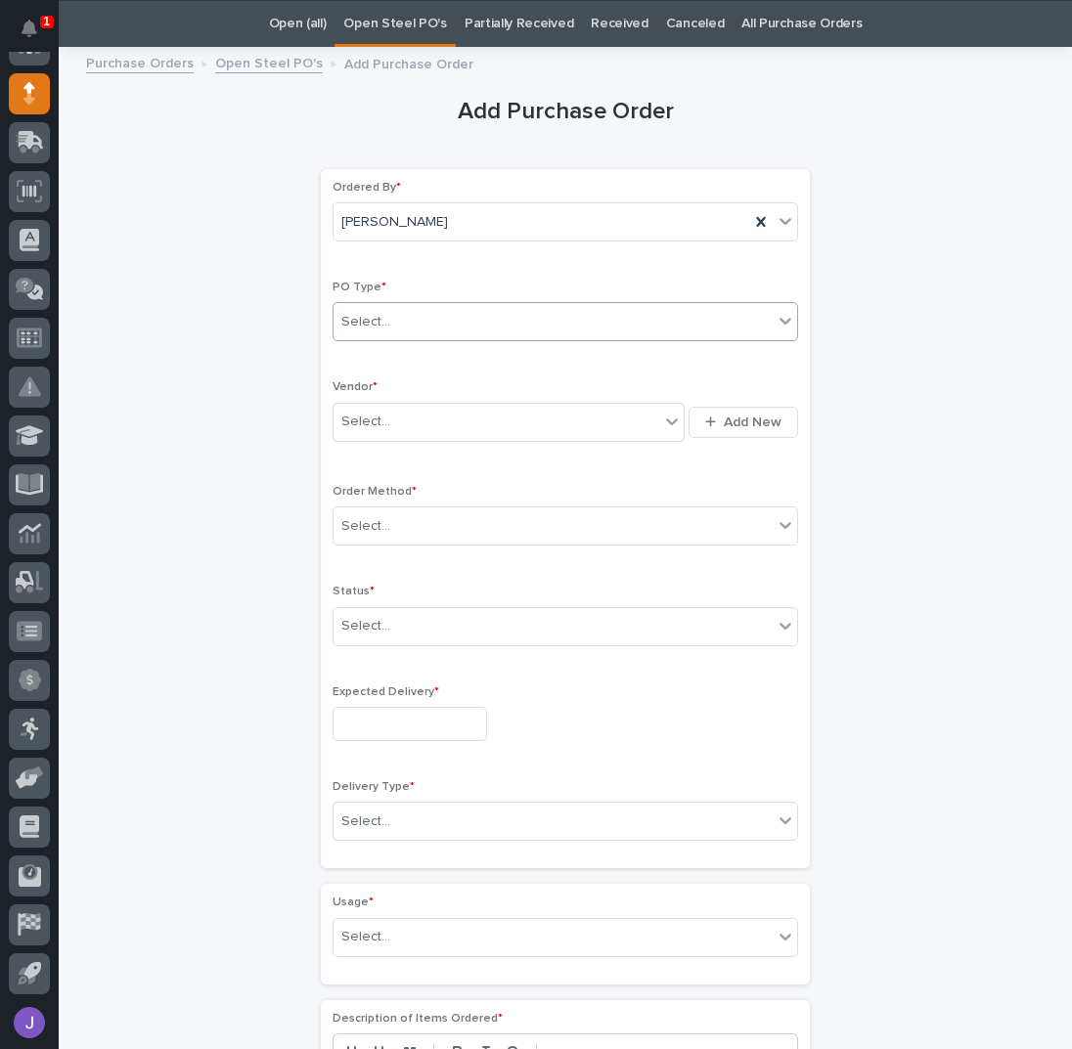
click at [409, 316] on div "Select..." at bounding box center [552, 322] width 439 height 32
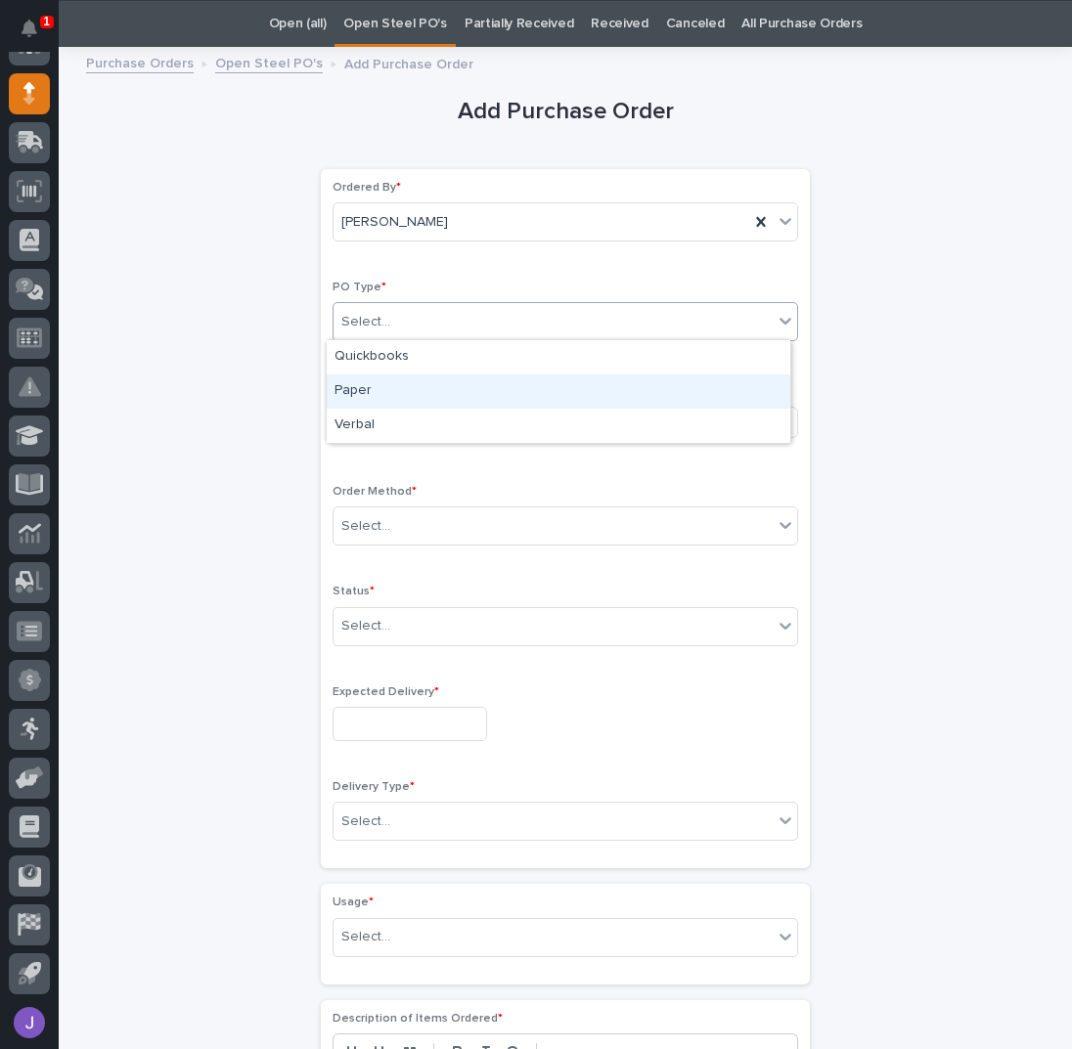
click at [389, 378] on div "Paper" at bounding box center [559, 392] width 464 height 34
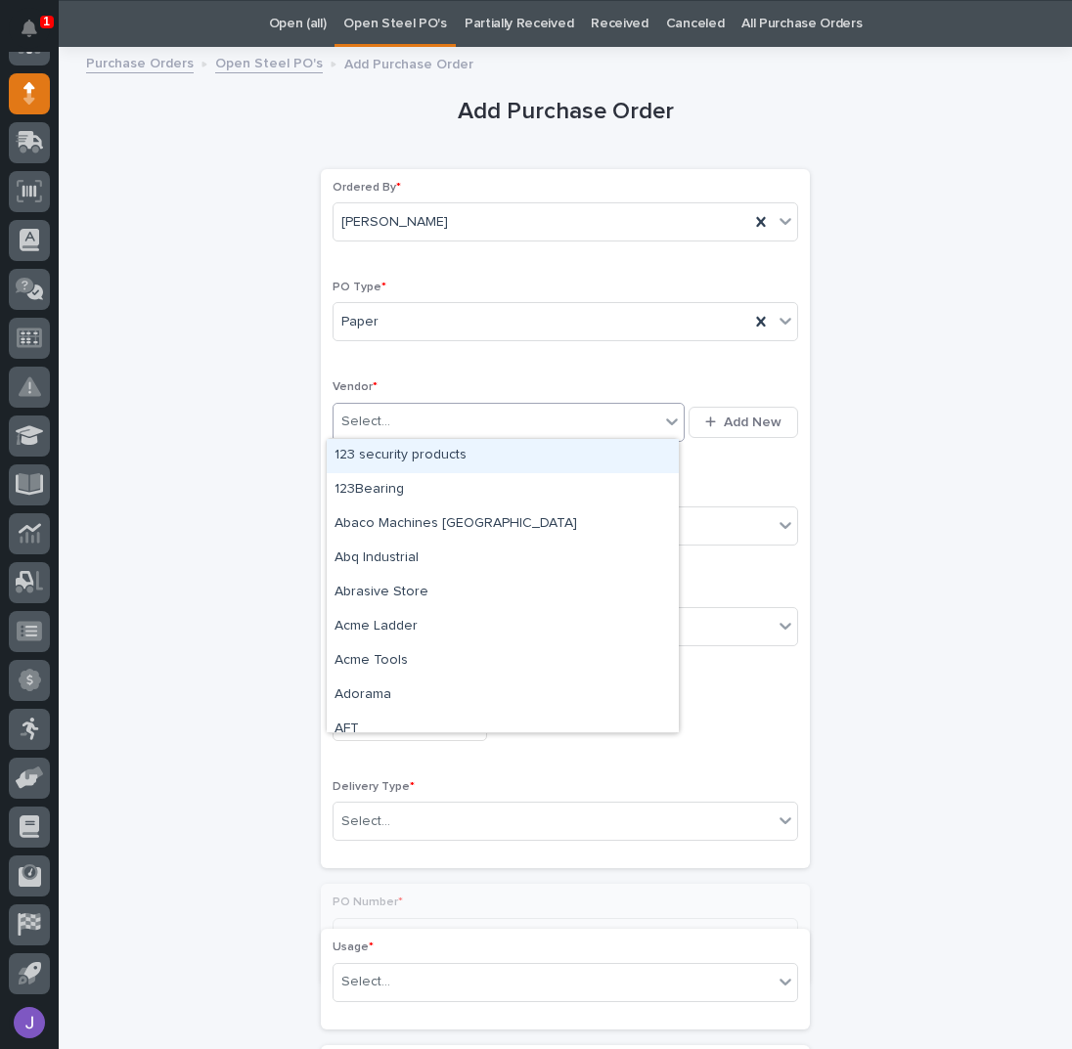
click at [358, 423] on div "Select..." at bounding box center [365, 422] width 49 height 21
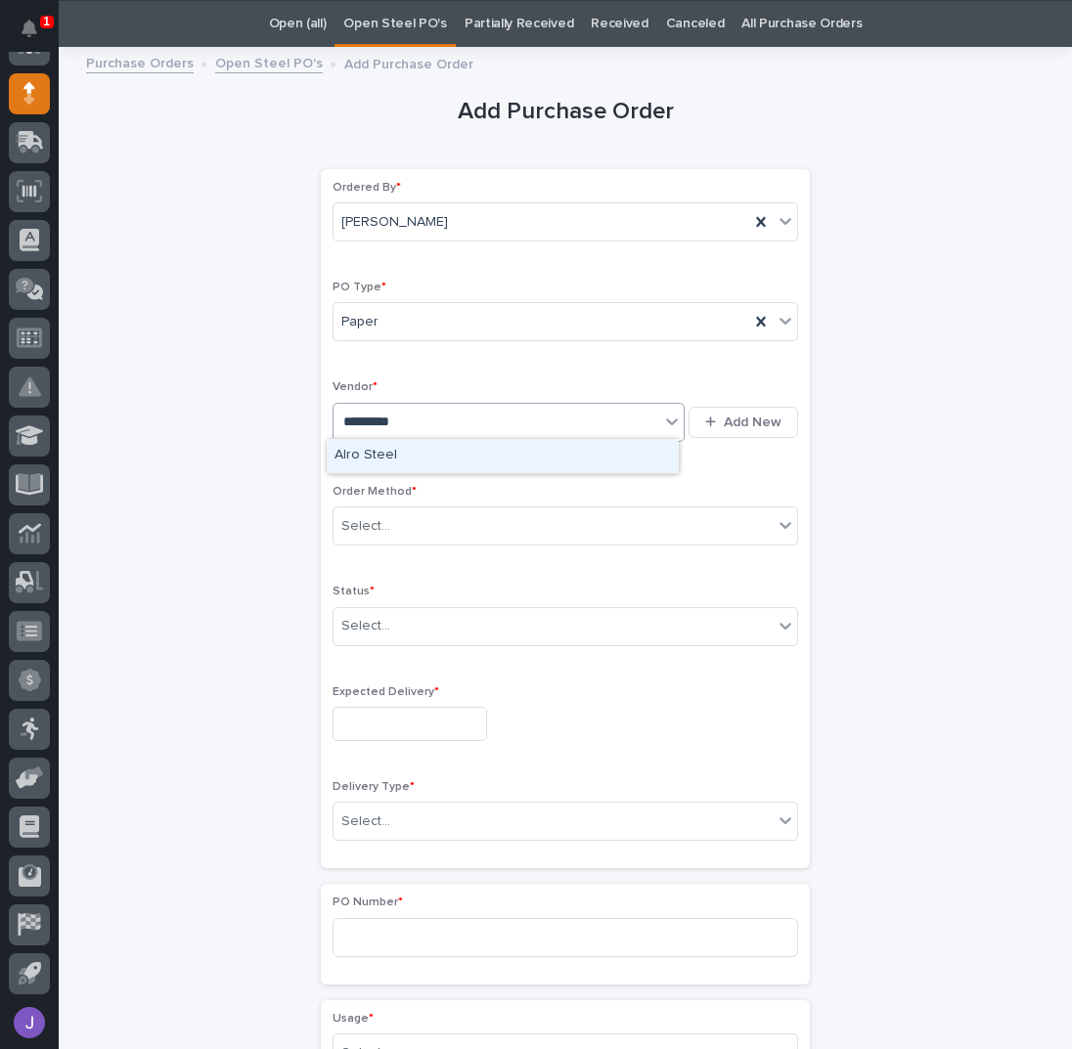
type input "**********"
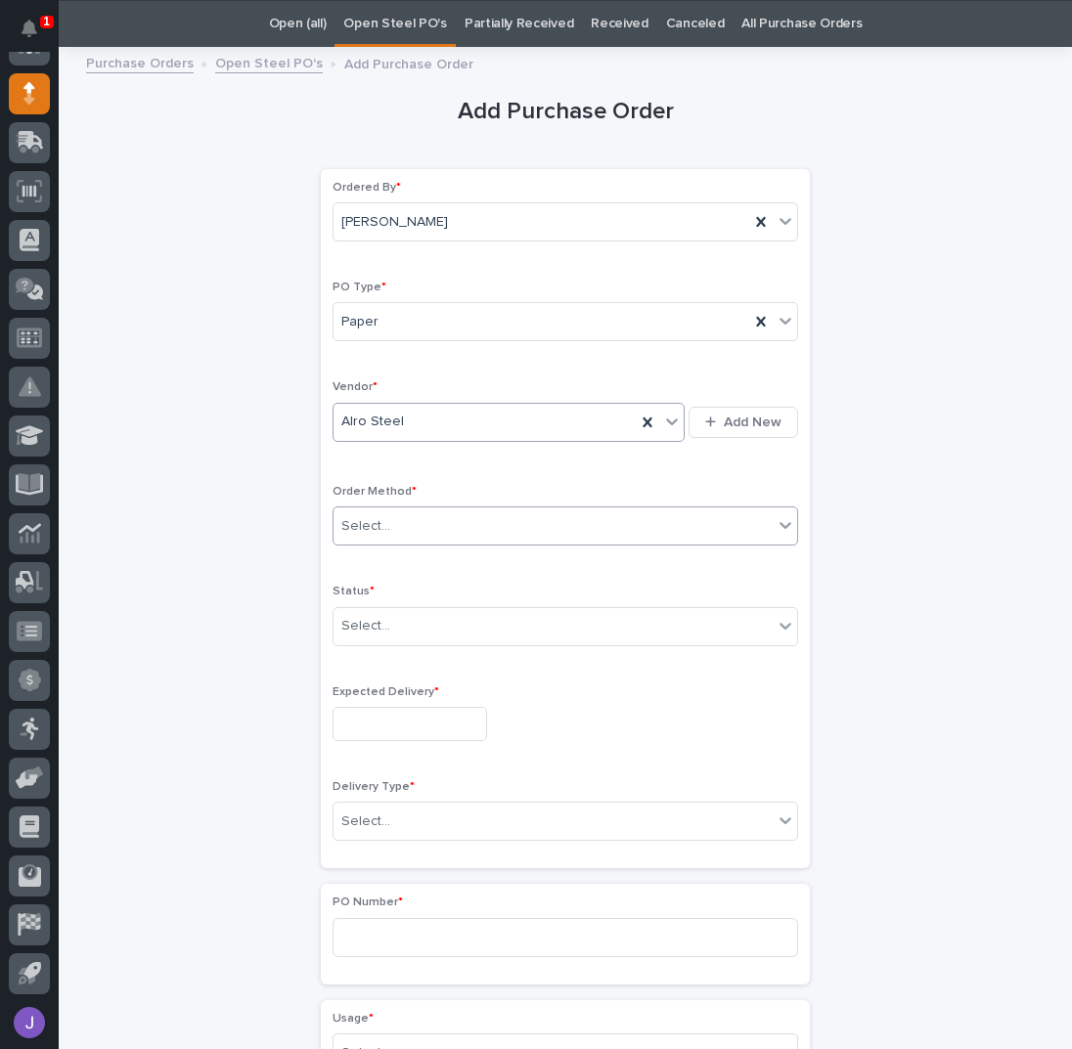
click at [366, 524] on div "Select..." at bounding box center [365, 526] width 49 height 21
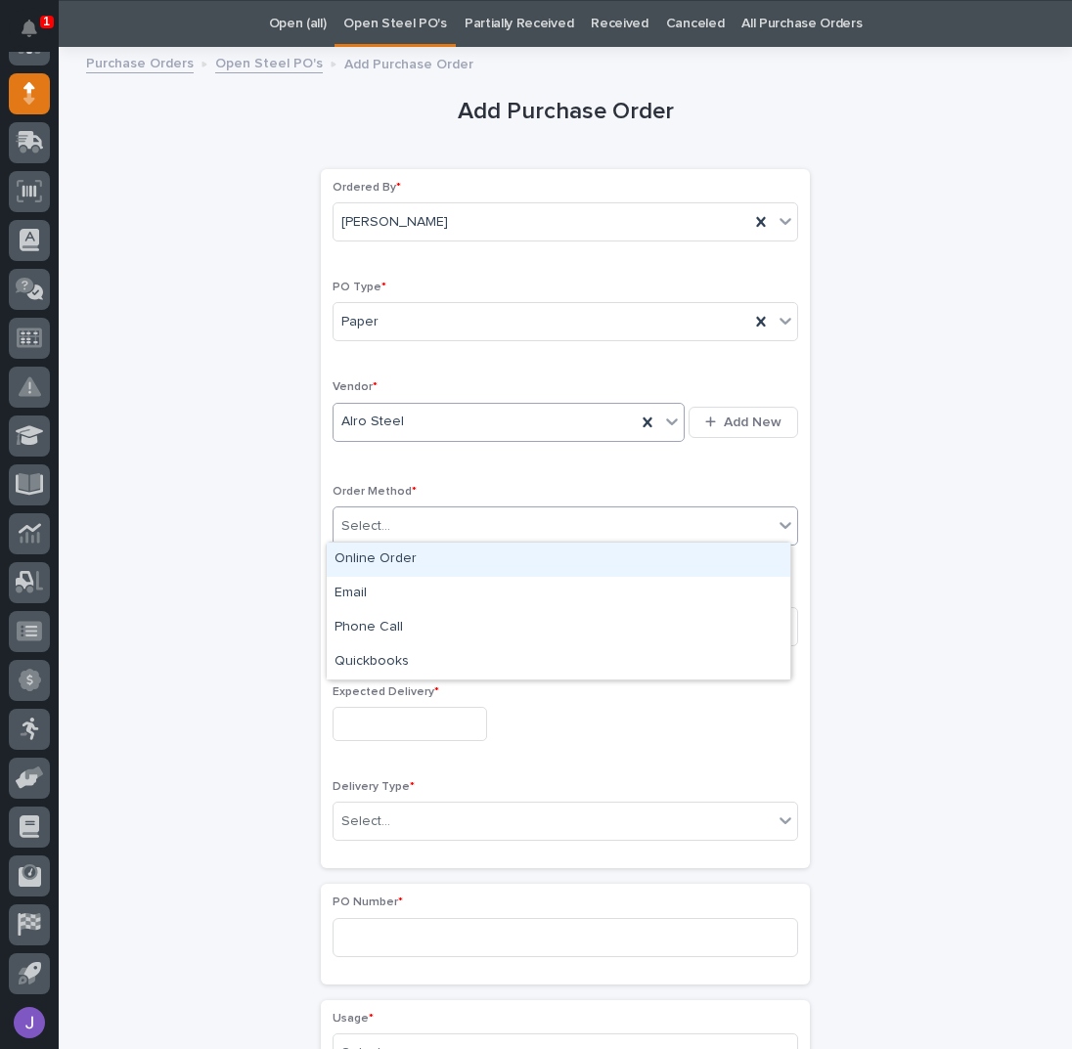
drag, startPoint x: 360, startPoint y: 548, endPoint x: 361, endPoint y: 567, distance: 19.6
click at [360, 549] on div "Online Order" at bounding box center [559, 560] width 464 height 34
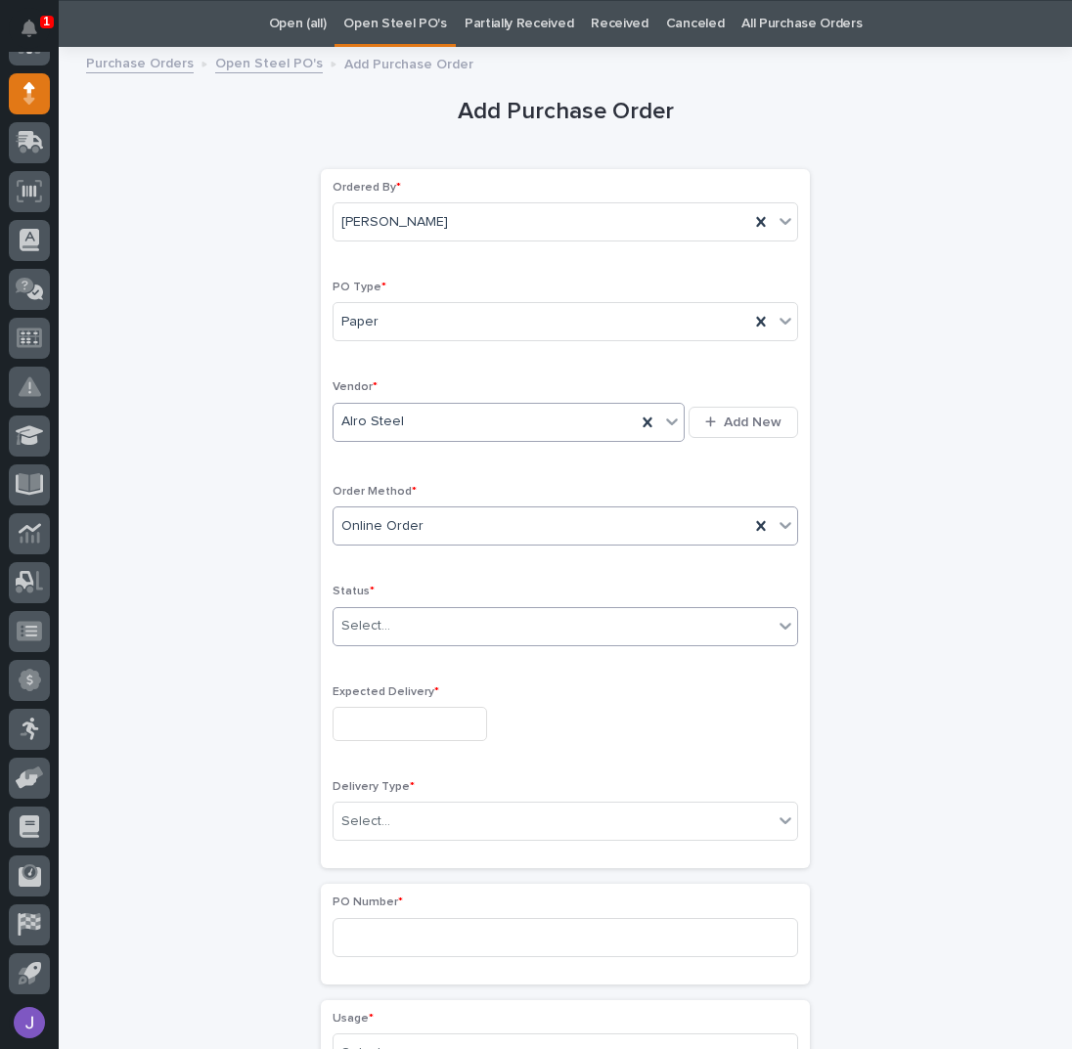
click at [371, 622] on div "Select..." at bounding box center [365, 626] width 49 height 21
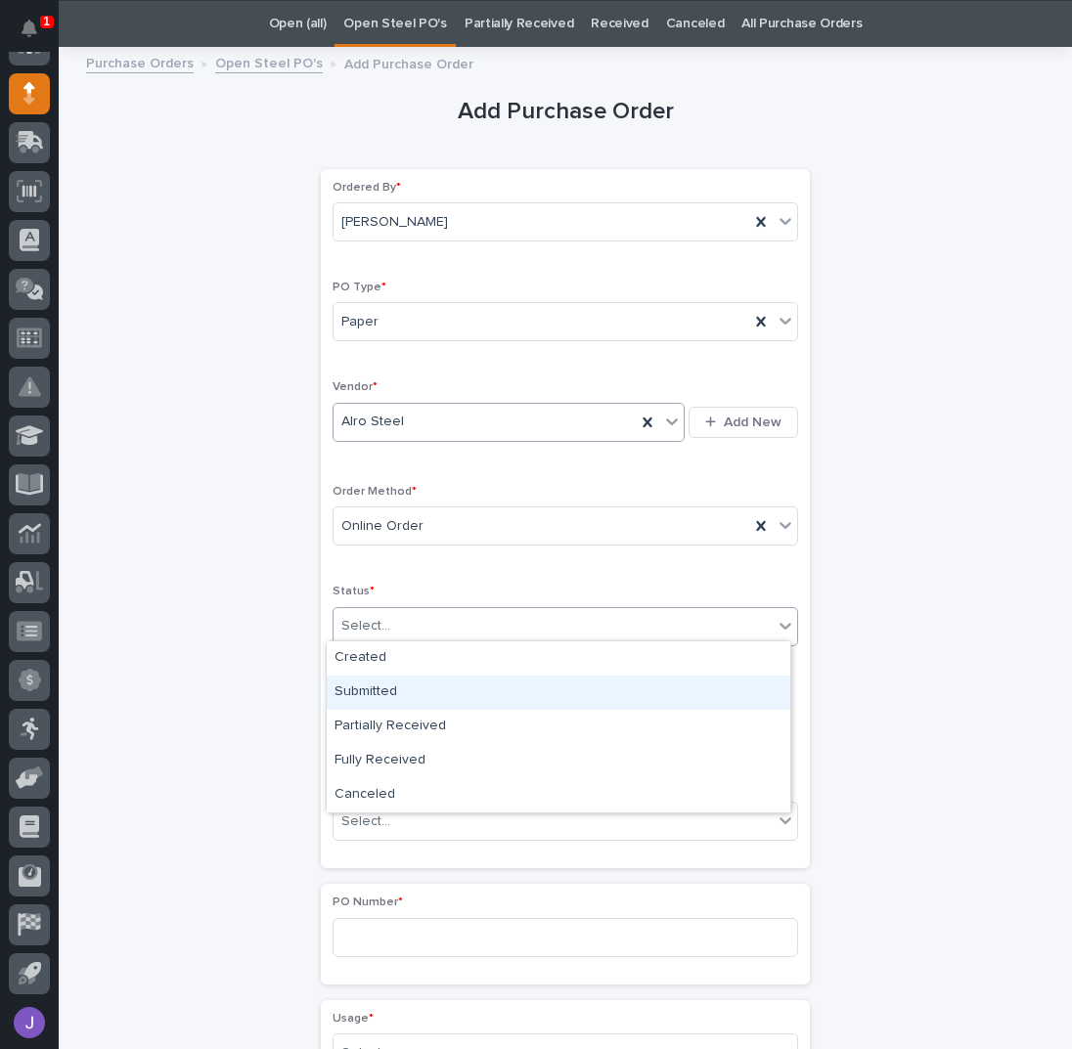
click at [369, 688] on div "Submitted" at bounding box center [559, 693] width 464 height 34
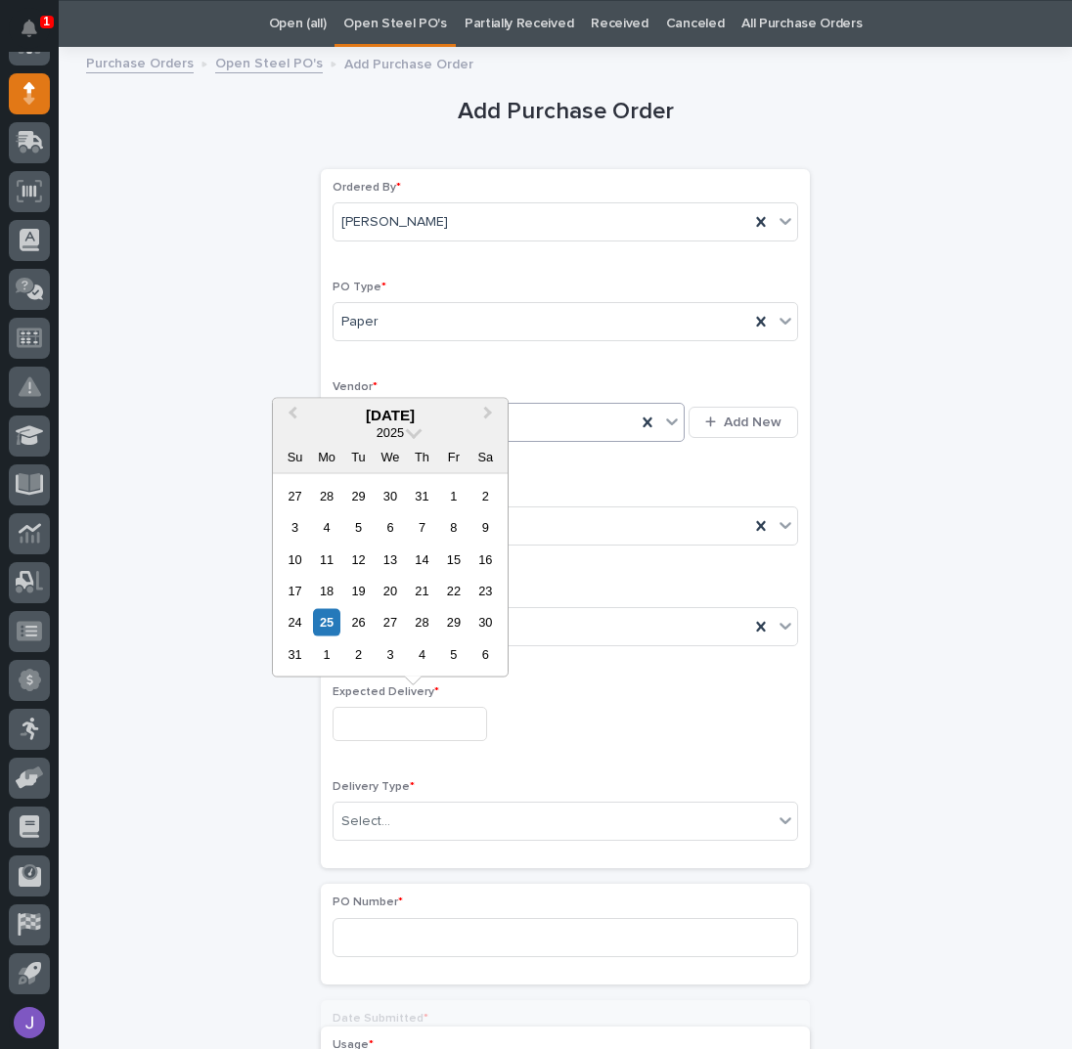
click at [372, 716] on input "text" at bounding box center [409, 724] width 155 height 34
click at [397, 625] on div "27" at bounding box center [389, 622] width 26 height 26
type input "**********"
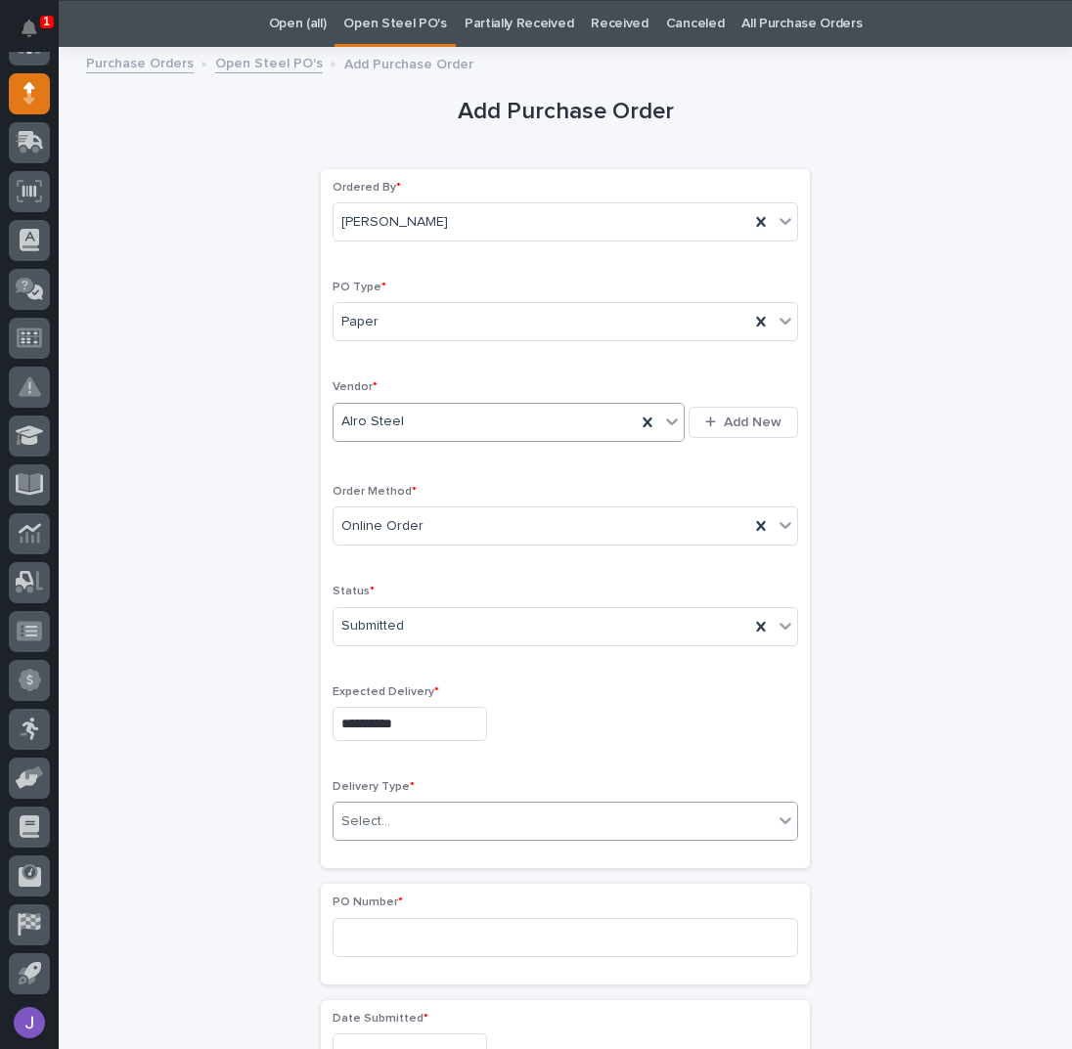
click at [404, 822] on div "Select..." at bounding box center [552, 822] width 439 height 32
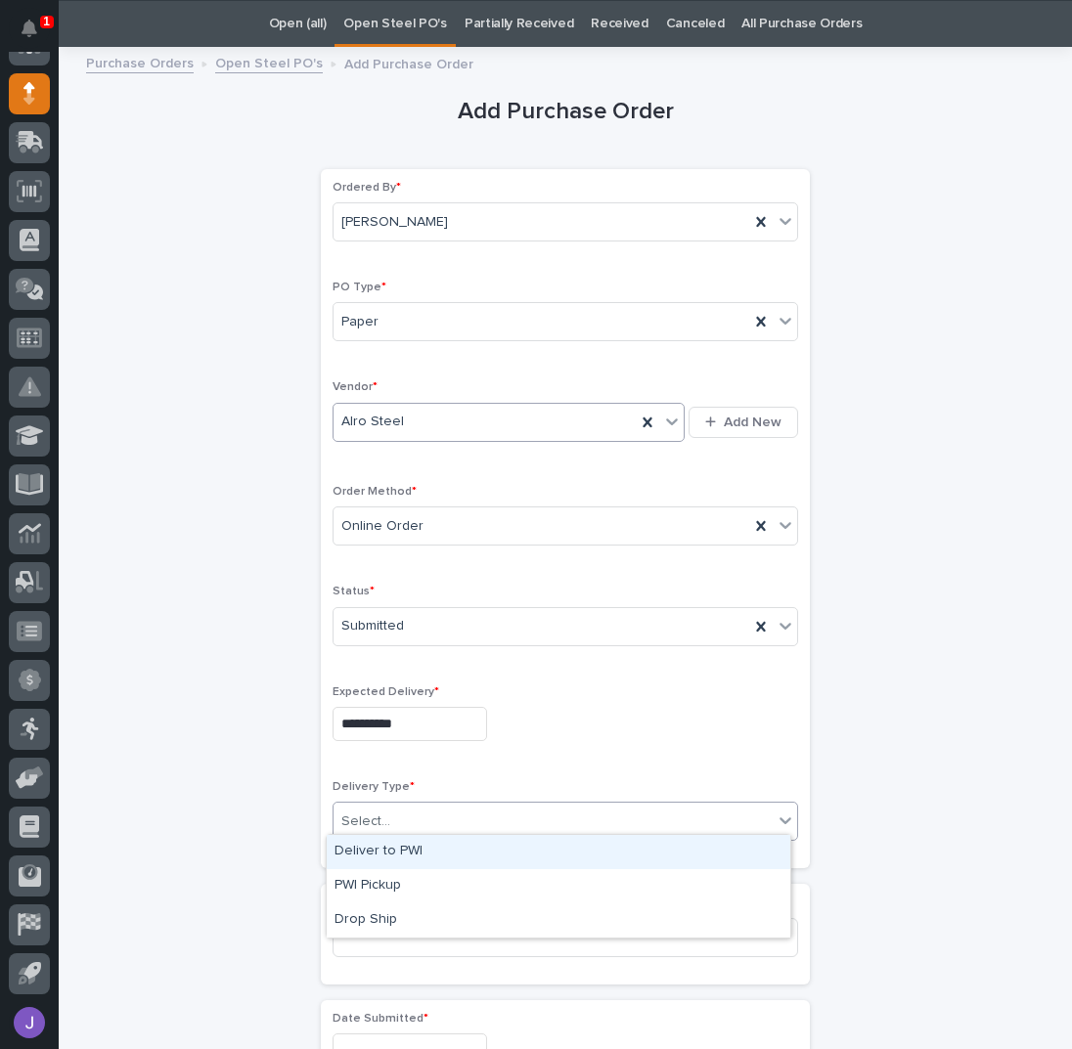
click at [389, 850] on div "Deliver to PWI" at bounding box center [559, 852] width 464 height 34
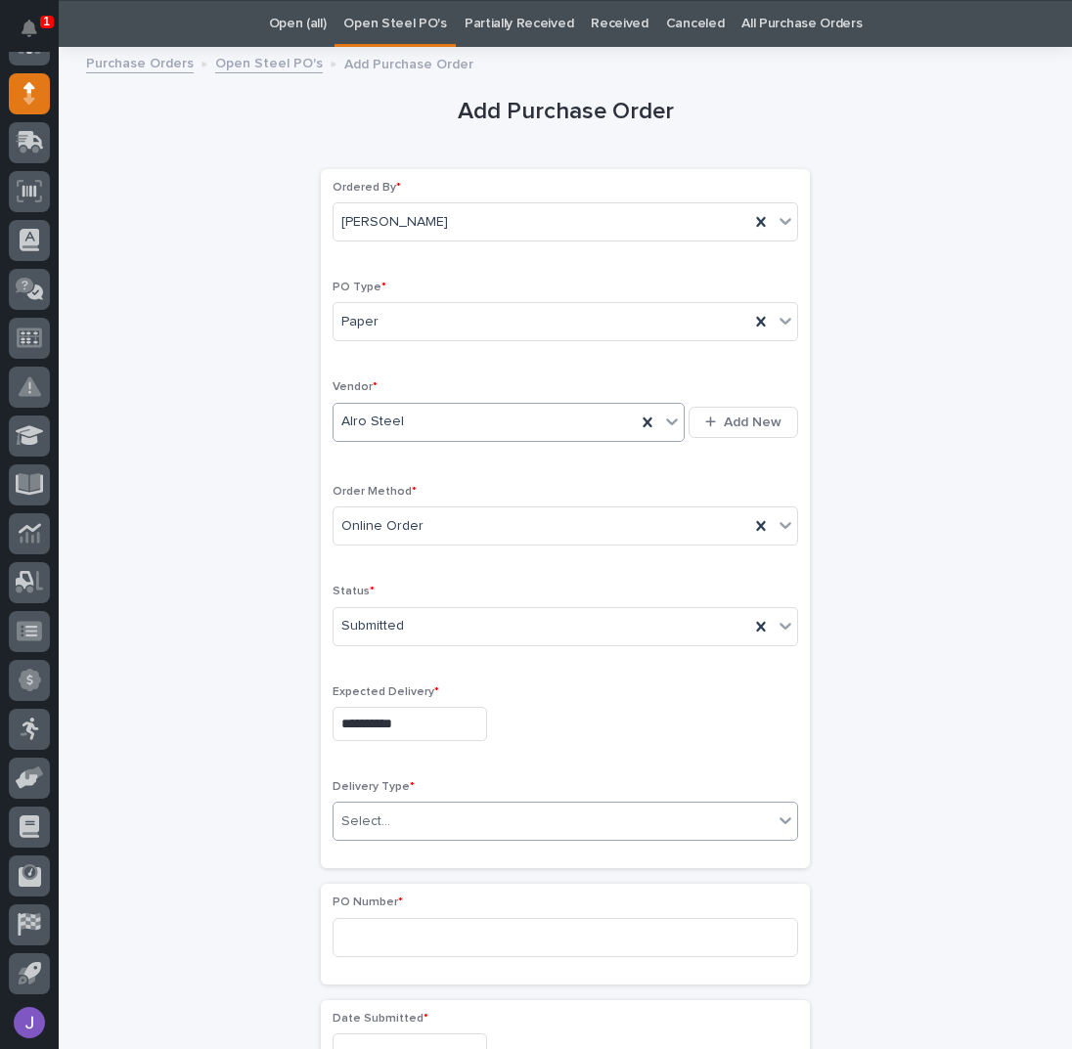
click at [225, 846] on div "**********" at bounding box center [565, 1030] width 958 height 1943
click at [346, 918] on input at bounding box center [564, 937] width 465 height 39
type input "2862J"
click at [194, 702] on div "**********" at bounding box center [565, 1030] width 958 height 1943
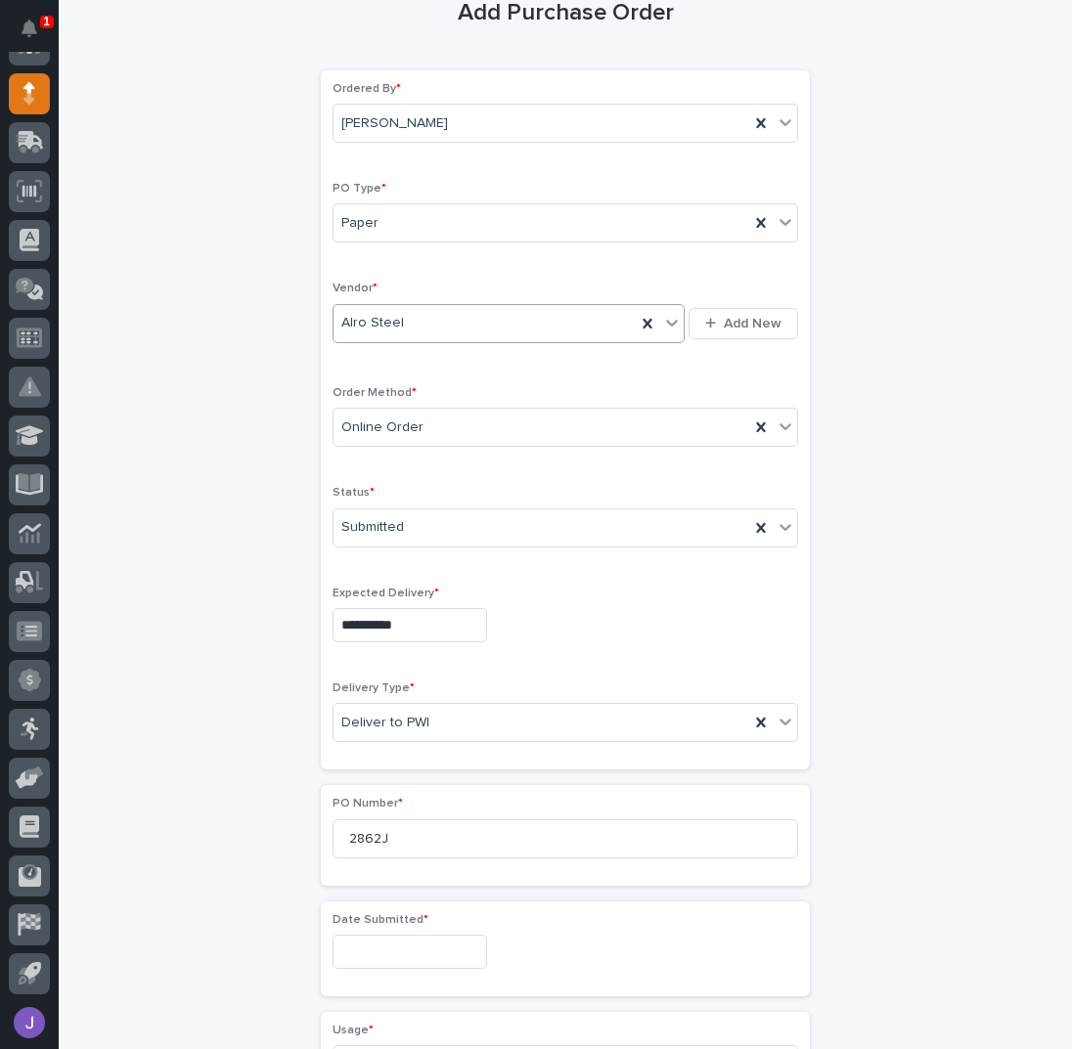
scroll to position [453, 0]
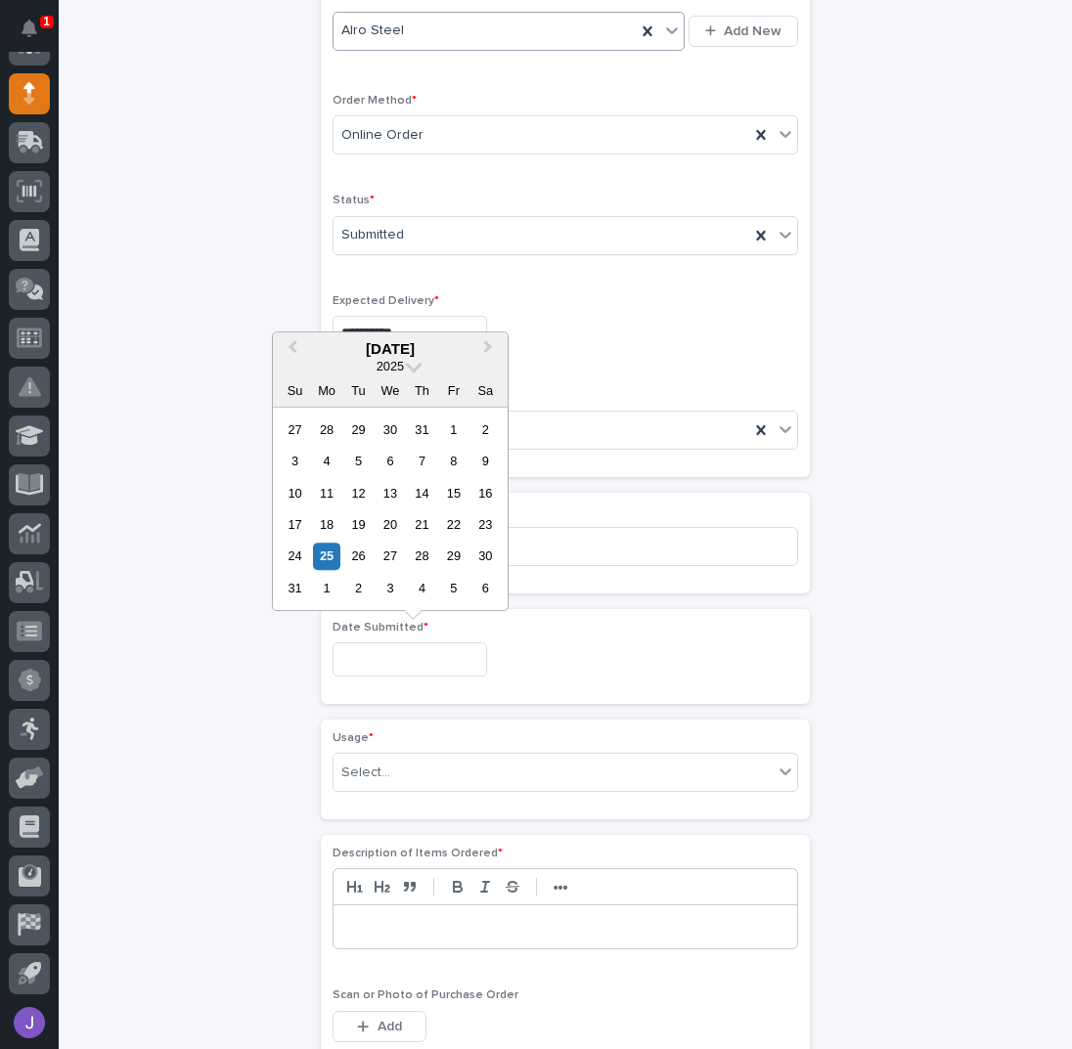
click at [333, 657] on input "text" at bounding box center [409, 659] width 155 height 34
click at [450, 521] on div "22" at bounding box center [453, 524] width 26 height 26
type input "**********"
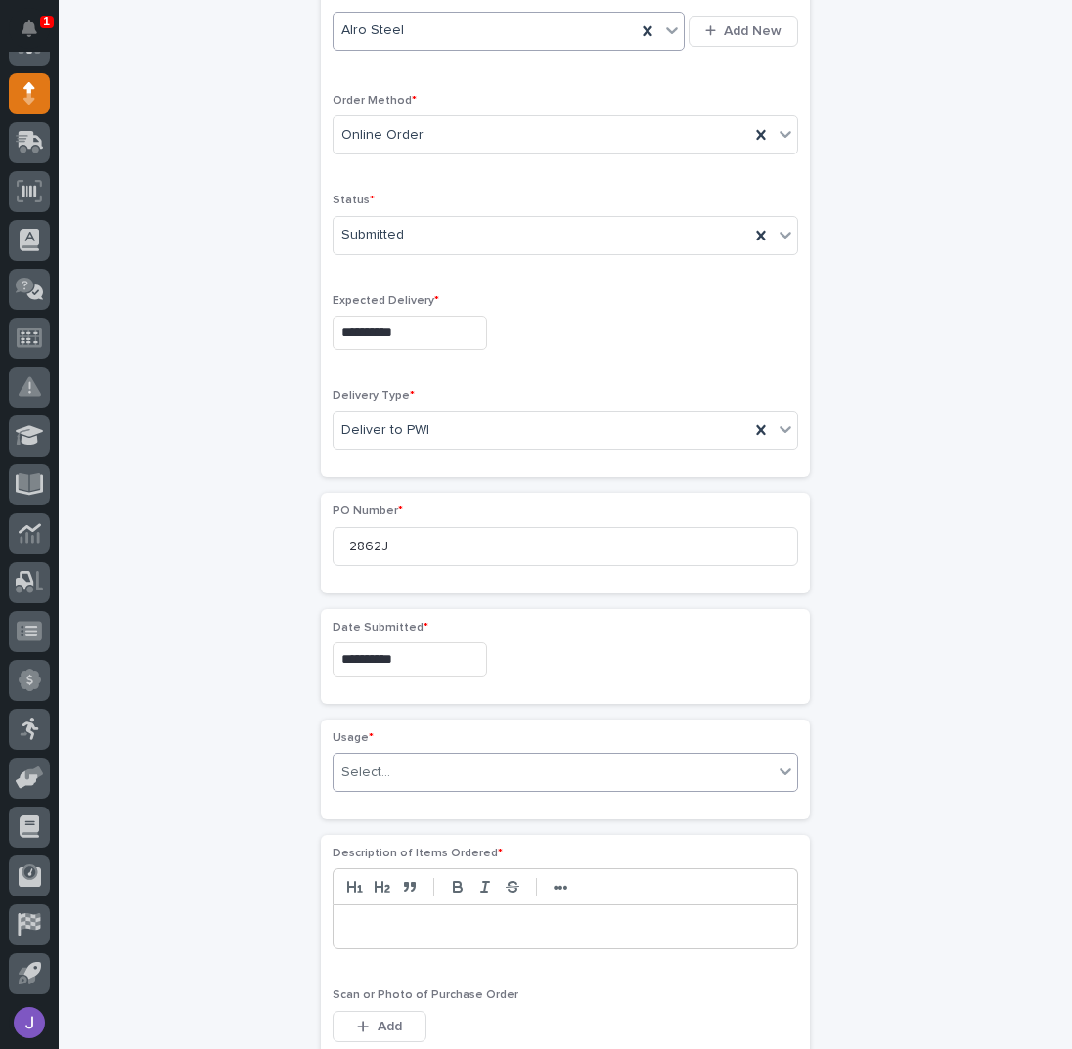
click at [373, 771] on div "Select..." at bounding box center [365, 773] width 49 height 21
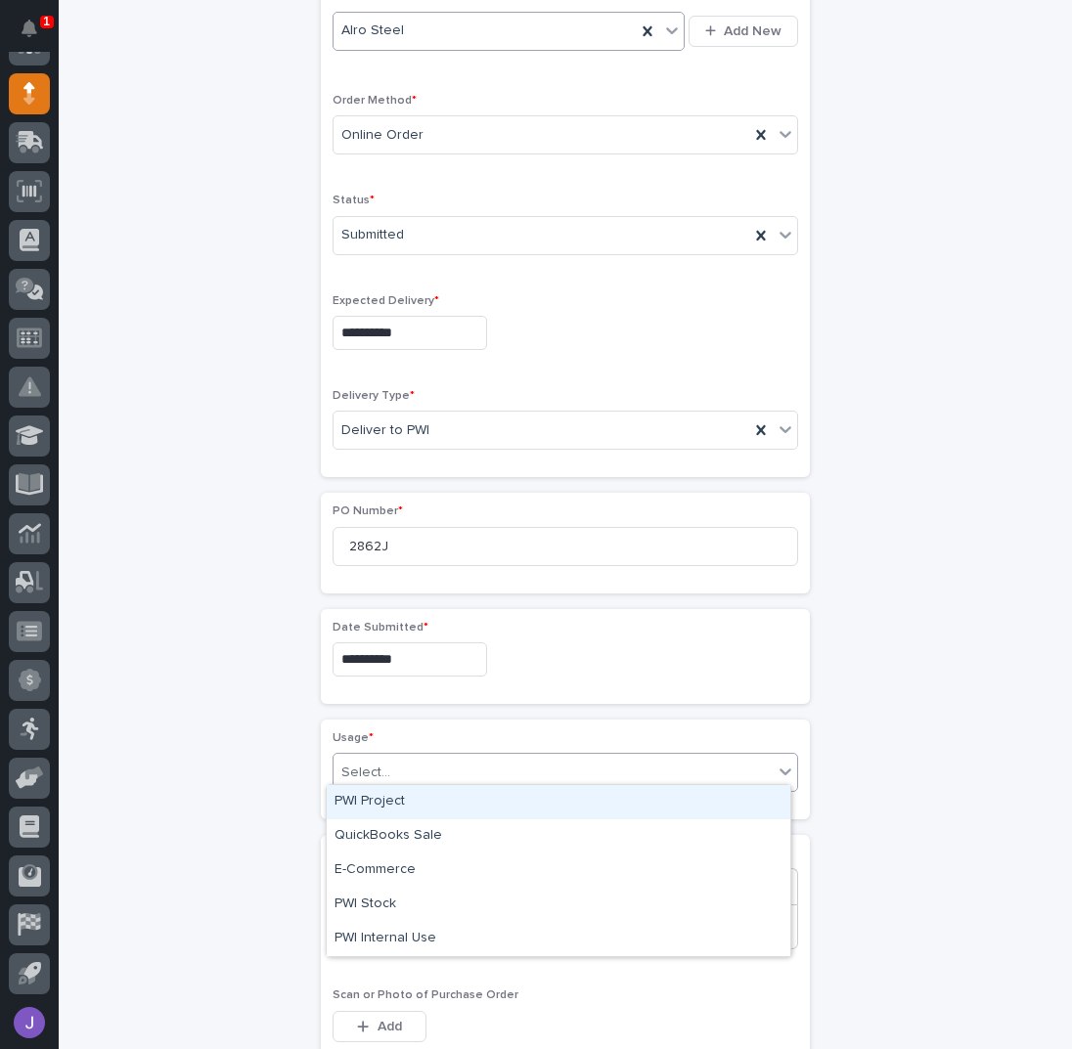
click at [377, 806] on div "PWI Project" at bounding box center [559, 802] width 464 height 34
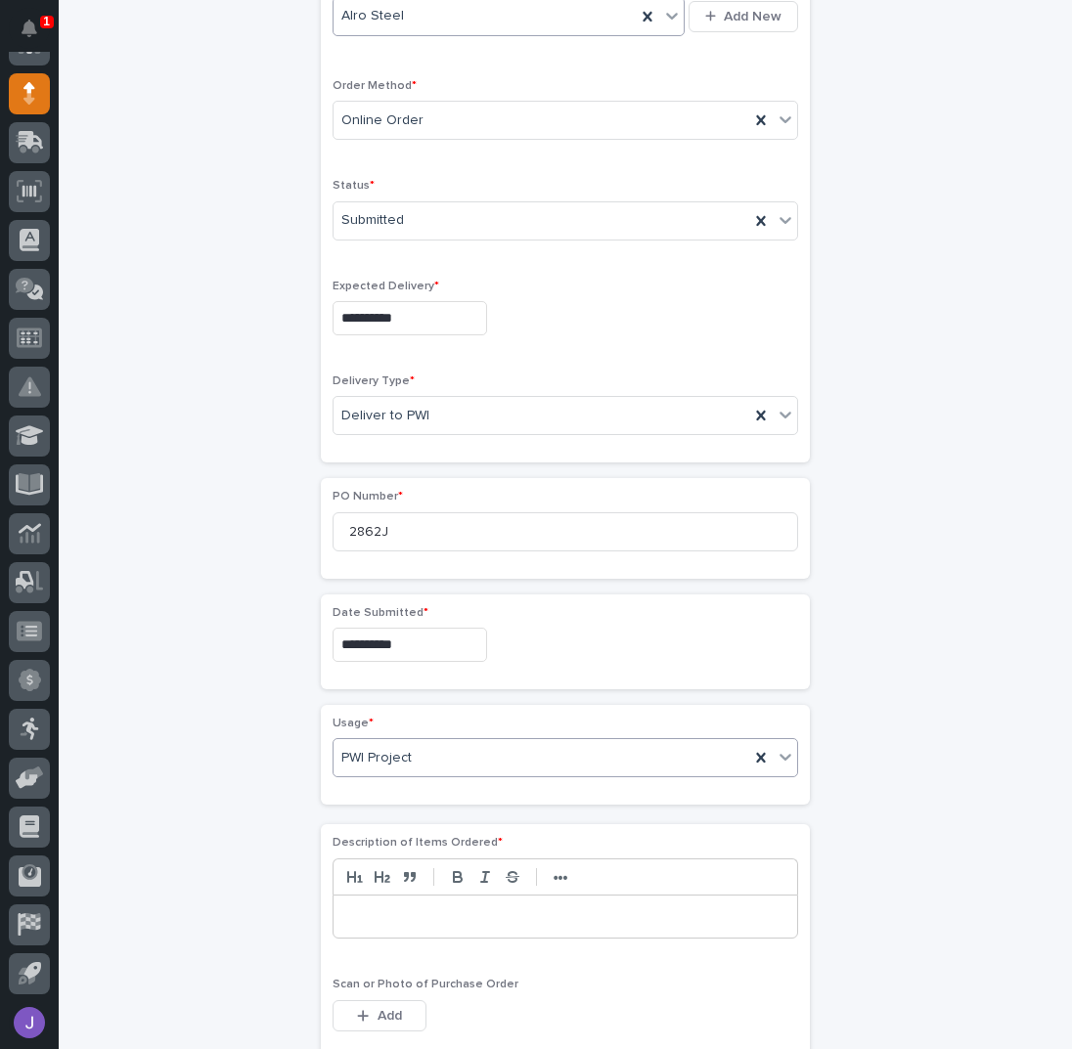
click at [187, 783] on div "**********" at bounding box center [565, 626] width 958 height 1947
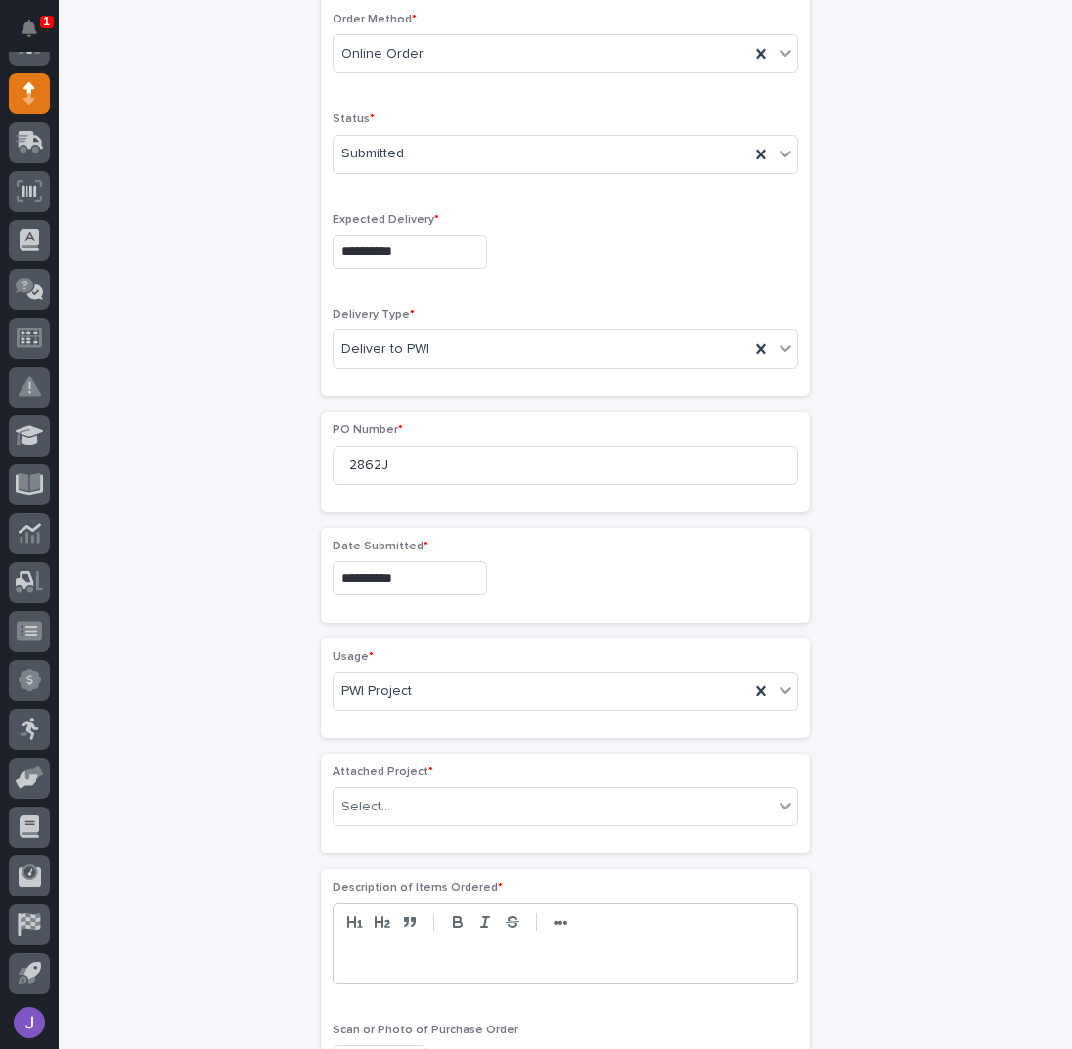
scroll to position [641, 0]
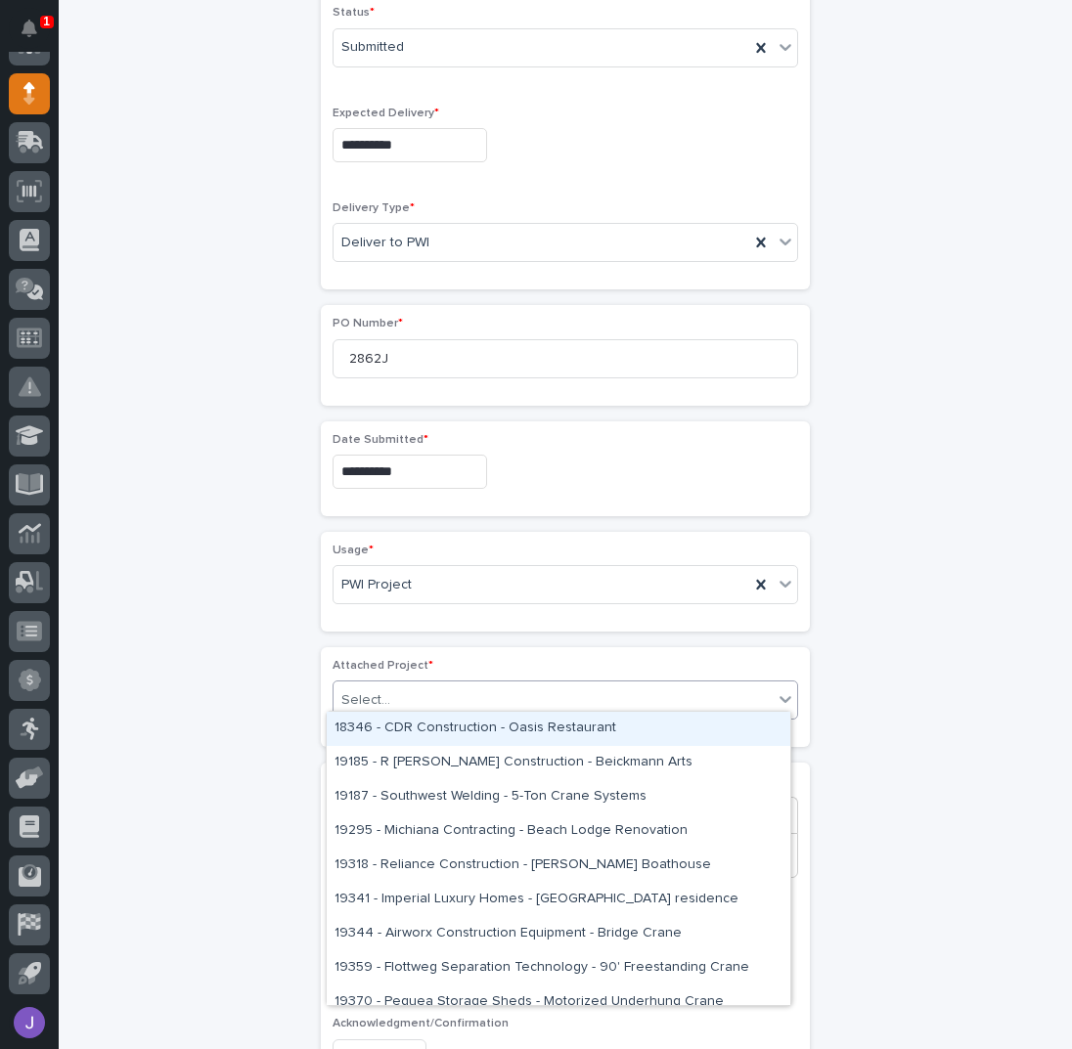
click at [372, 690] on div "Select..." at bounding box center [365, 700] width 49 height 21
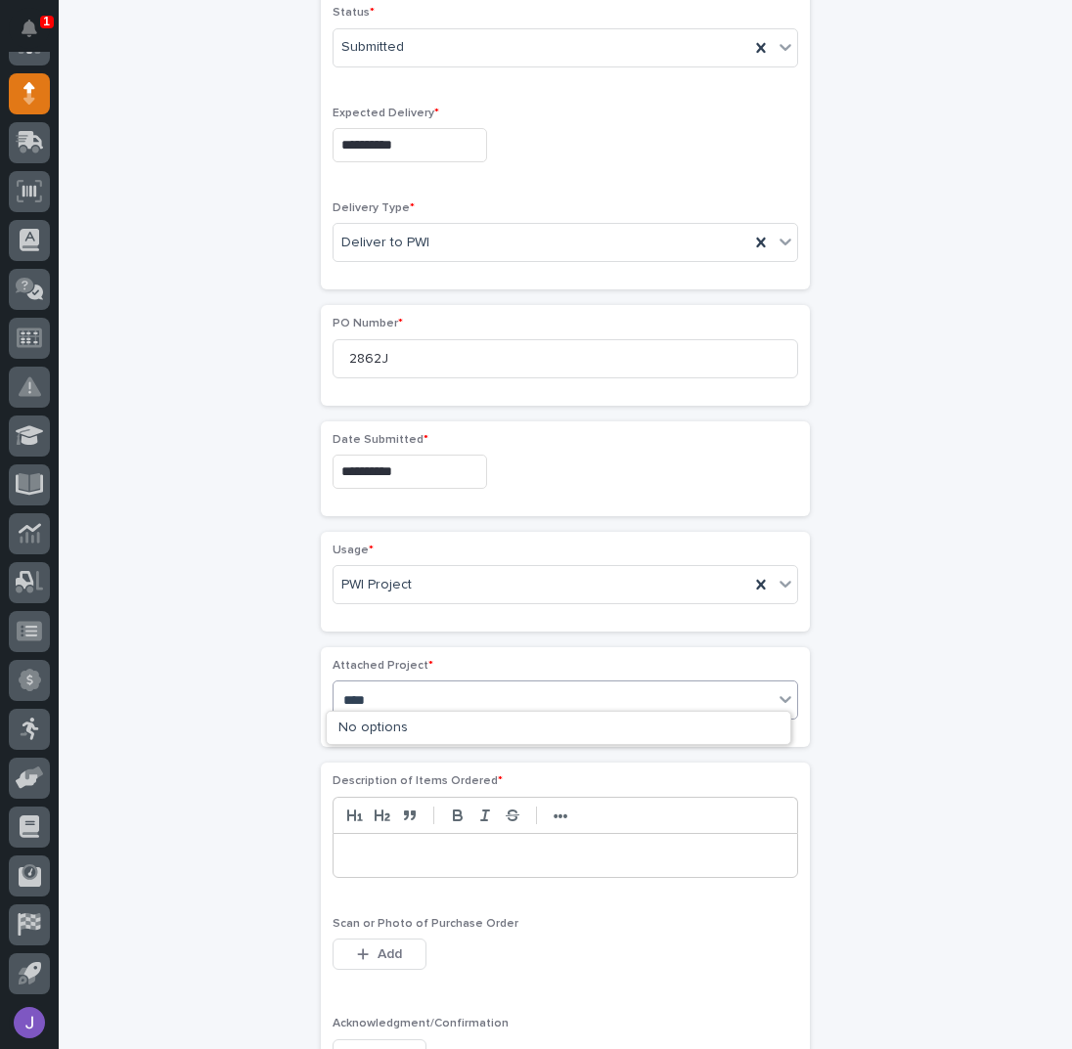
type input "*****"
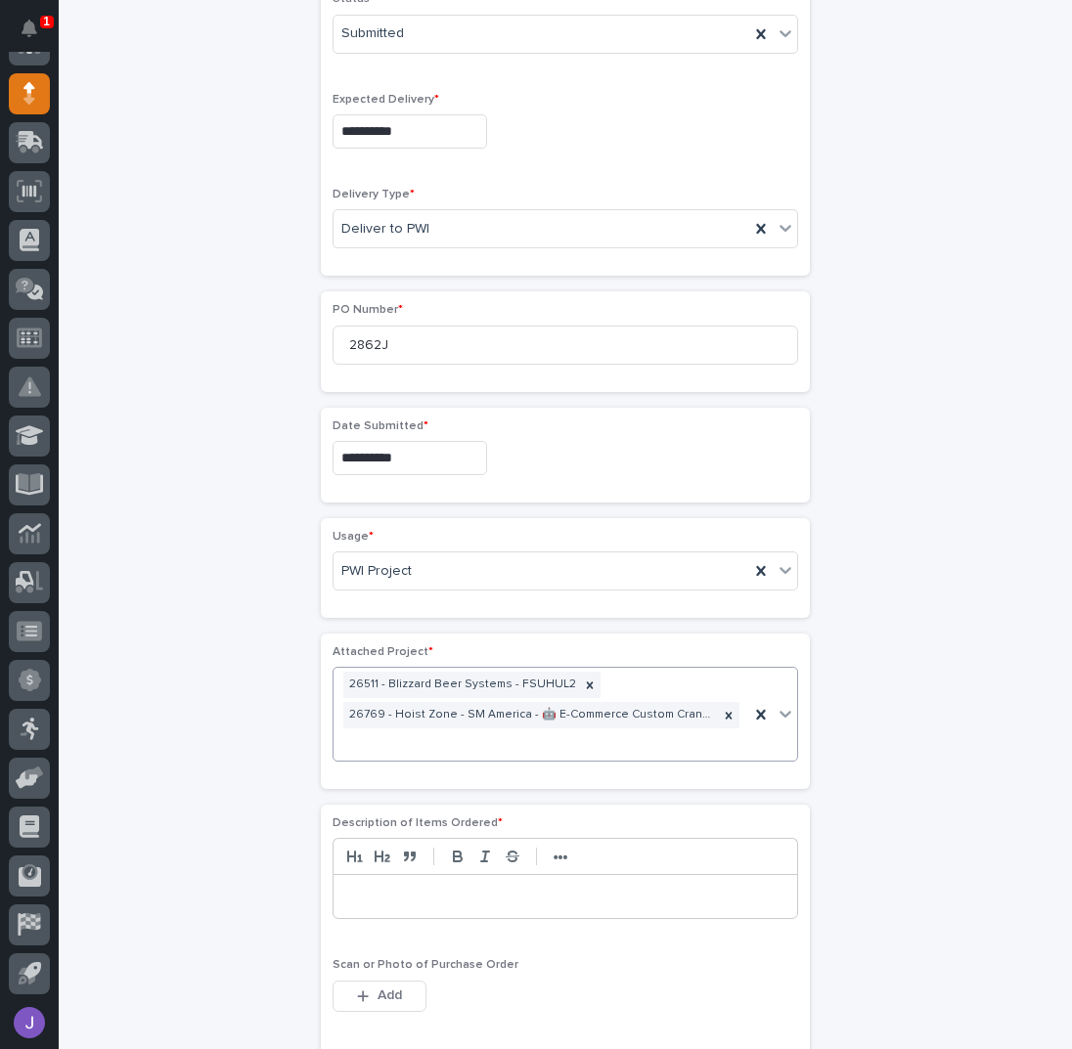
click at [389, 875] on div at bounding box center [565, 896] width 464 height 43
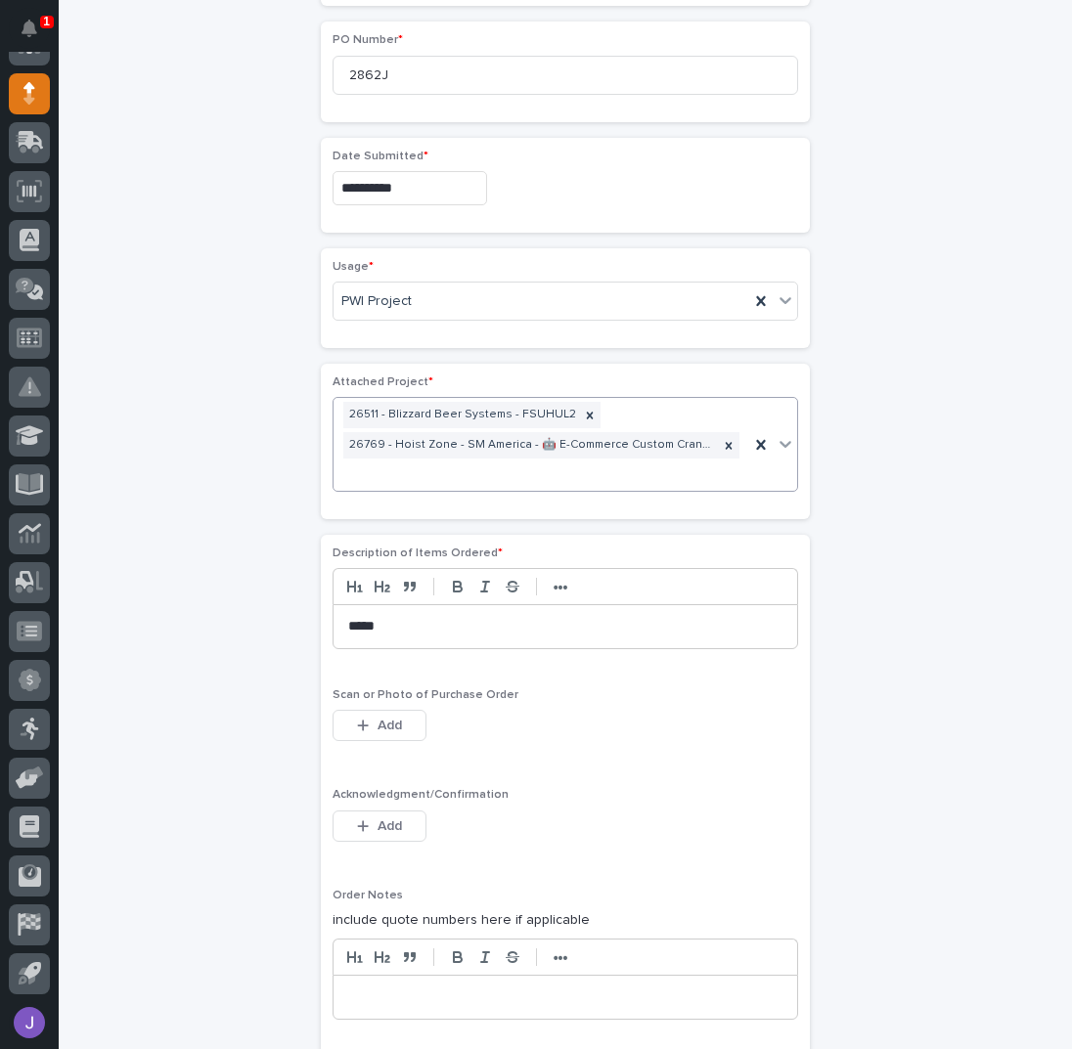
scroll to position [1045, 0]
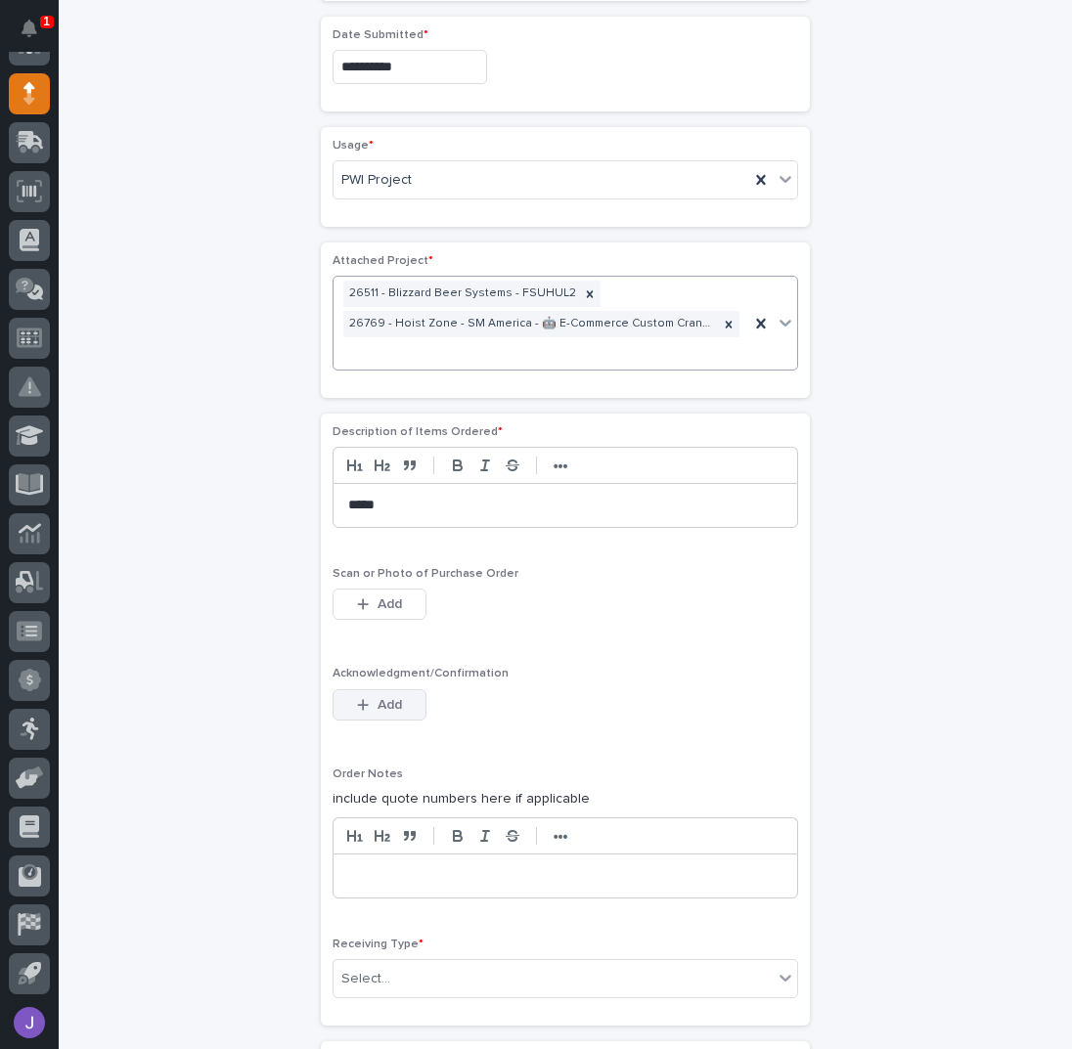
click at [394, 696] on span "Add" at bounding box center [389, 705] width 24 height 18
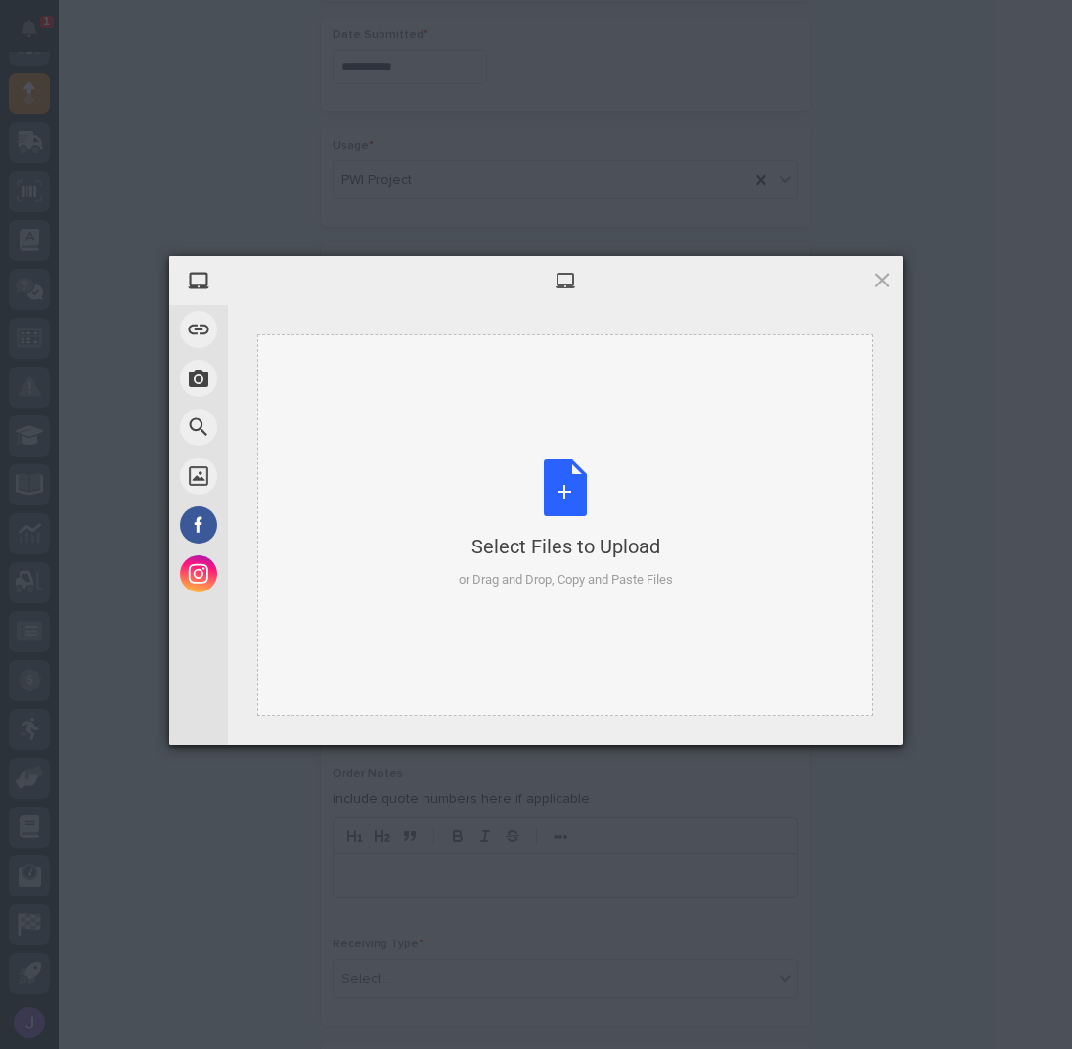
click at [553, 480] on div "Select Files to Upload or Drag and Drop, Copy and Paste Files" at bounding box center [566, 525] width 214 height 130
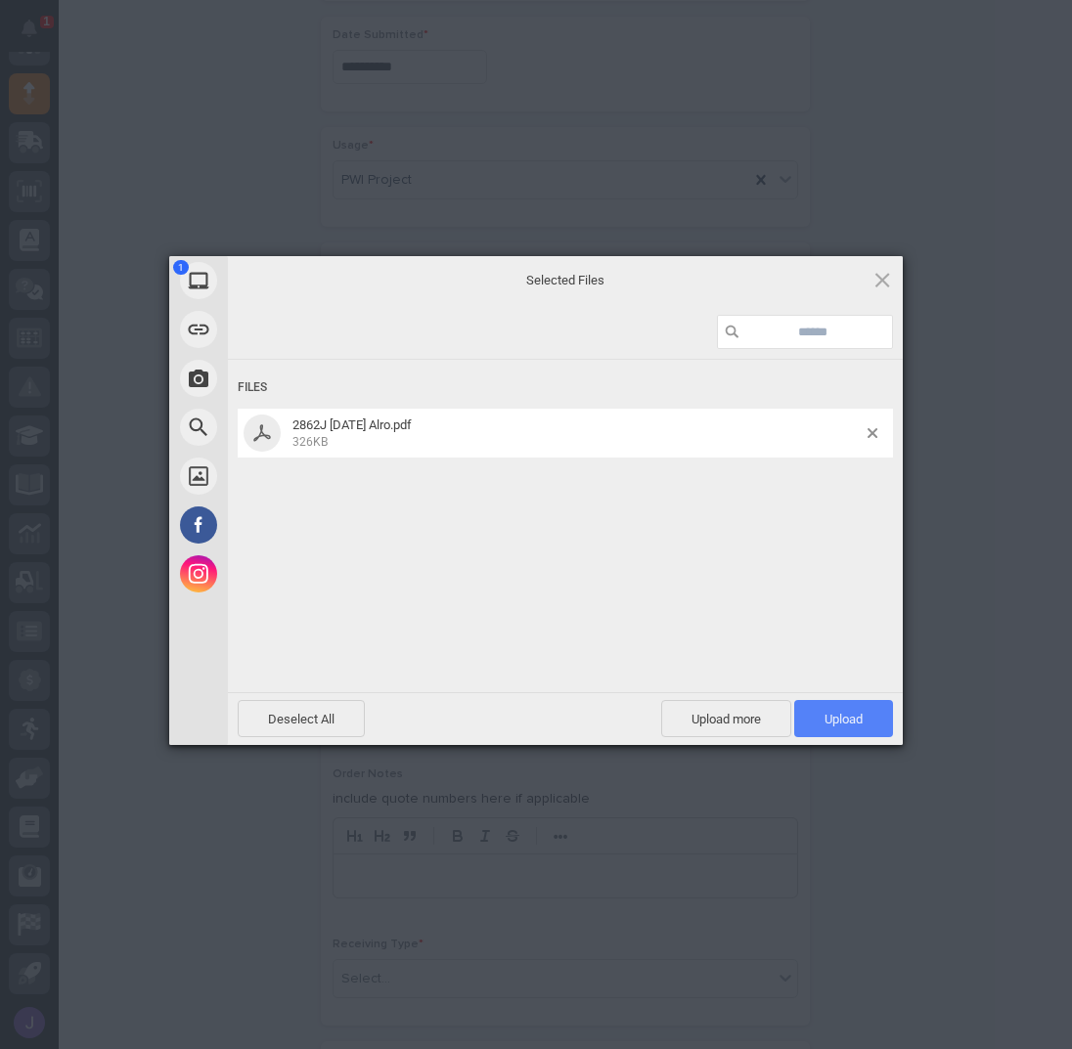
click at [841, 720] on span "Upload 1" at bounding box center [843, 719] width 38 height 15
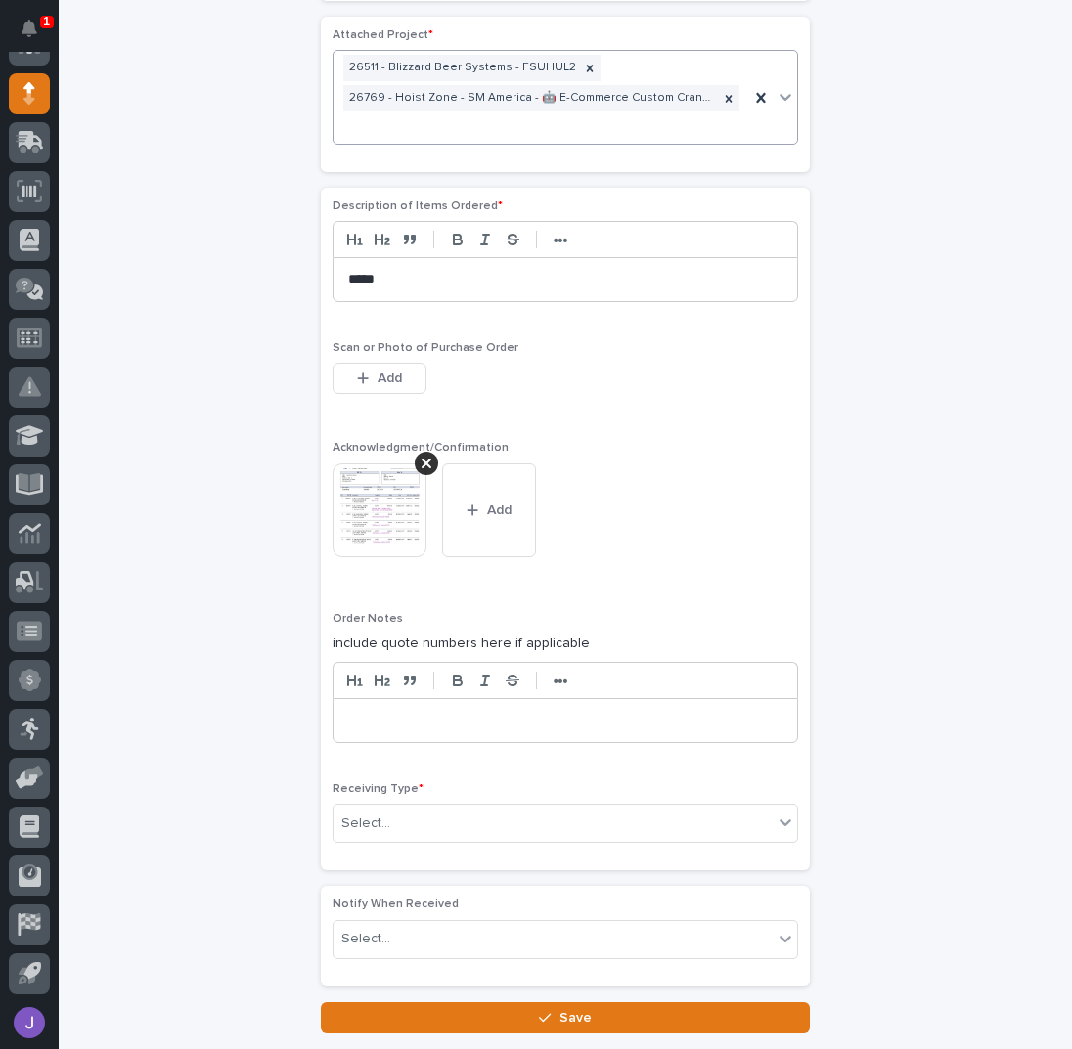
scroll to position [1367, 0]
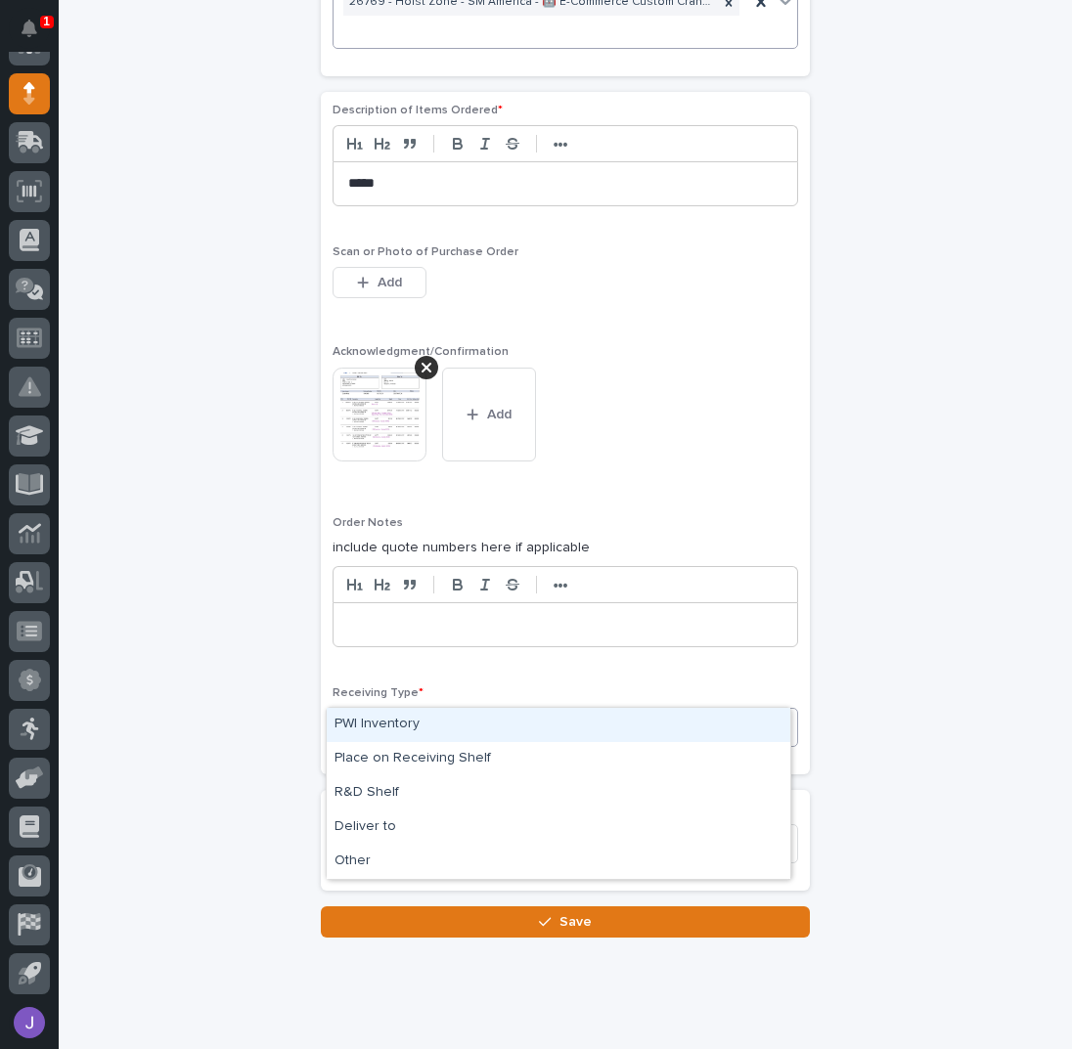
click at [420, 708] on div "Select..." at bounding box center [564, 727] width 465 height 39
drag, startPoint x: 398, startPoint y: 721, endPoint x: 252, endPoint y: 722, distance: 145.7
click at [398, 722] on div "PWI Inventory" at bounding box center [559, 725] width 464 height 34
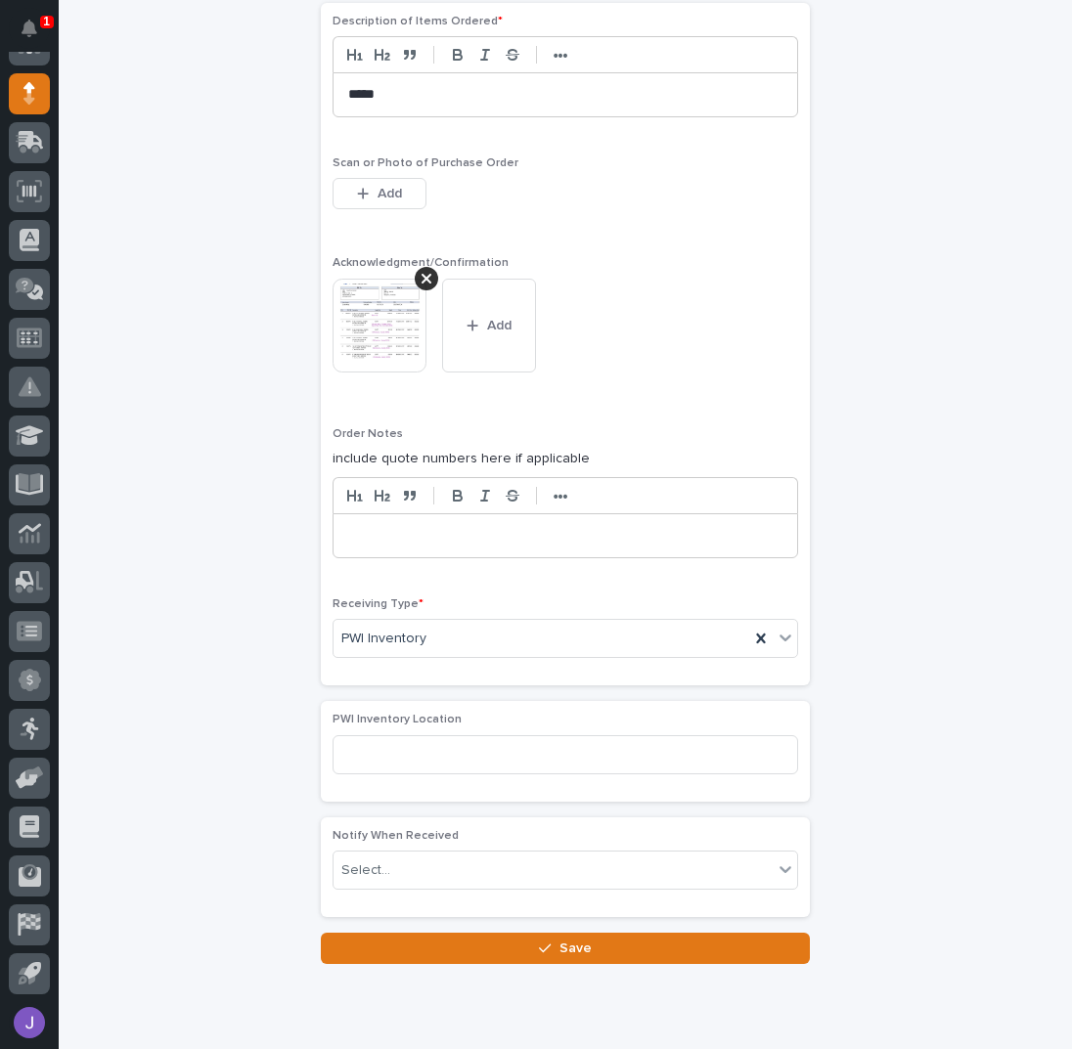
scroll to position [1482, 0]
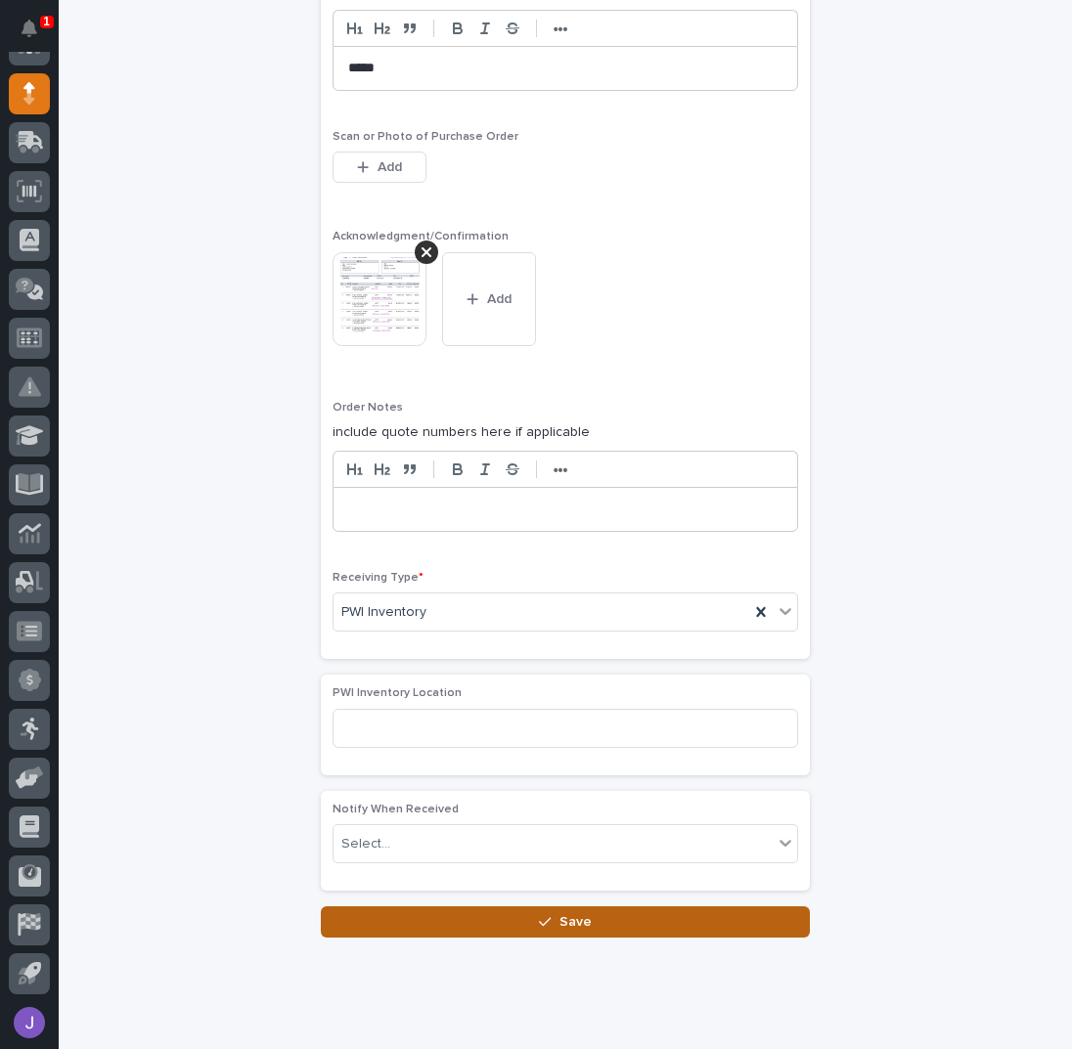
click at [438, 906] on button "Save" at bounding box center [565, 921] width 489 height 31
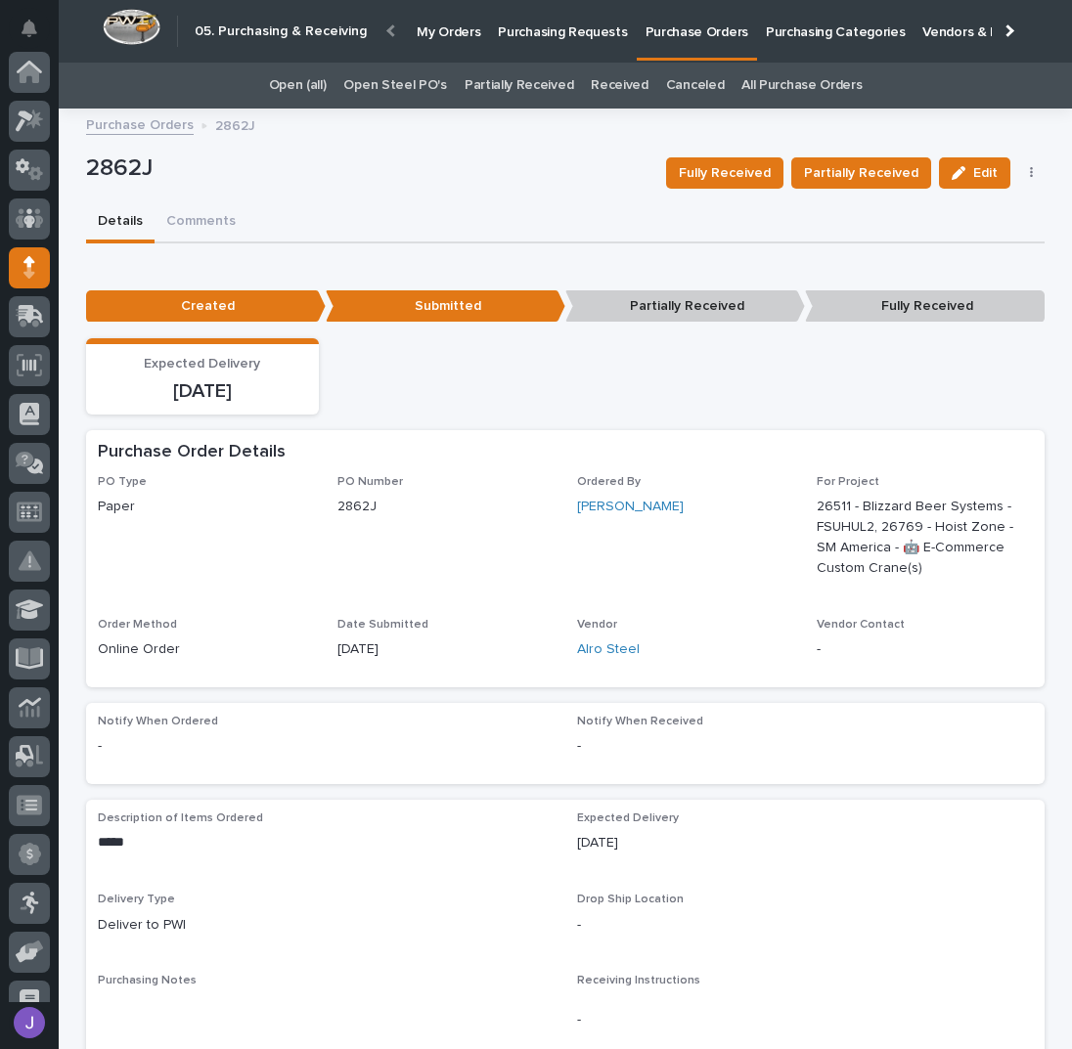
scroll to position [174, 0]
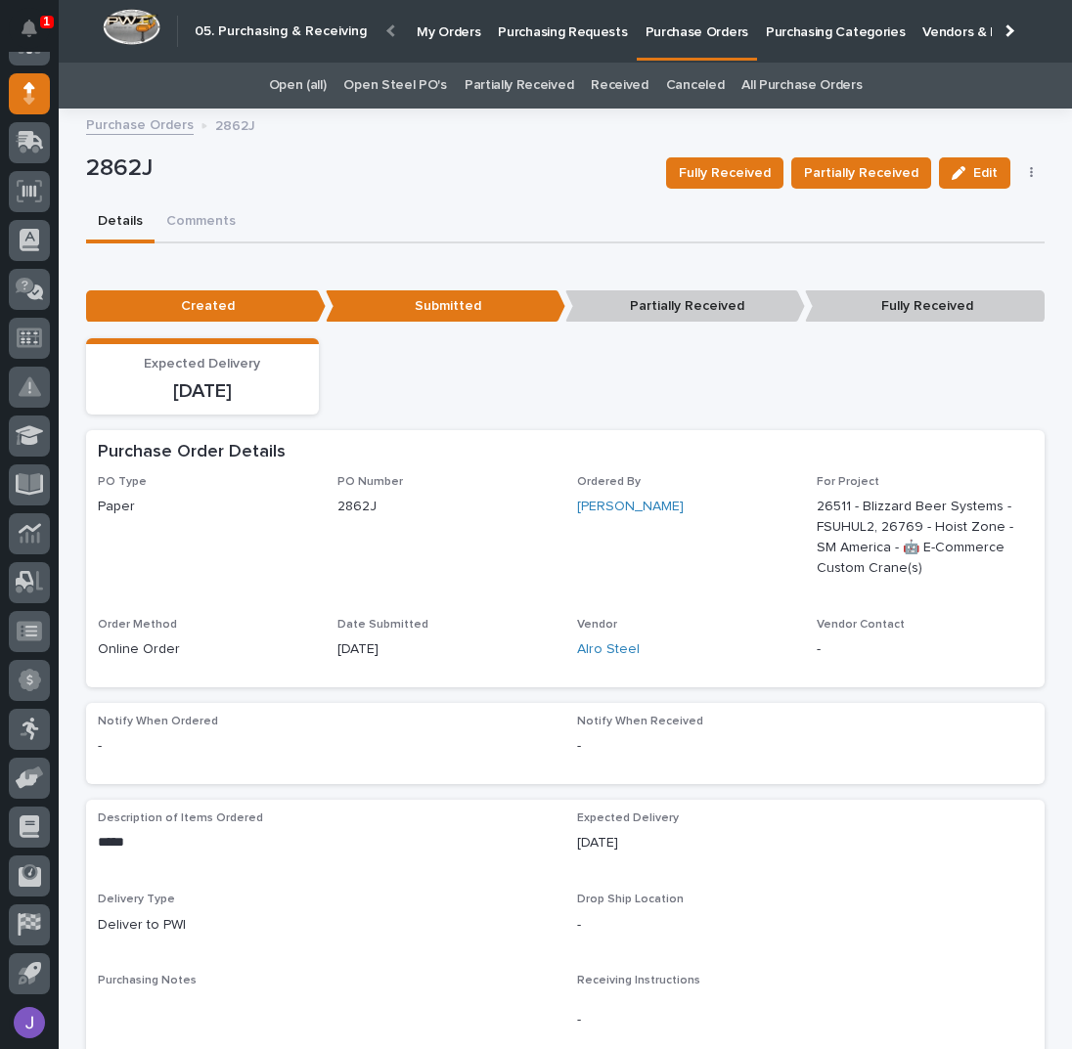
click at [553, 36] on p "Purchasing Requests" at bounding box center [562, 20] width 129 height 41
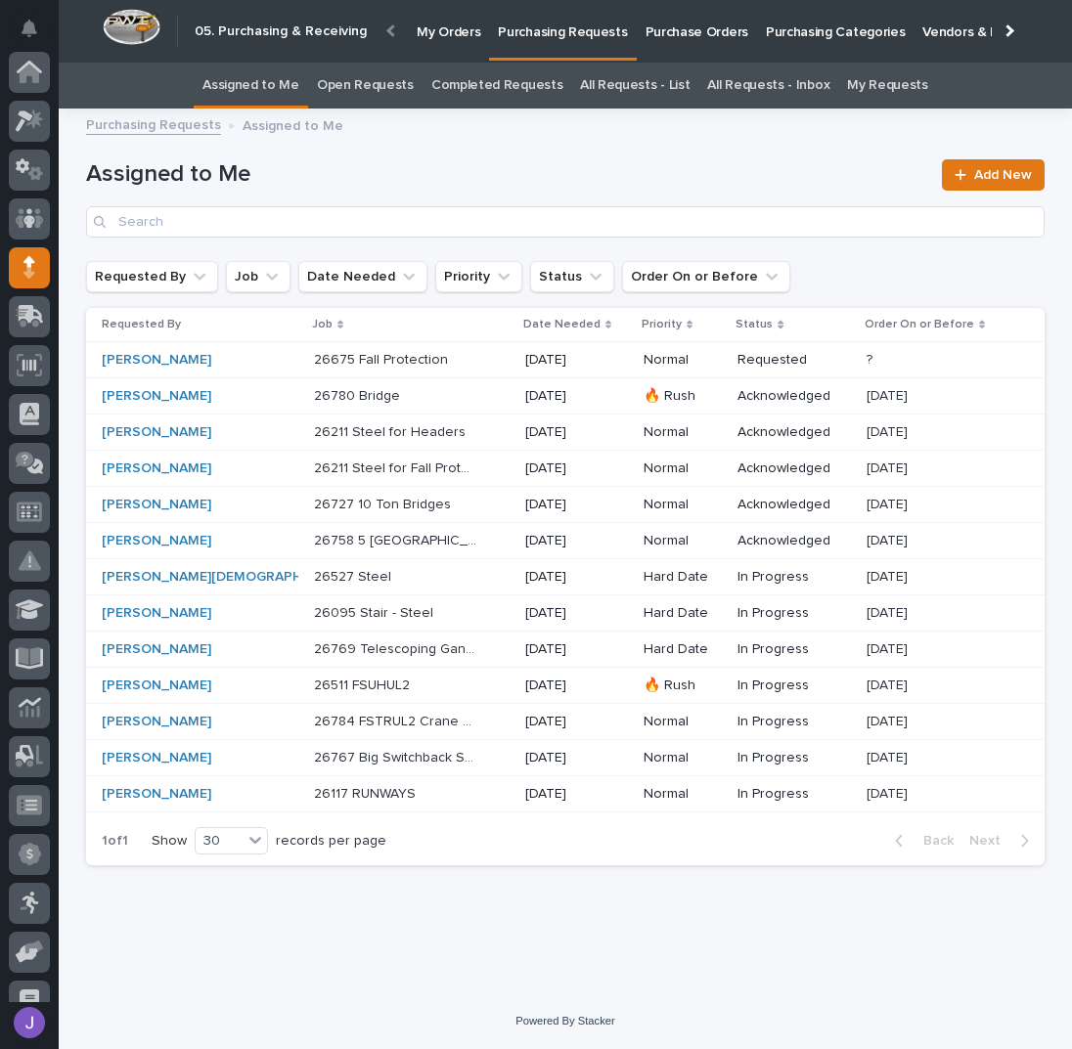
scroll to position [174, 0]
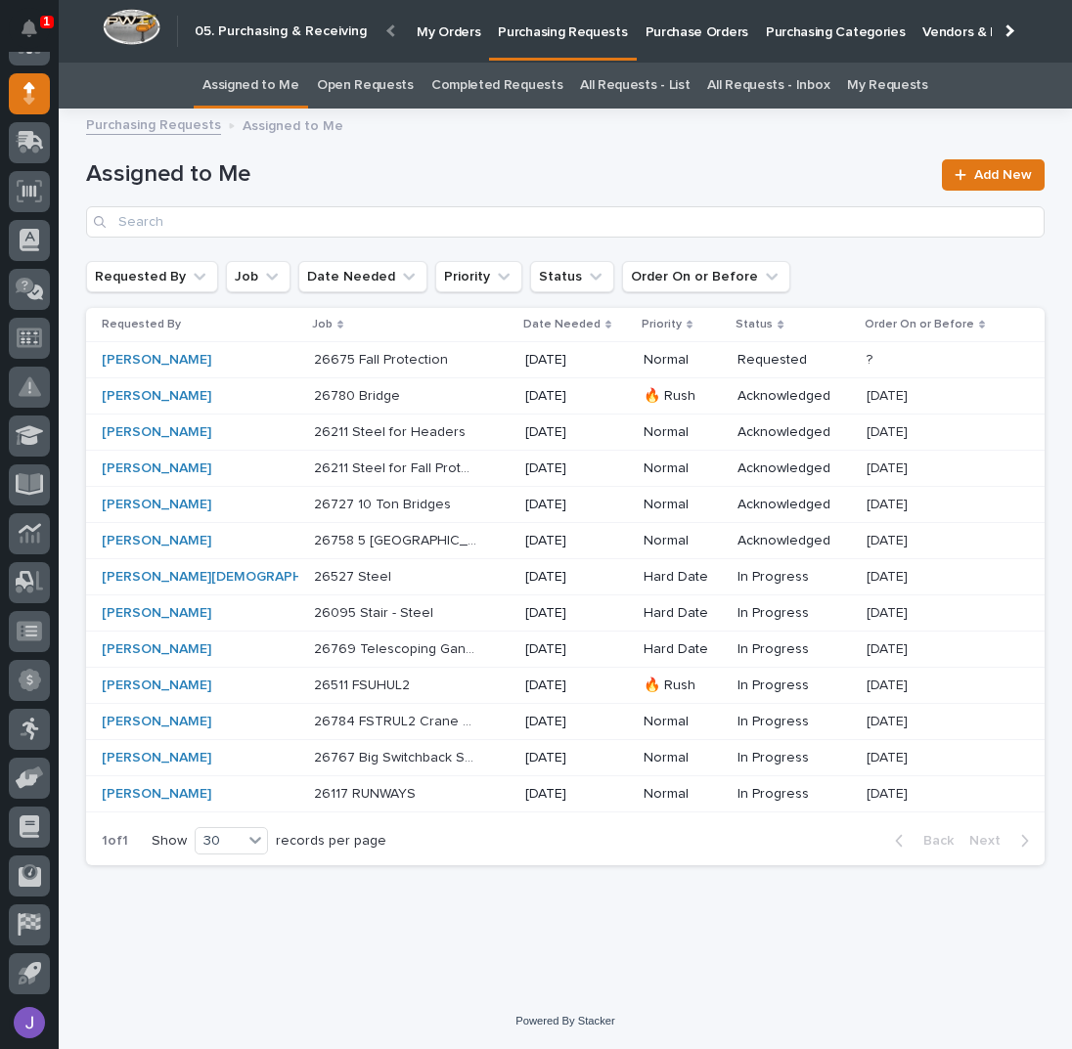
click at [388, 649] on p "26769 Telescoping Gantry Crane" at bounding box center [397, 648] width 167 height 21
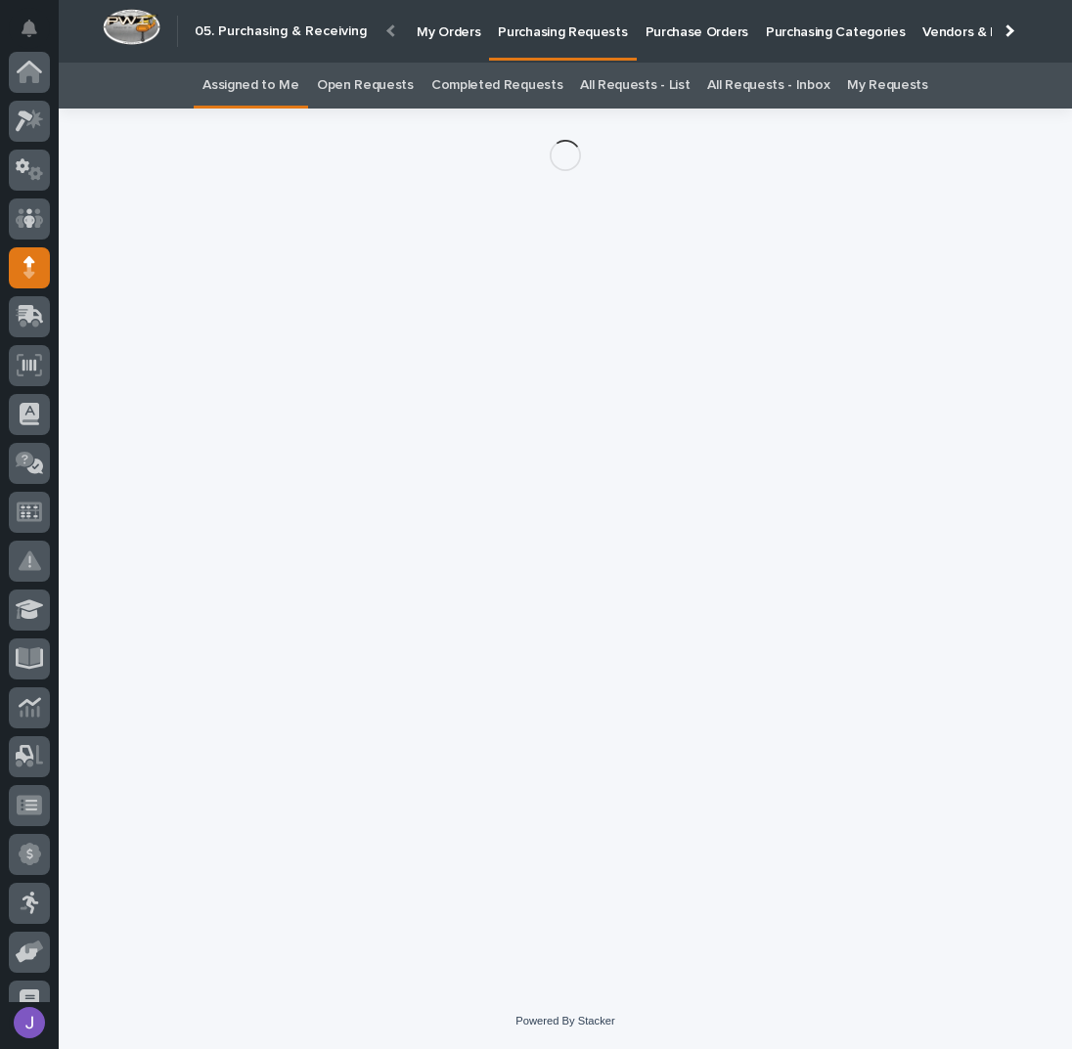
scroll to position [174, 0]
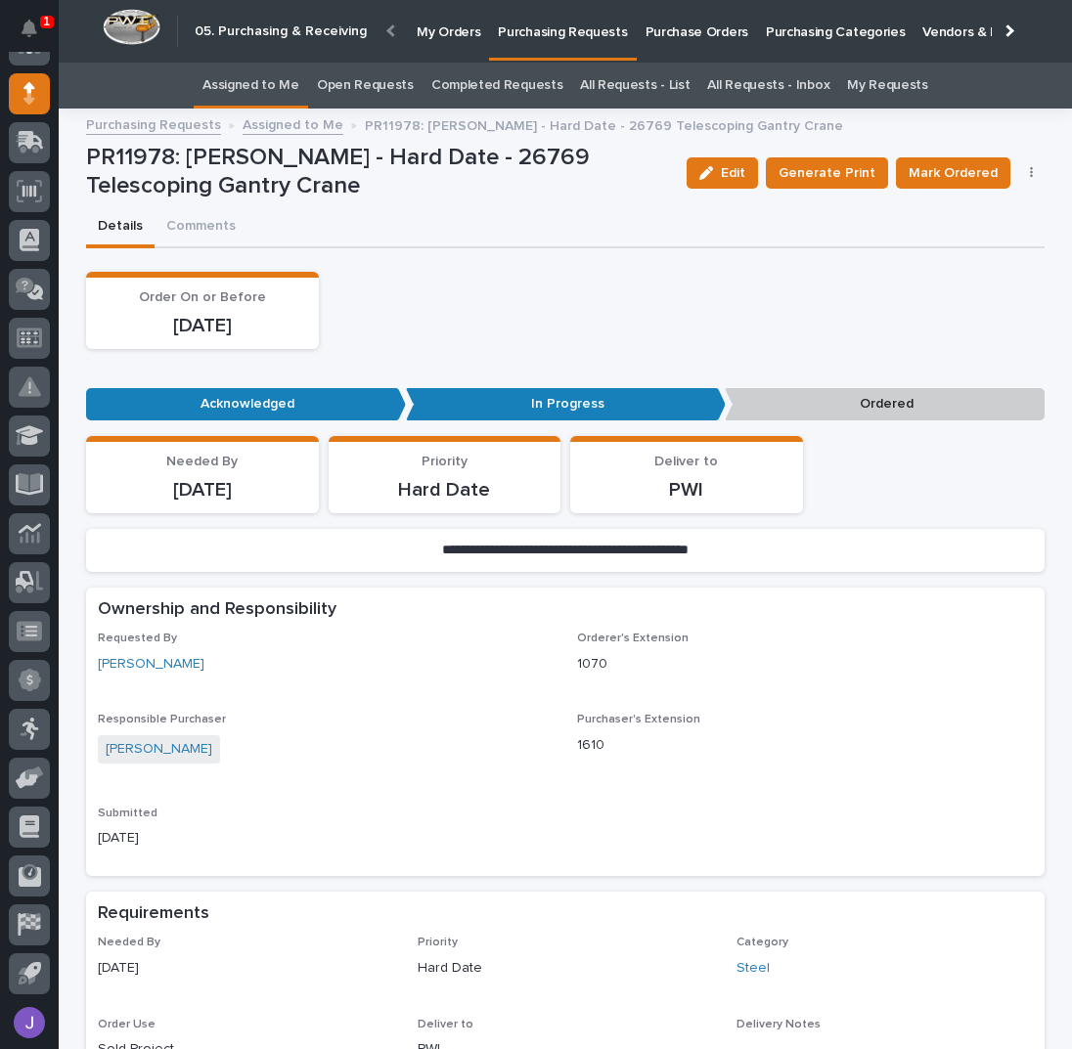
click at [1030, 173] on icon "button" at bounding box center [1032, 173] width 4 height 14
click at [980, 238] on span "Edit Linked PO's" at bounding box center [968, 243] width 100 height 23
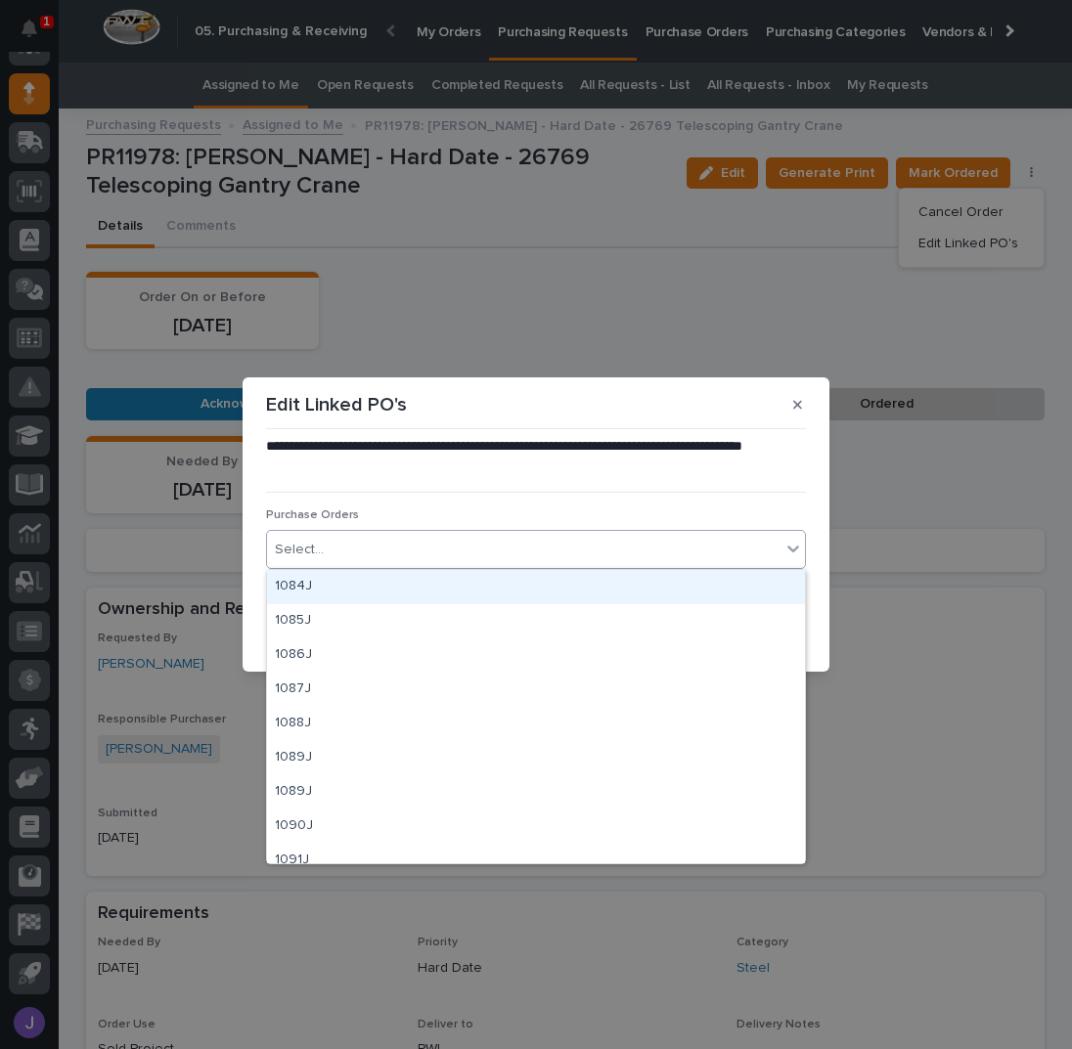
click at [449, 541] on div "Select..." at bounding box center [523, 550] width 513 height 32
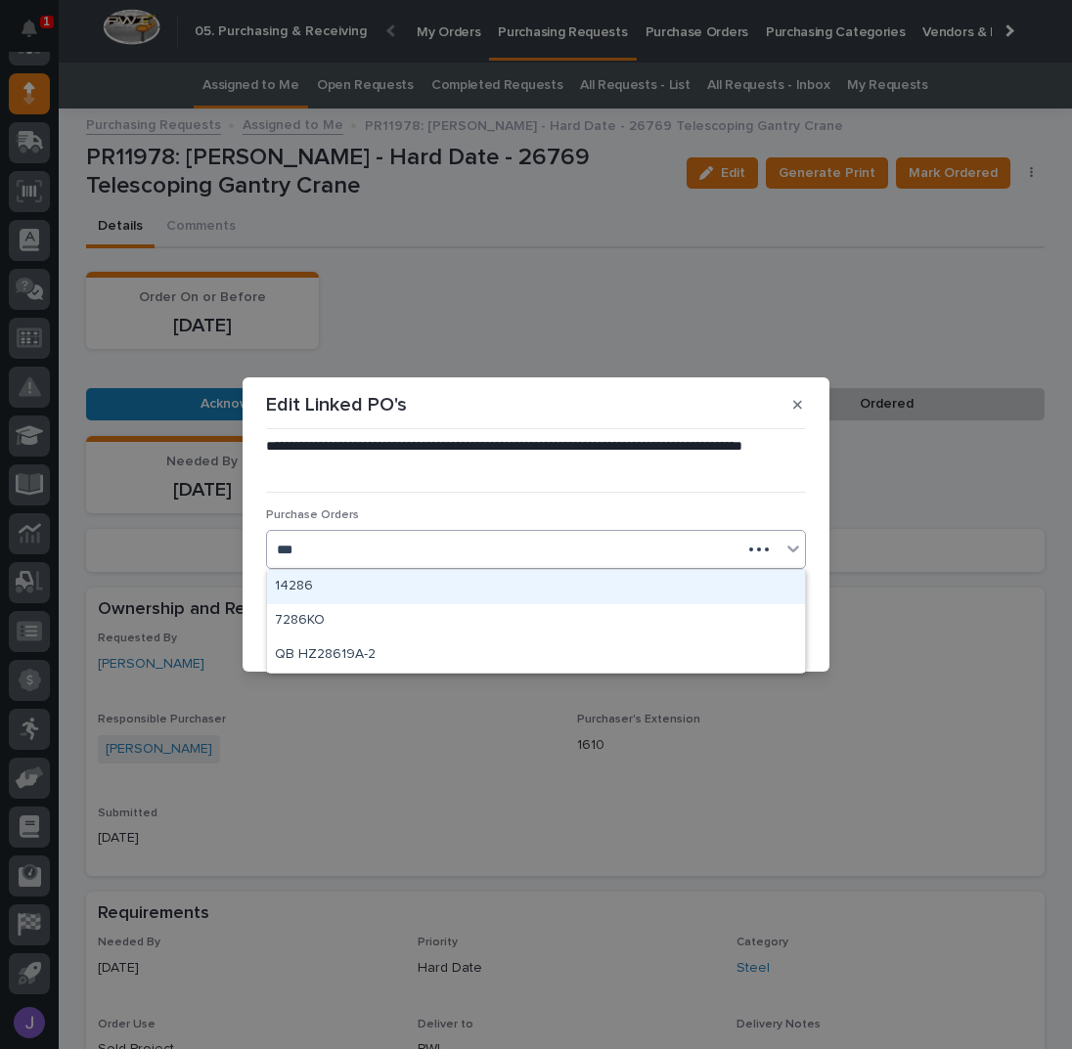
type input "****"
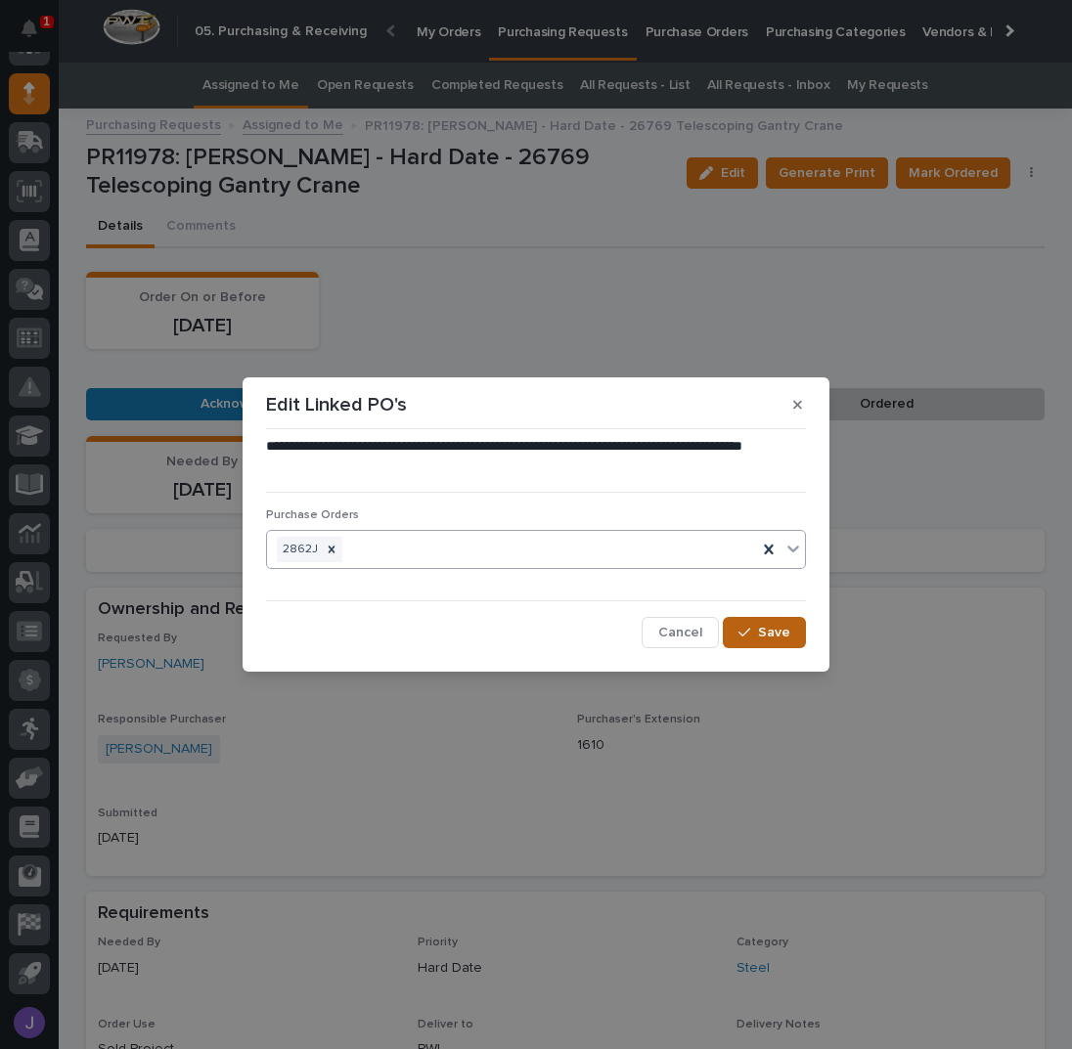
click at [765, 635] on span "Save" at bounding box center [774, 633] width 32 height 18
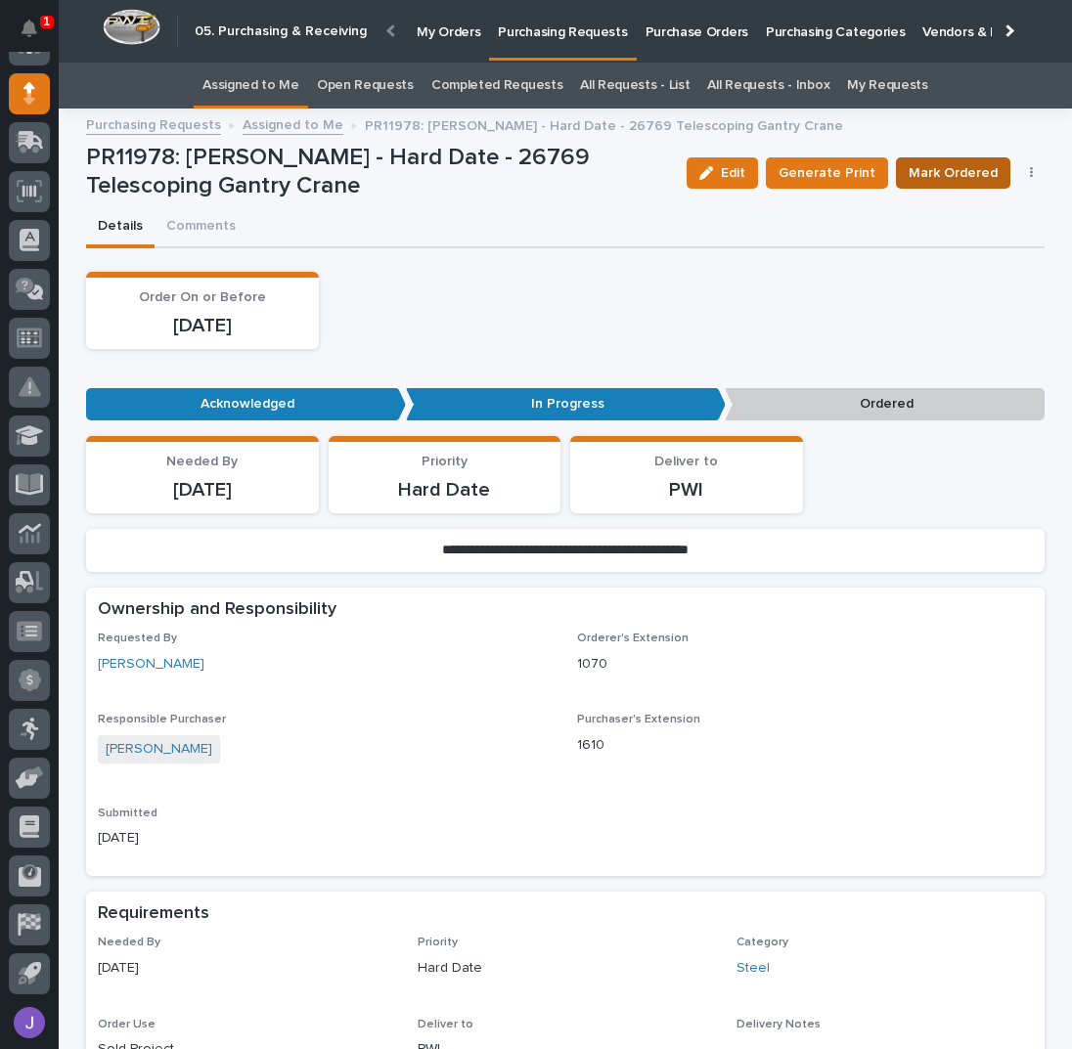
click at [919, 170] on span "Mark Ordered" at bounding box center [952, 172] width 89 height 23
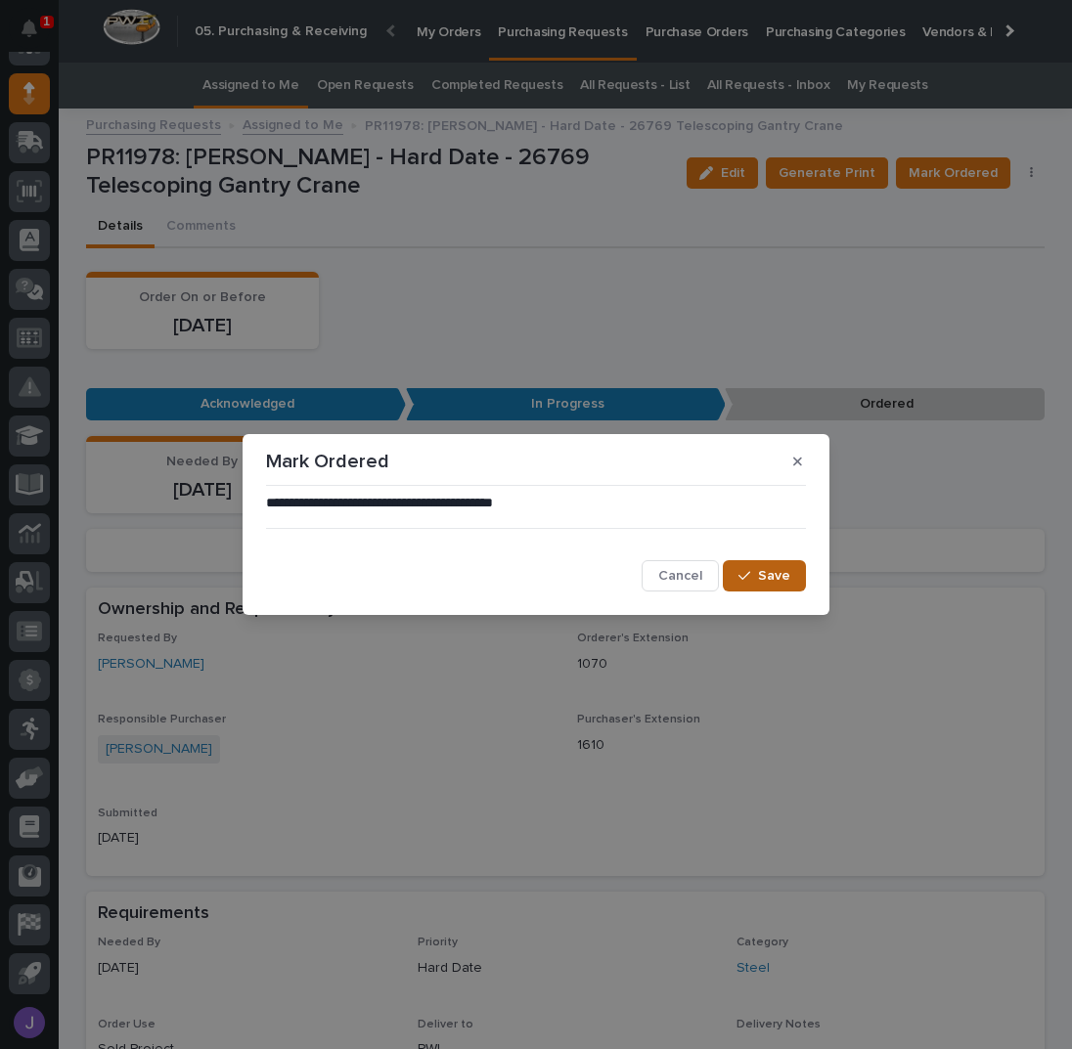
click at [794, 586] on button "Save" at bounding box center [764, 575] width 83 height 31
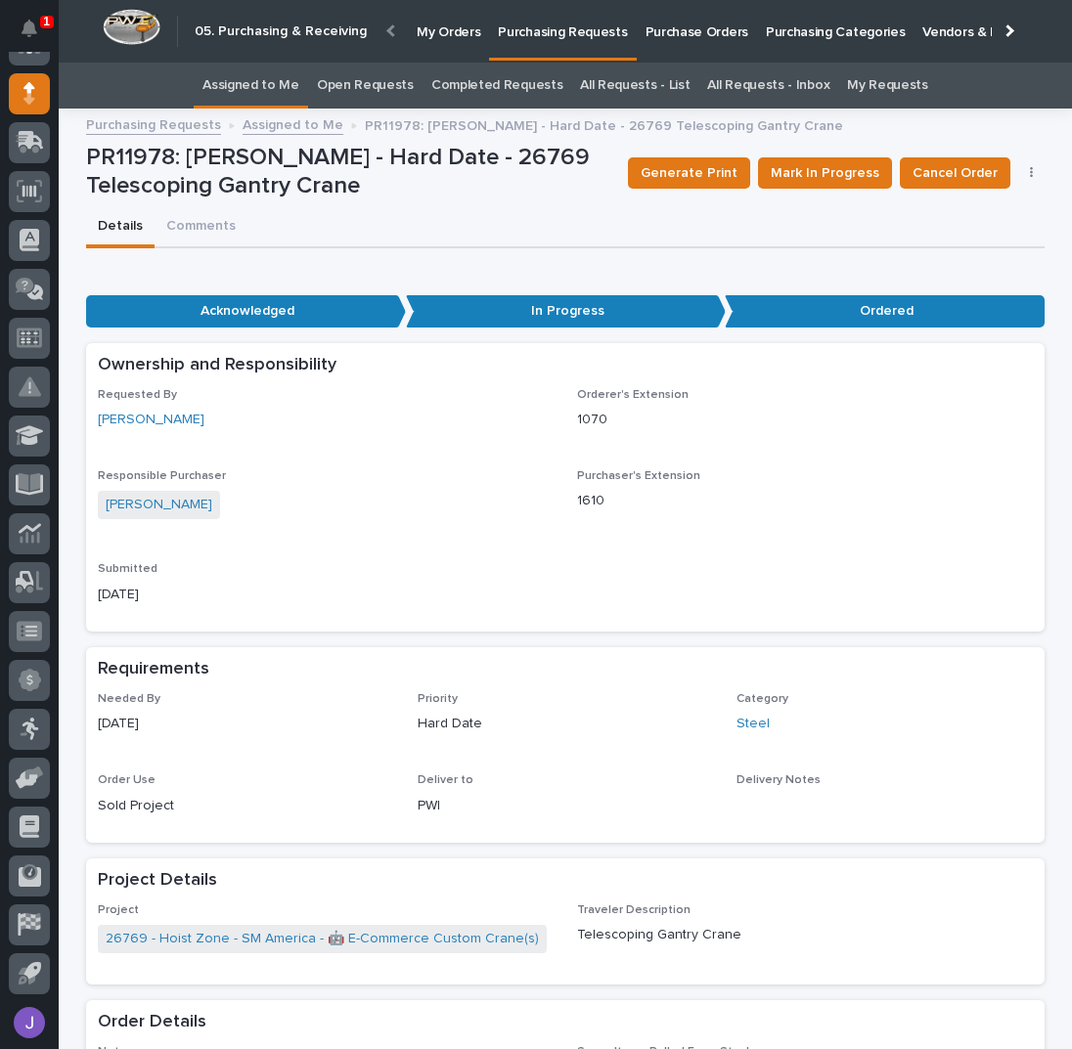
click at [265, 92] on link "Assigned to Me" at bounding box center [250, 86] width 97 height 46
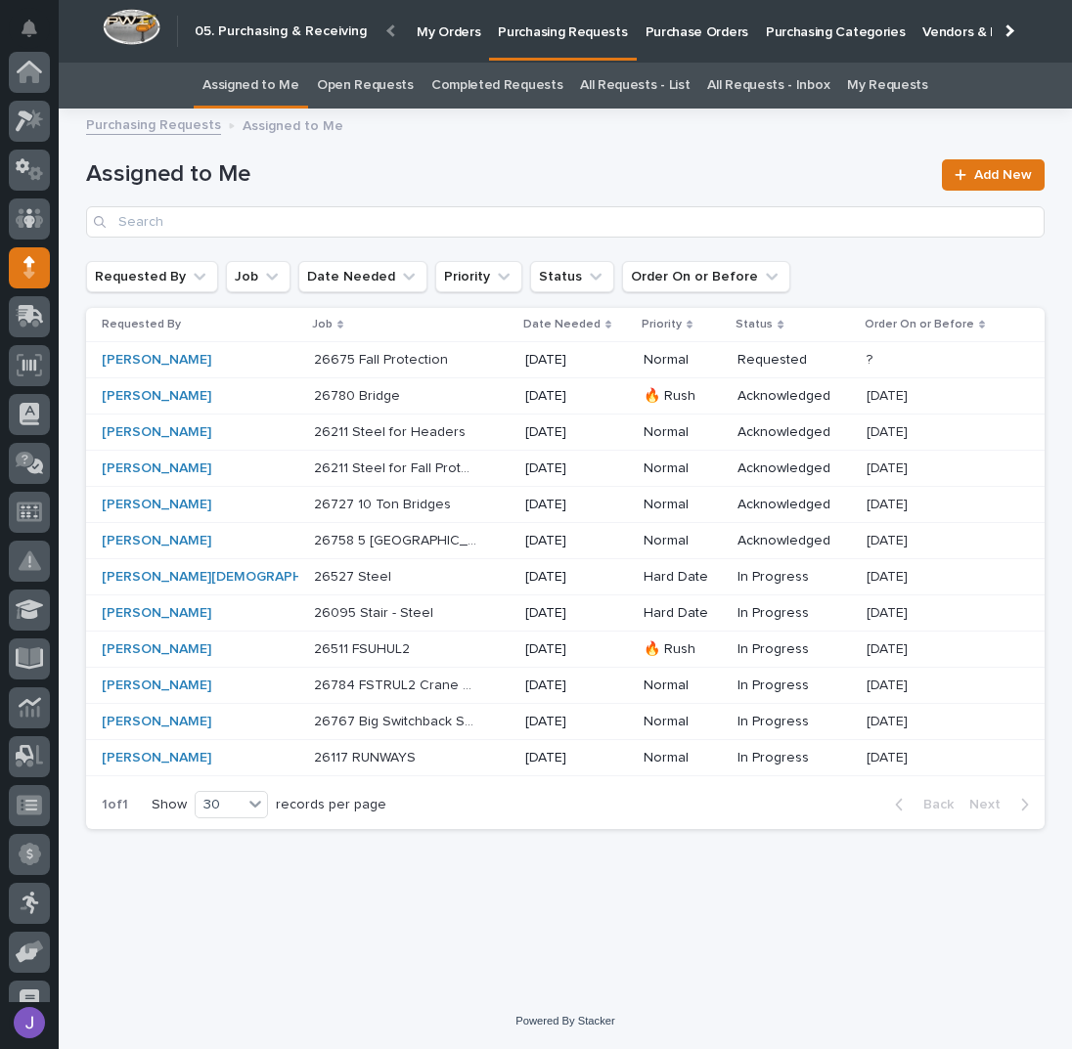
scroll to position [174, 0]
